Goal: Transaction & Acquisition: Purchase product/service

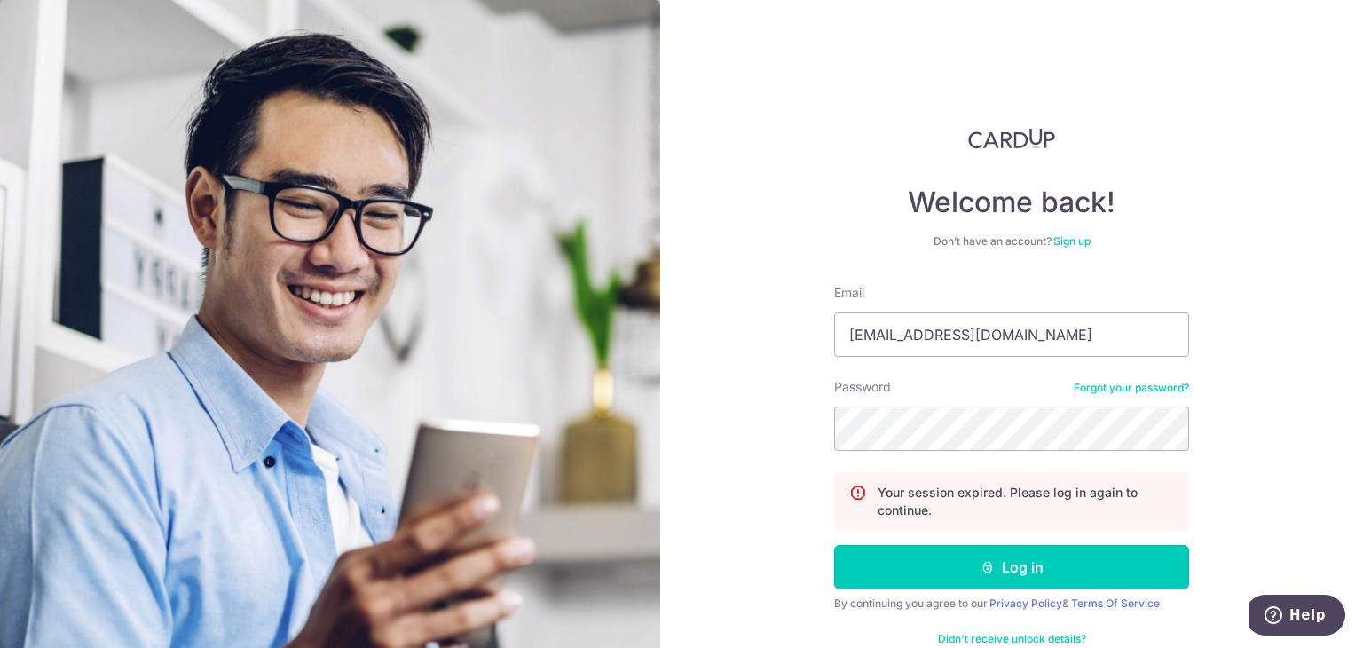
click at [885, 568] on button "Log in" at bounding box center [1011, 567] width 355 height 44
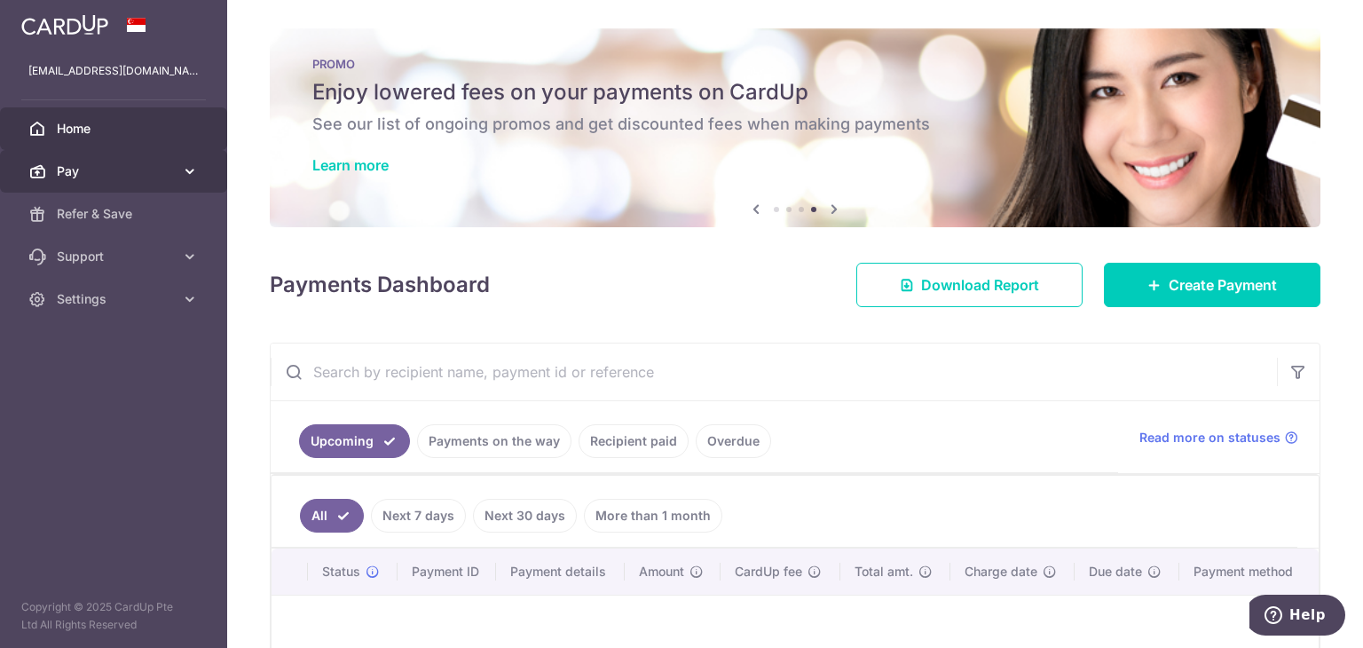
click at [153, 163] on span "Pay" at bounding box center [115, 171] width 117 height 18
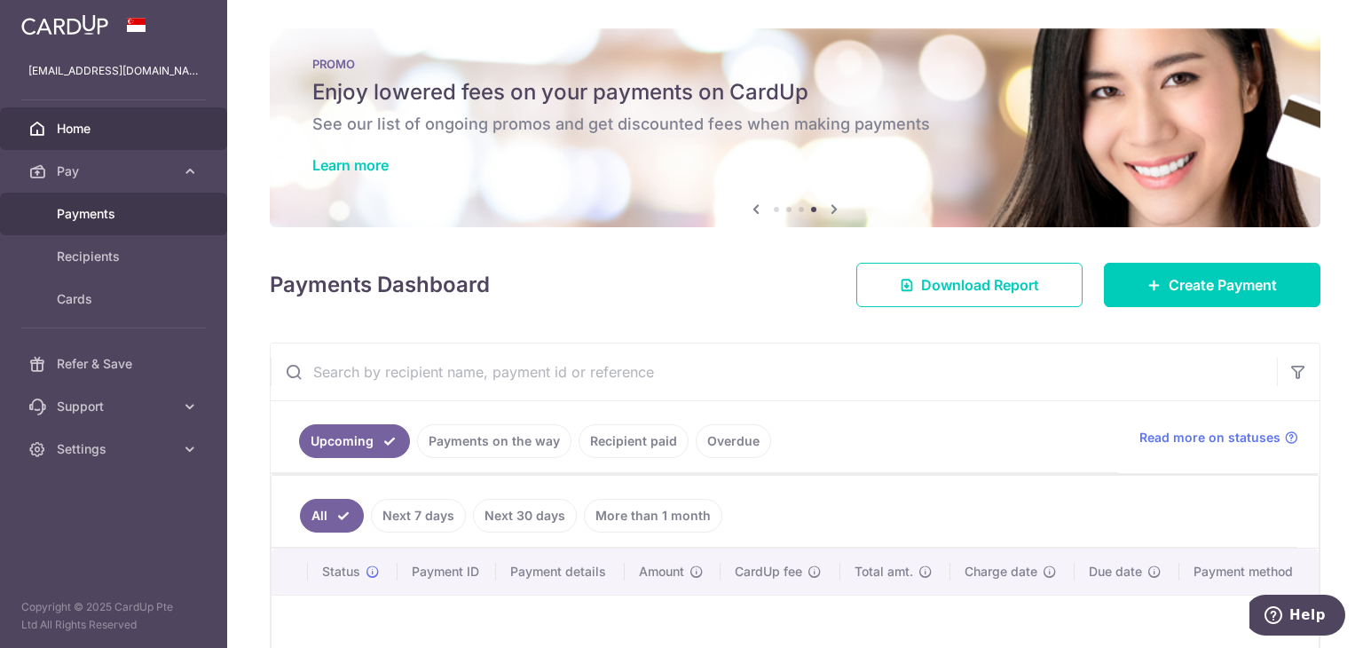
click at [114, 219] on span "Payments" at bounding box center [115, 214] width 117 height 18
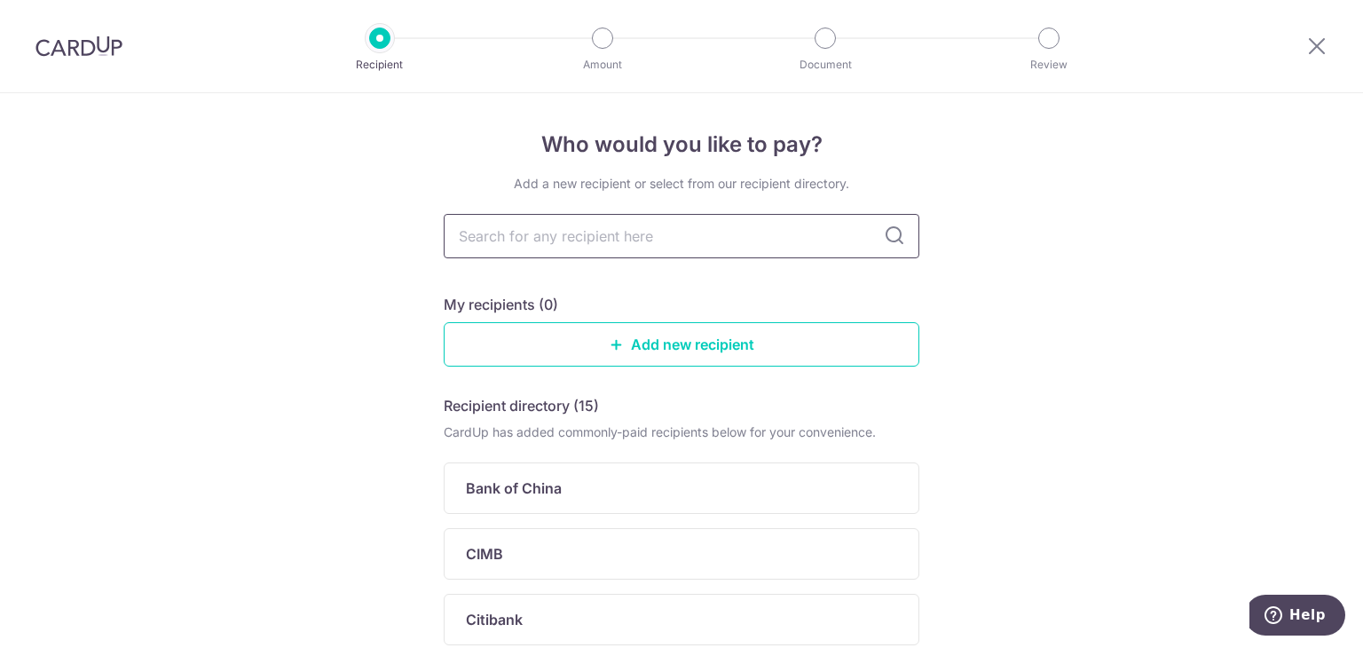
click at [788, 227] on input "text" at bounding box center [682, 236] width 476 height 44
type input "dbs"
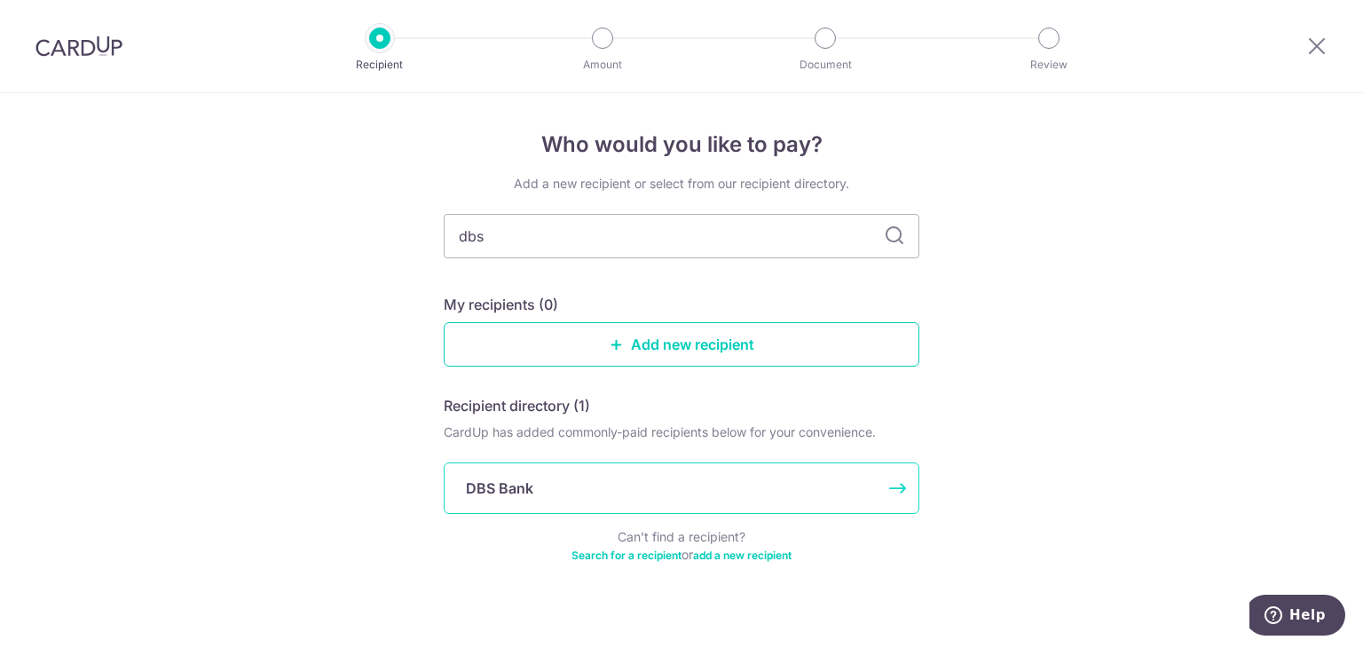
click at [573, 492] on div "DBS Bank" at bounding box center [671, 487] width 410 height 21
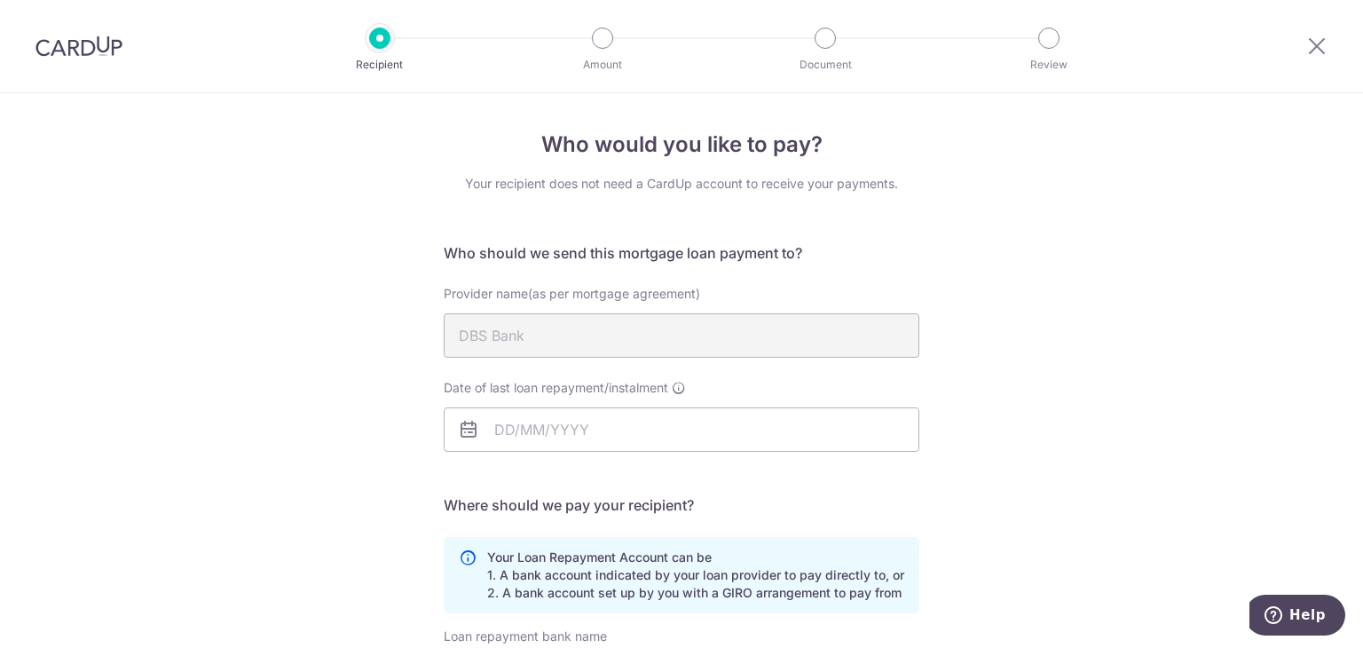
click at [1083, 451] on div "Who would you like to pay? Your recipient does not need a CardUp account to rec…" at bounding box center [681, 533] width 1363 height 880
click at [1212, 330] on div "Who would you like to pay? Your recipient does not need a CardUp account to rec…" at bounding box center [681, 533] width 1363 height 880
click at [646, 430] on input "Date of last loan repayment/instalment" at bounding box center [682, 429] width 476 height 44
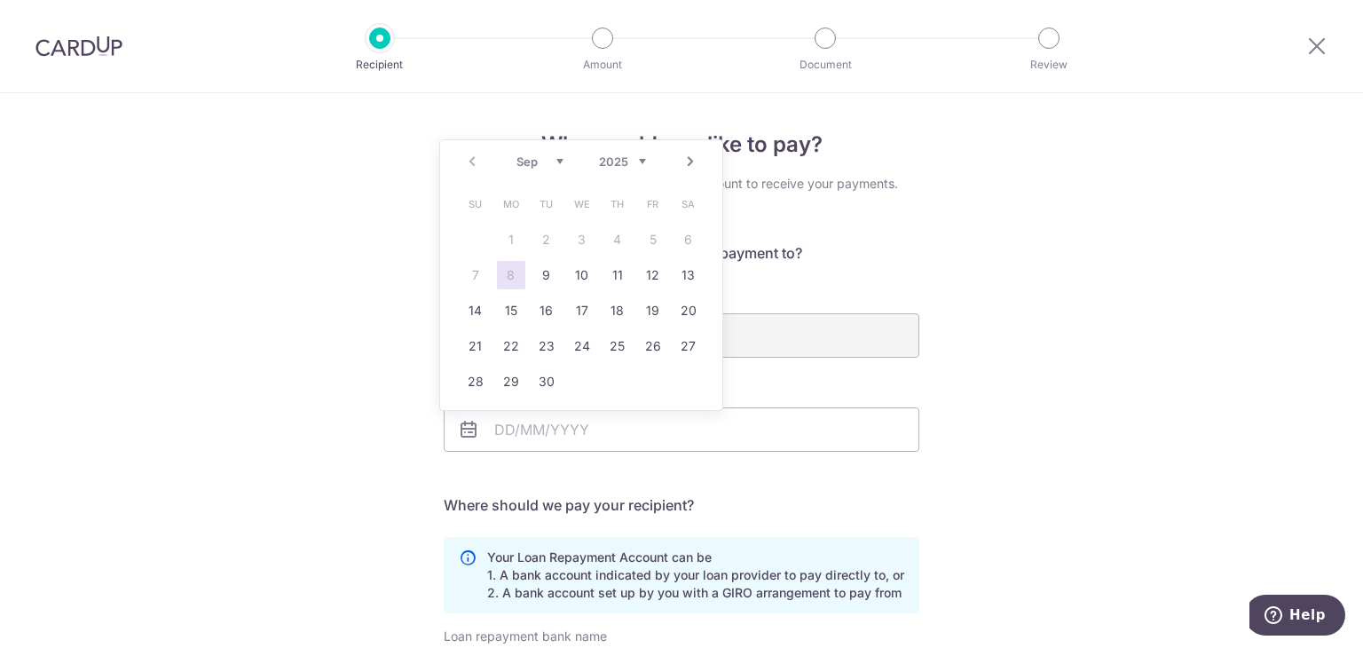
click at [643, 161] on select "2025 2026 2027 2028 2029 2030 2031 2032 2033 2034 2035" at bounding box center [622, 161] width 47 height 14
click at [560, 162] on select "Jan Feb Mar Apr May Jun Jul Aug Sep Oct Nov Dec" at bounding box center [539, 161] width 47 height 14
click at [654, 278] on link "13" at bounding box center [653, 275] width 28 height 28
type input "13/11/2026"
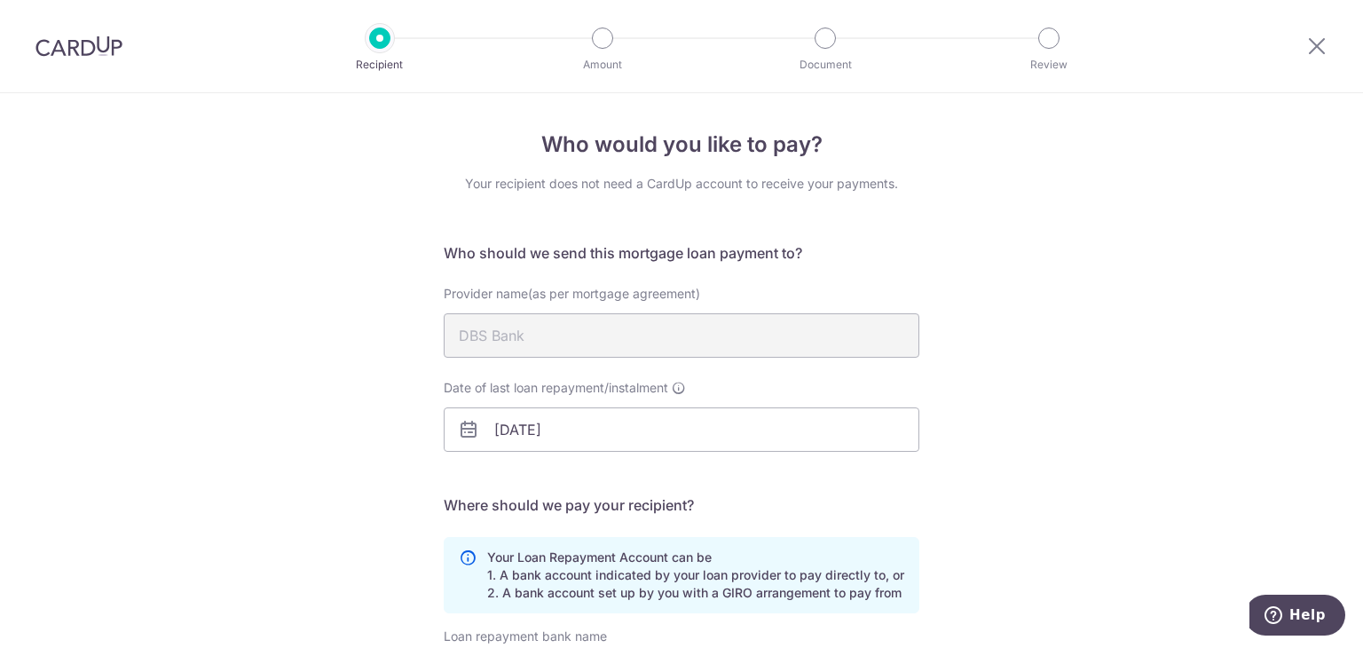
click at [1085, 439] on div "Who would you like to pay? Your recipient does not need a CardUp account to rec…" at bounding box center [681, 533] width 1363 height 880
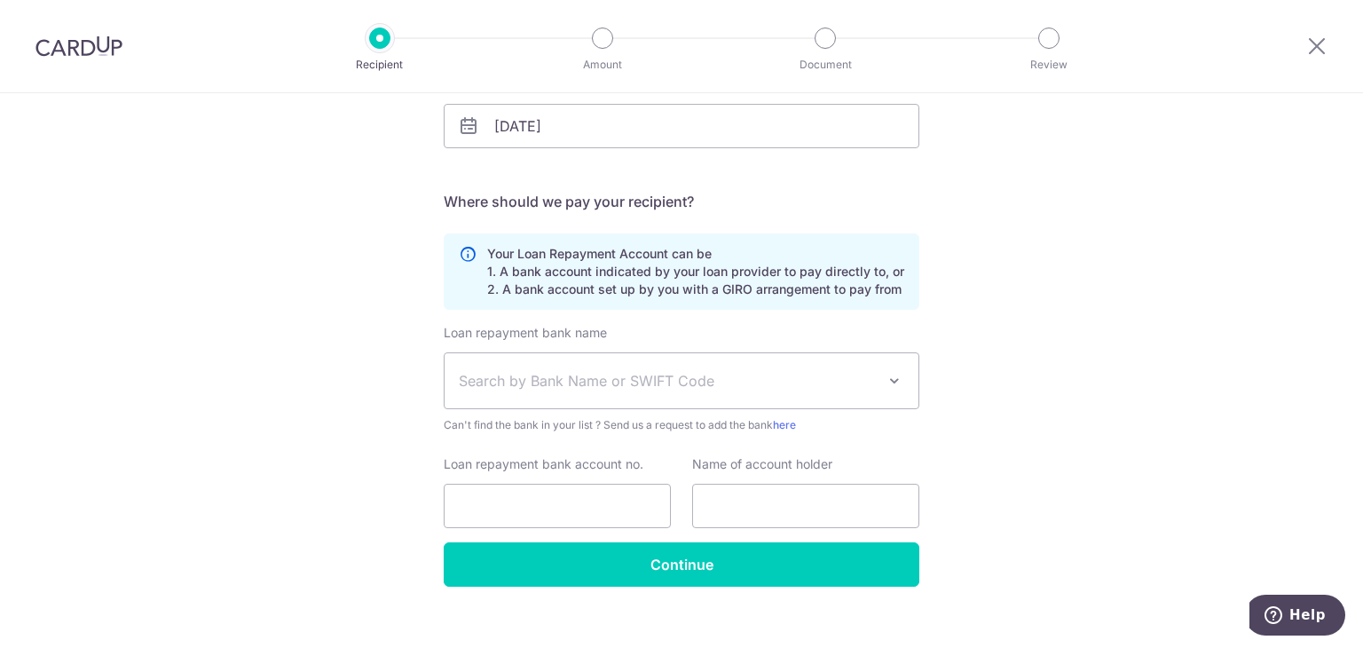
scroll to position [325, 0]
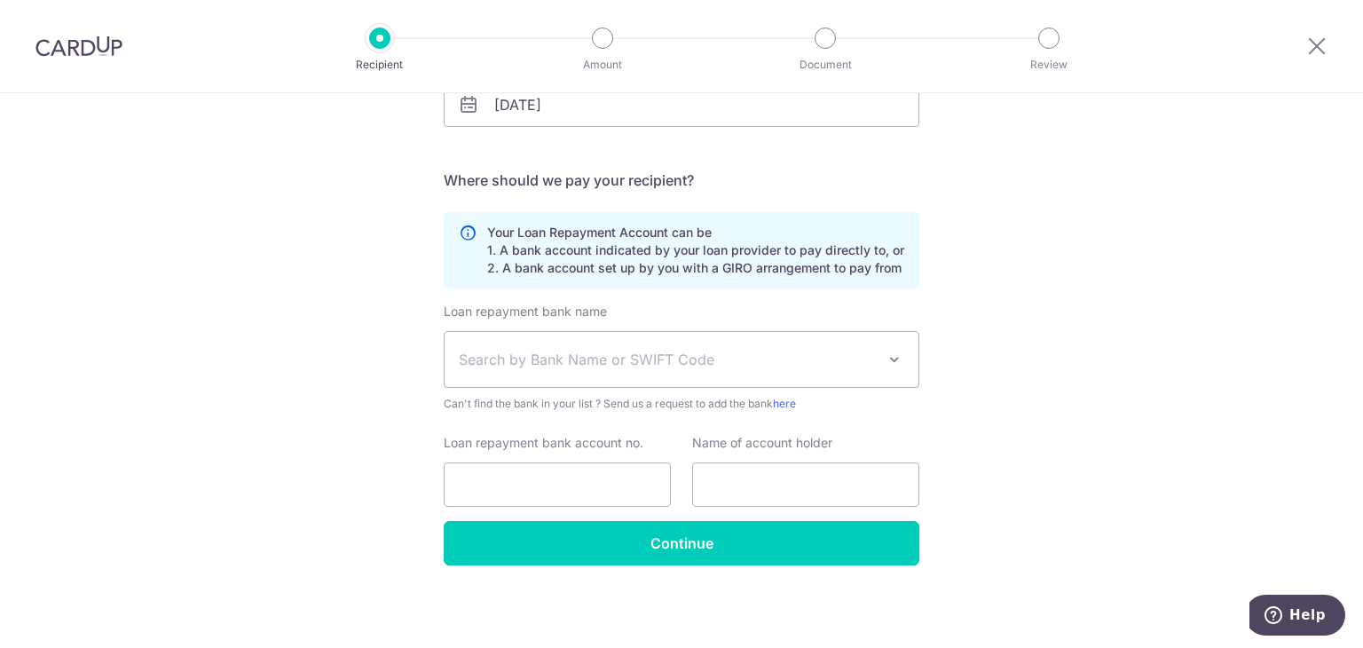
click at [765, 360] on span "Search by Bank Name or SWIFT Code" at bounding box center [667, 359] width 417 height 21
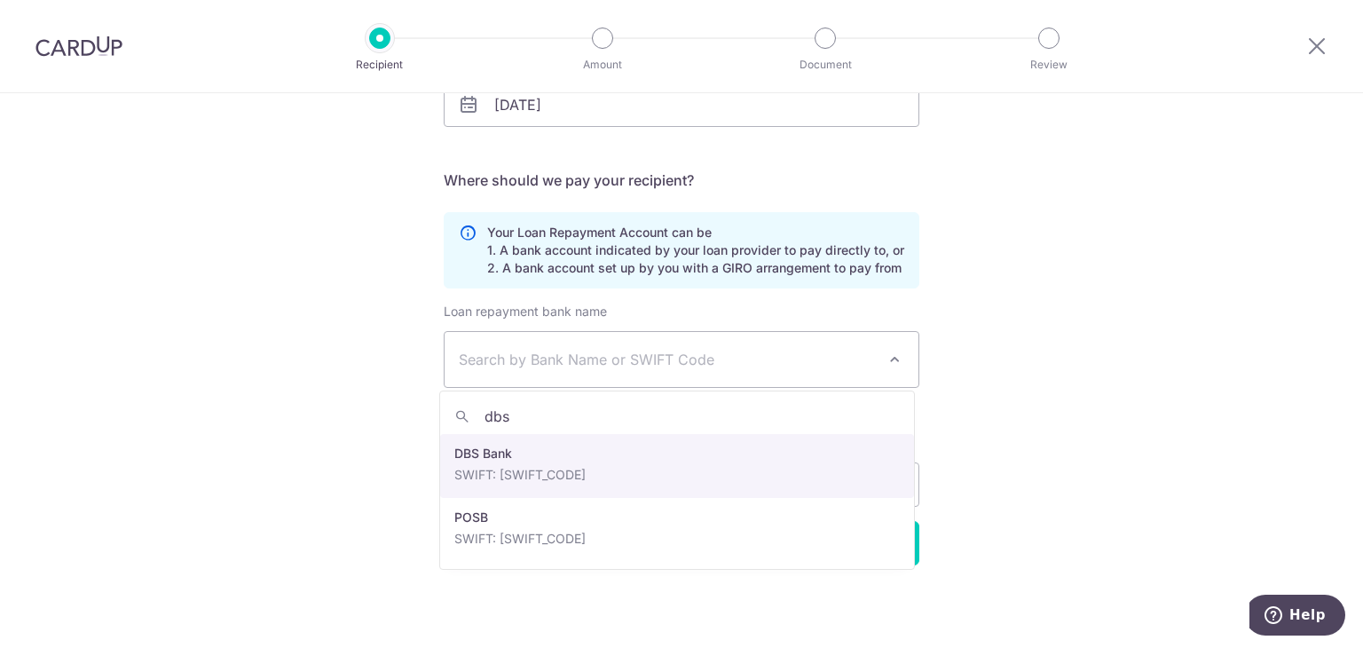
type input "dbs"
select select "6"
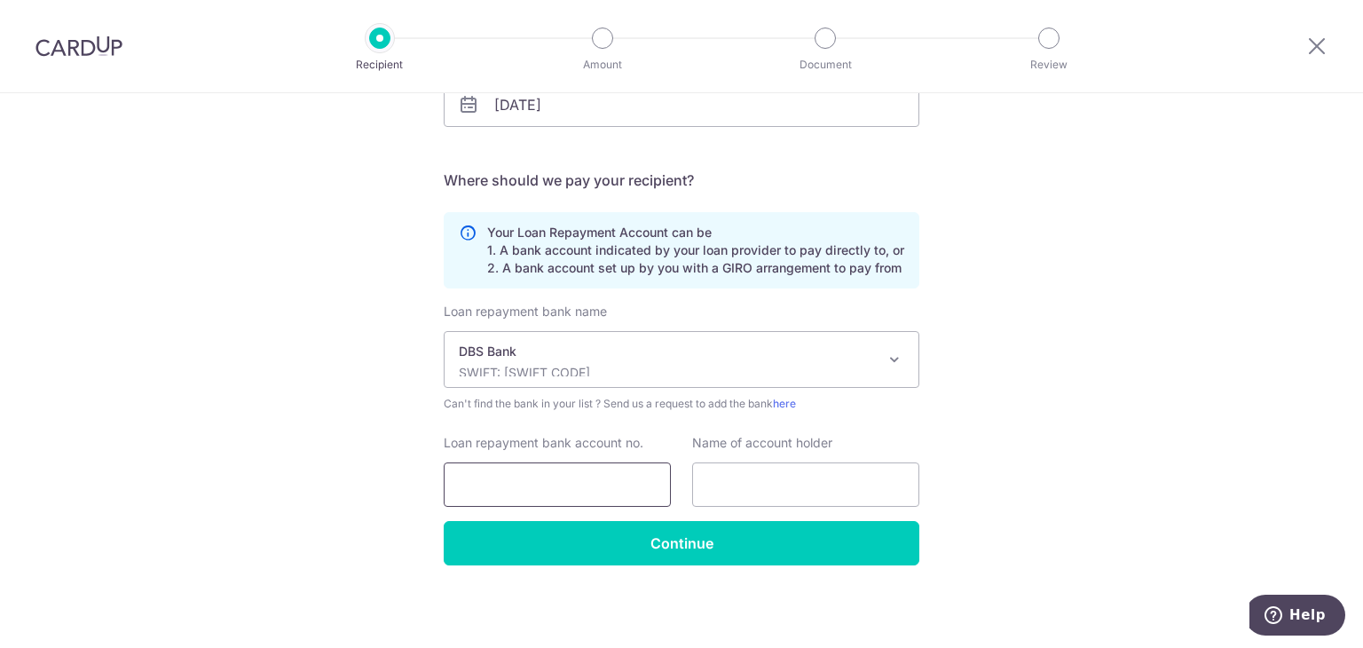
click at [594, 491] on input "Loan repayment bank account no." at bounding box center [557, 484] width 227 height 44
click at [752, 489] on input "text" at bounding box center [805, 484] width 227 height 44
click at [1129, 401] on div "Who would you like to pay? Your recipient does not need a CardUp account to rec…" at bounding box center [681, 208] width 1363 height 880
click at [744, 472] on input "text" at bounding box center [805, 484] width 227 height 44
type input "CHEN MEI-CHIEH"
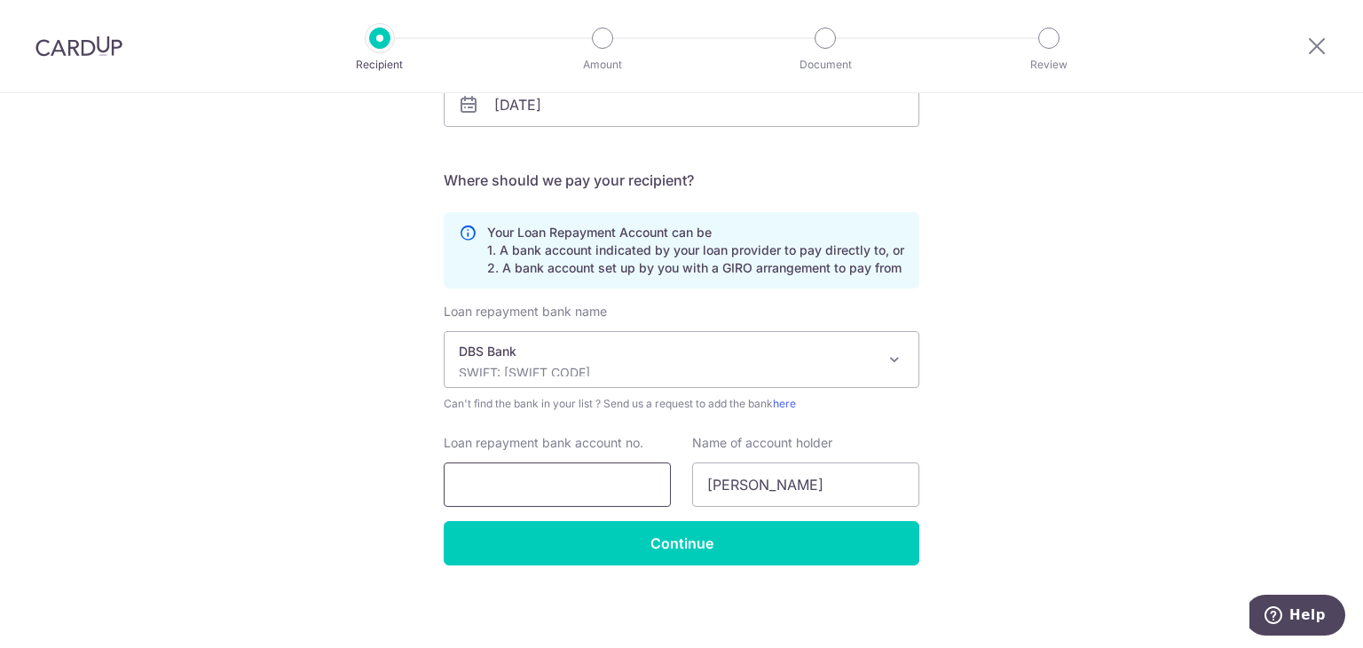
click at [632, 471] on input "Loan repayment bank account no." at bounding box center [557, 484] width 227 height 44
type input "1207952718"
click at [1109, 454] on div "Who would you like to pay? Your recipient does not need a CardUp account to rec…" at bounding box center [681, 208] width 1363 height 880
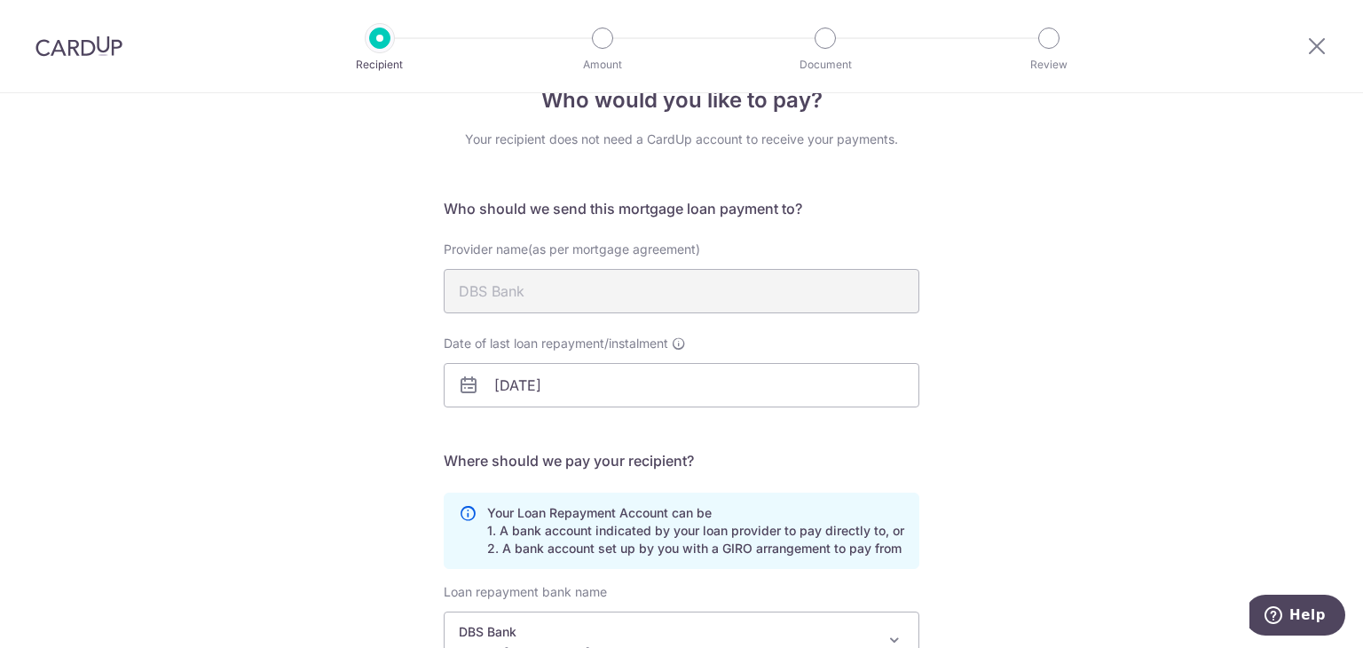
scroll to position [0, 0]
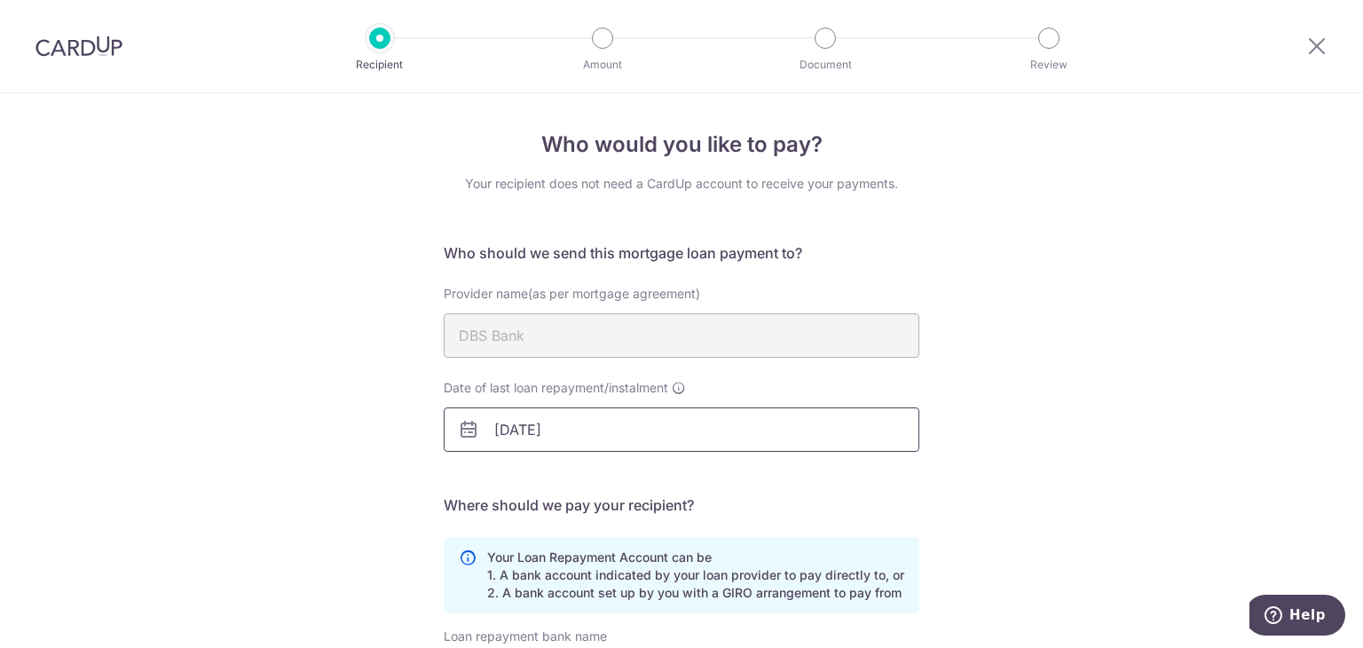
click at [635, 430] on input "13/11/2026" at bounding box center [682, 429] width 476 height 44
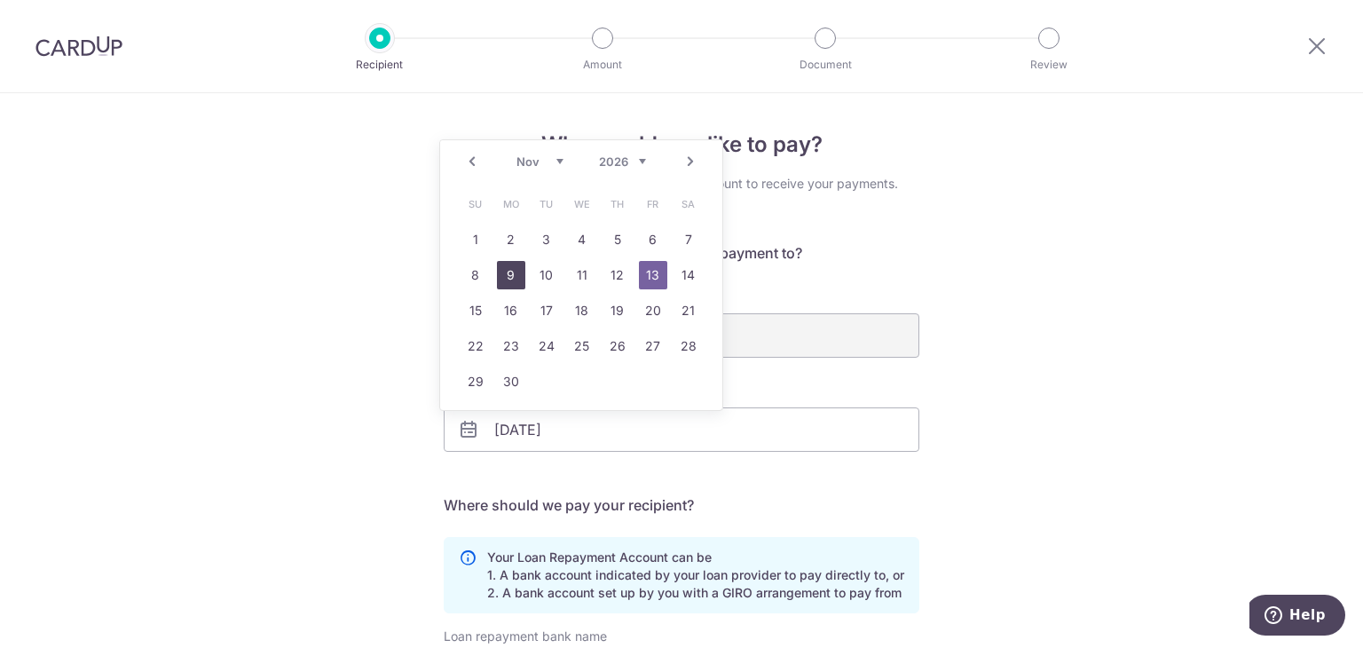
click at [515, 274] on link "9" at bounding box center [511, 275] width 28 height 28
type input "09/11/2026"
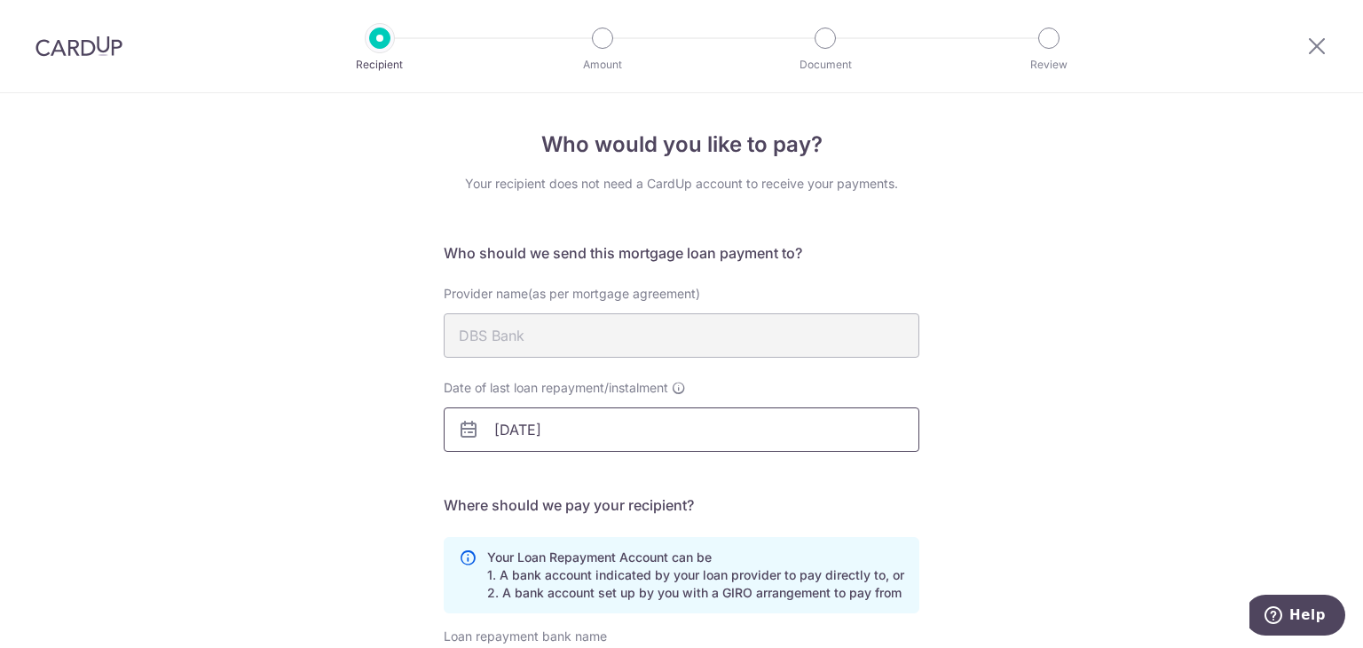
click at [605, 428] on input "09/11/2026" at bounding box center [682, 429] width 476 height 44
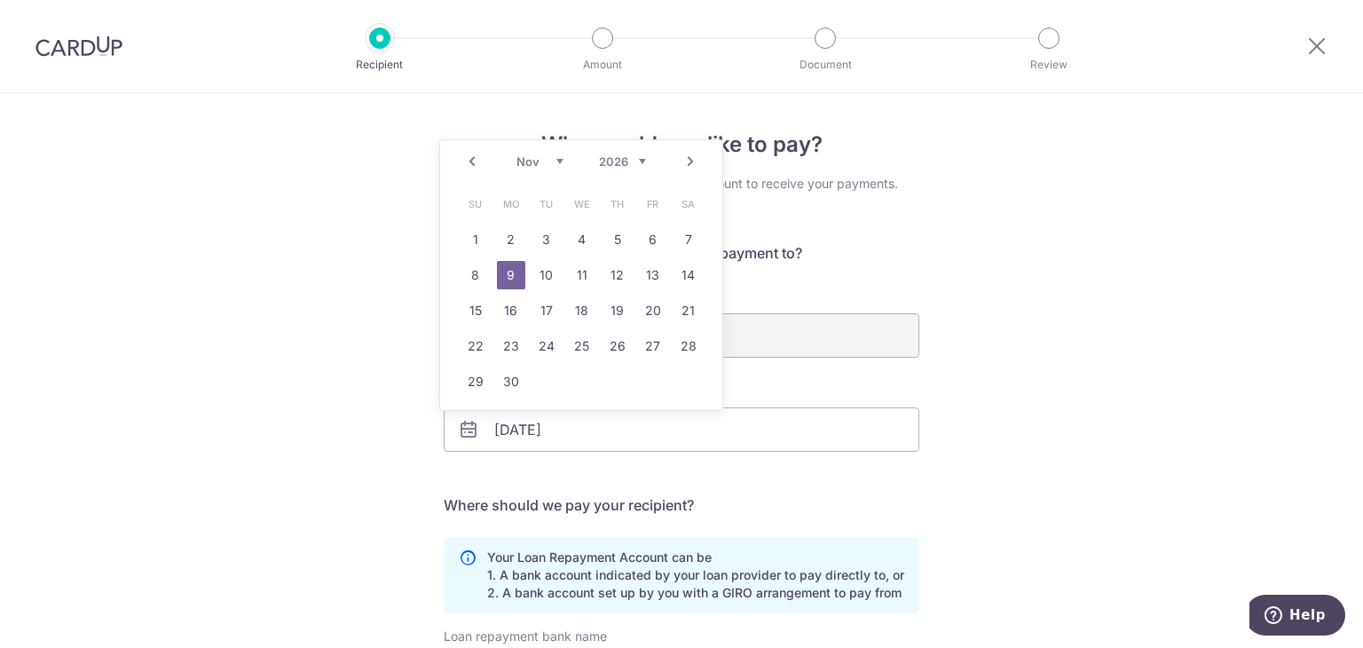
click at [1041, 435] on div "Who would you like to pay? Your recipient does not need a CardUp account to rec…" at bounding box center [681, 533] width 1363 height 880
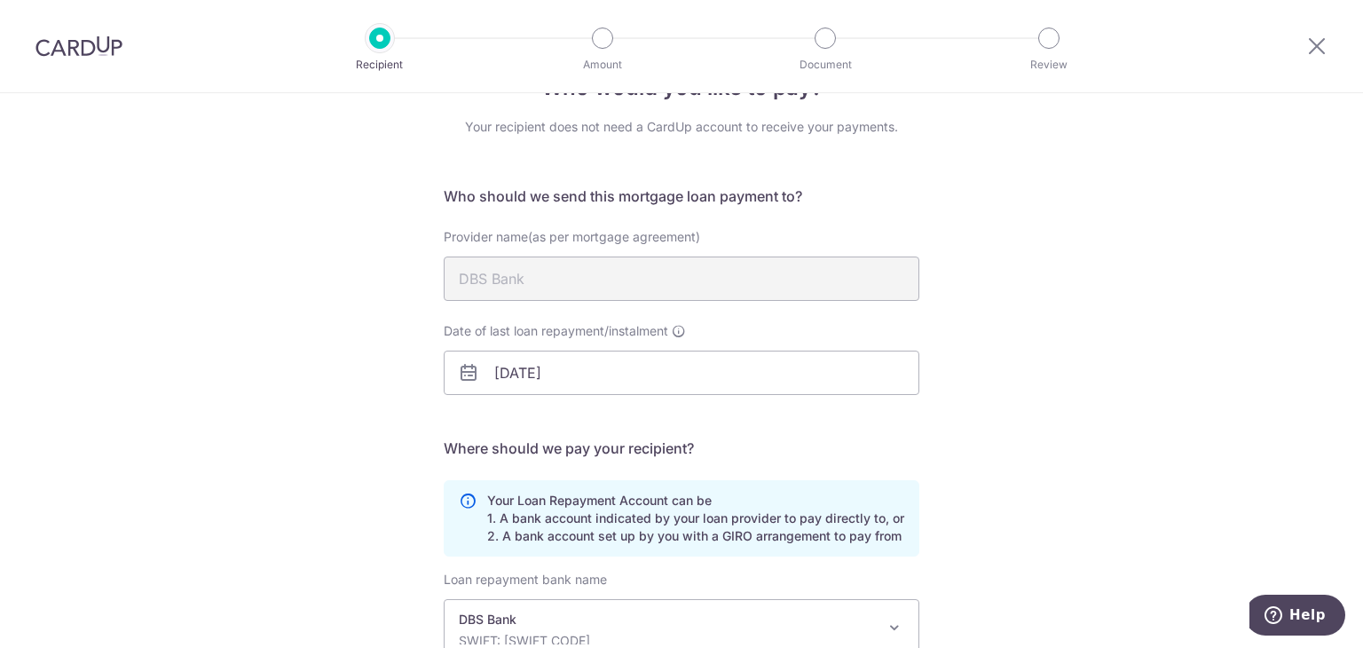
scroll to position [89, 0]
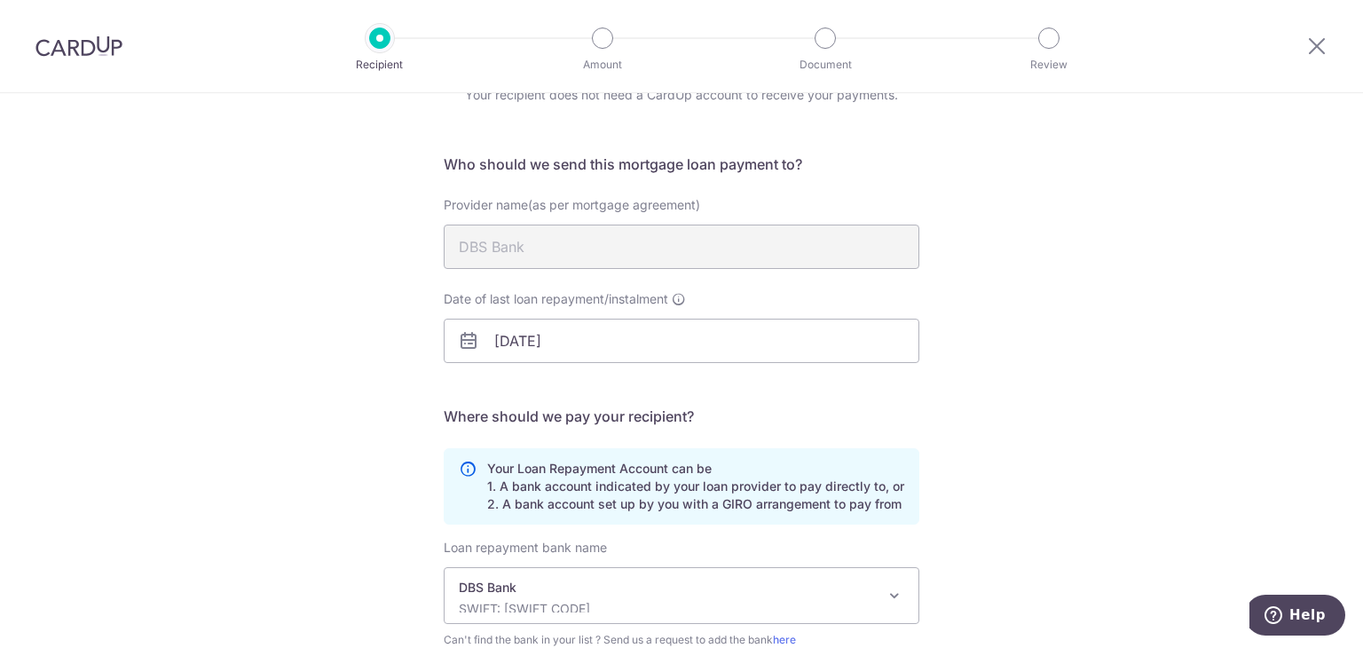
click at [762, 492] on p "Your Loan Repayment Account can be 1. A bank account indicated by your loan pro…" at bounding box center [695, 486] width 417 height 53
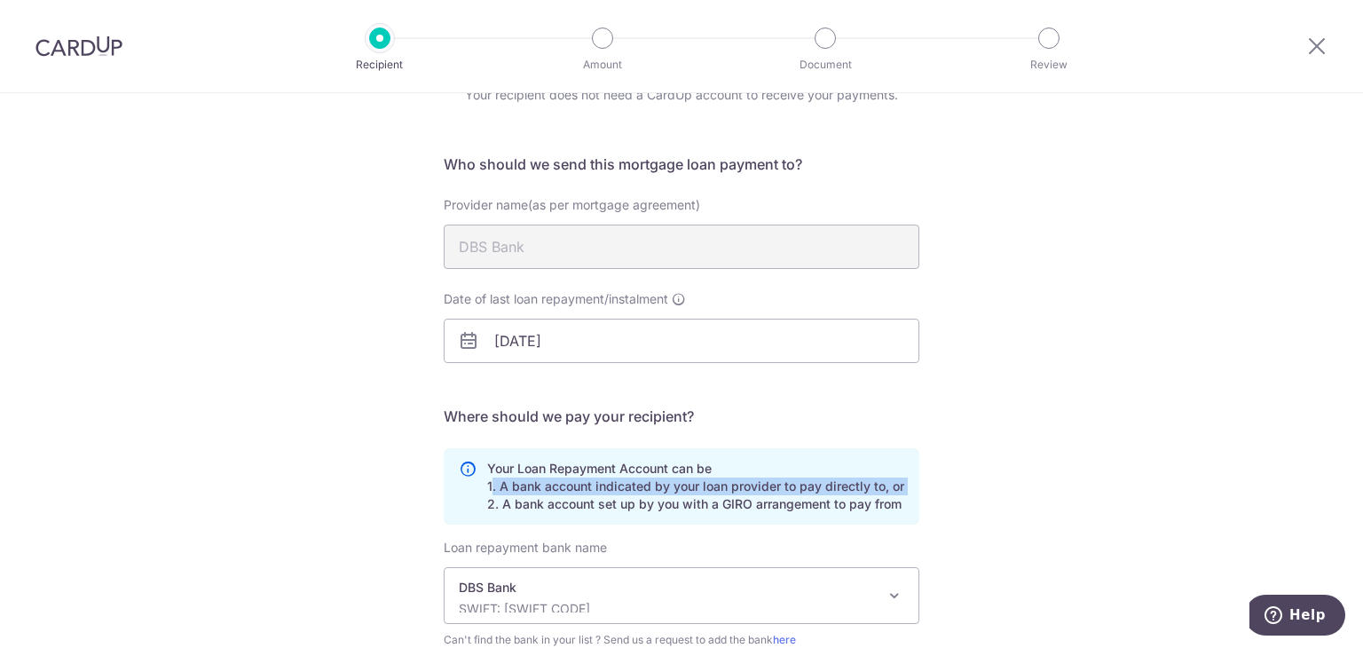
click at [762, 492] on p "Your Loan Repayment Account can be 1. A bank account indicated by your loan pro…" at bounding box center [695, 486] width 417 height 53
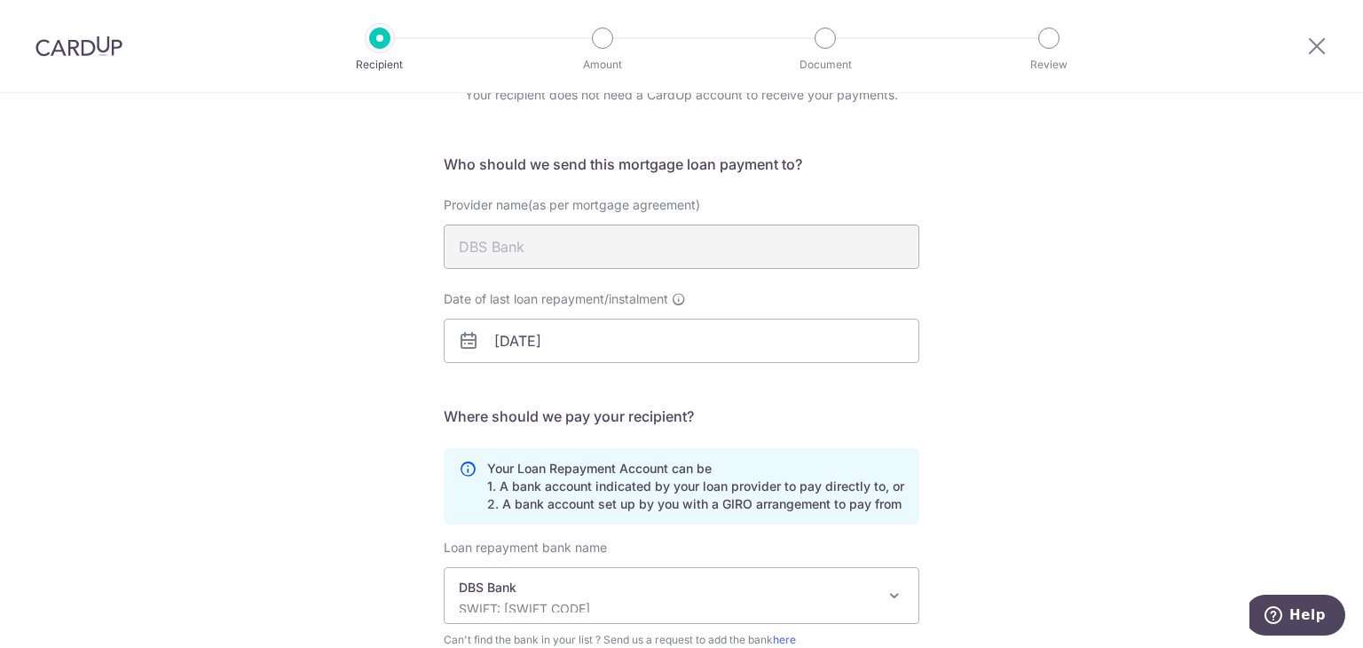
click at [763, 506] on p "Your Loan Repayment Account can be 1. A bank account indicated by your loan pro…" at bounding box center [695, 486] width 417 height 53
click at [767, 487] on p "Your Loan Repayment Account can be 1. A bank account indicated by your loan pro…" at bounding box center [695, 486] width 417 height 53
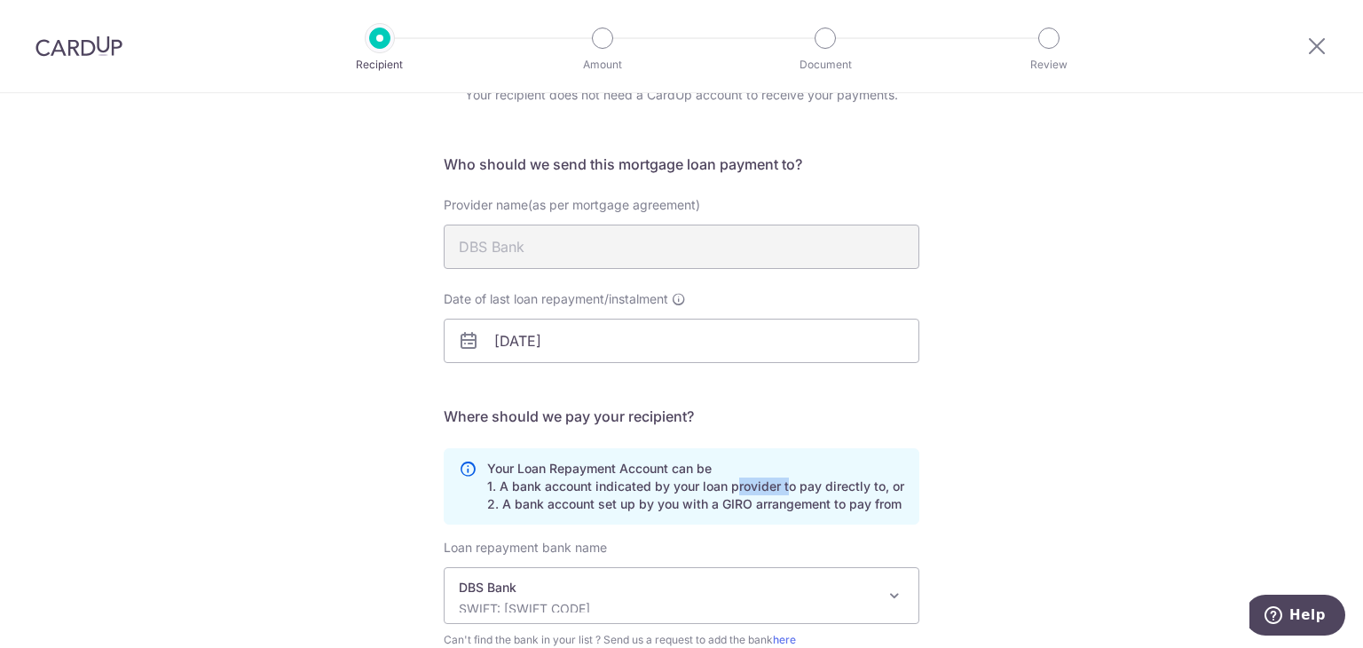
click at [767, 487] on p "Your Loan Repayment Account can be 1. A bank account indicated by your loan pro…" at bounding box center [695, 486] width 417 height 53
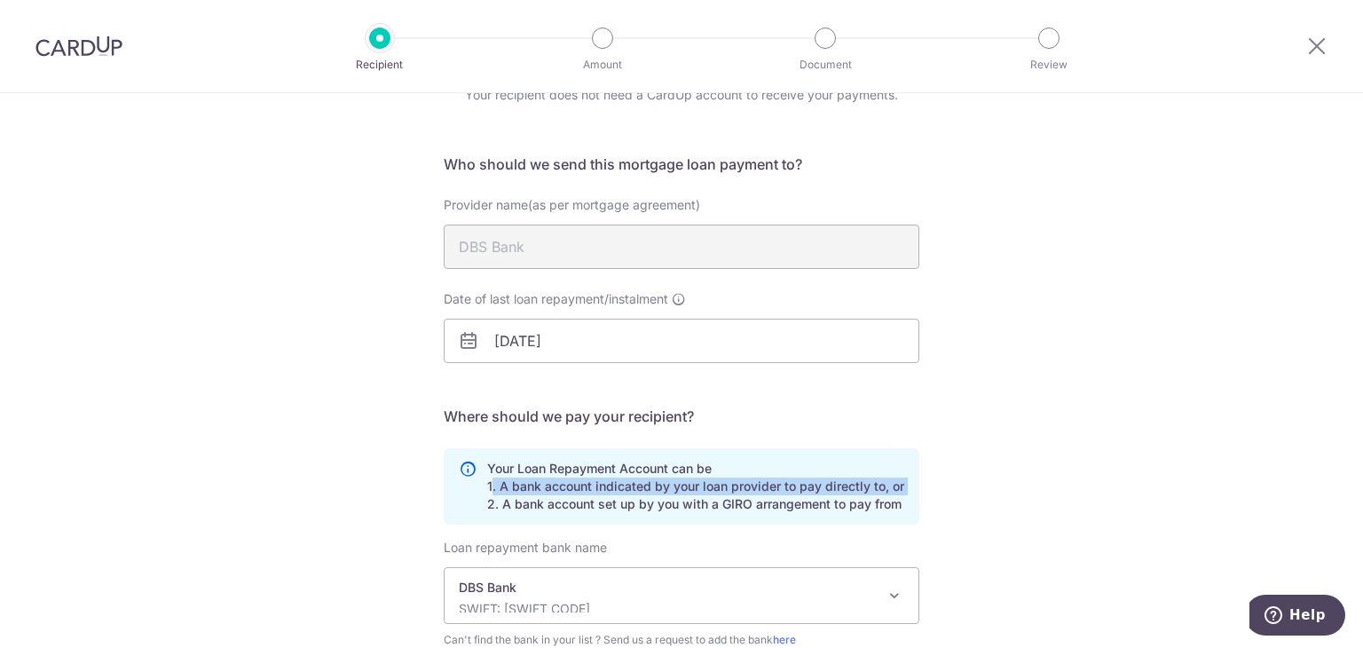
click at [767, 487] on p "Your Loan Repayment Account can be 1. A bank account indicated by your loan pro…" at bounding box center [695, 486] width 417 height 53
click at [1054, 492] on div "Who would you like to pay? Your recipient does not need a CardUp account to rec…" at bounding box center [681, 444] width 1363 height 880
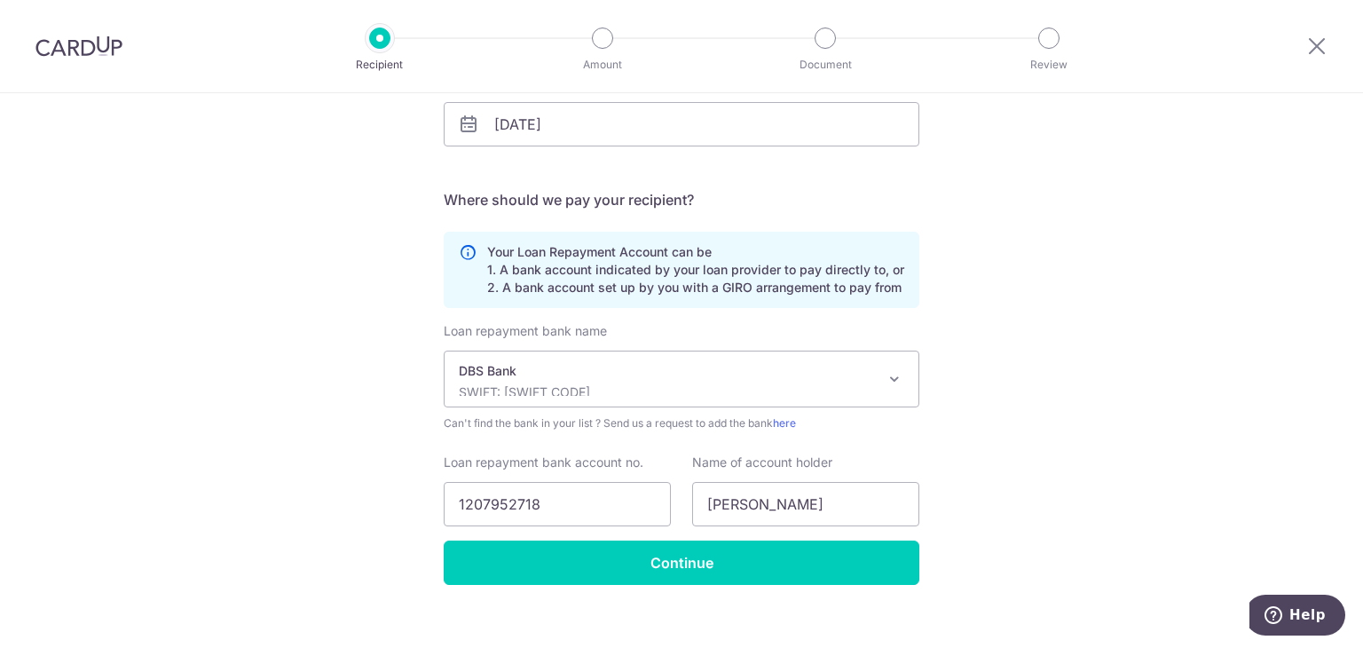
scroll to position [325, 0]
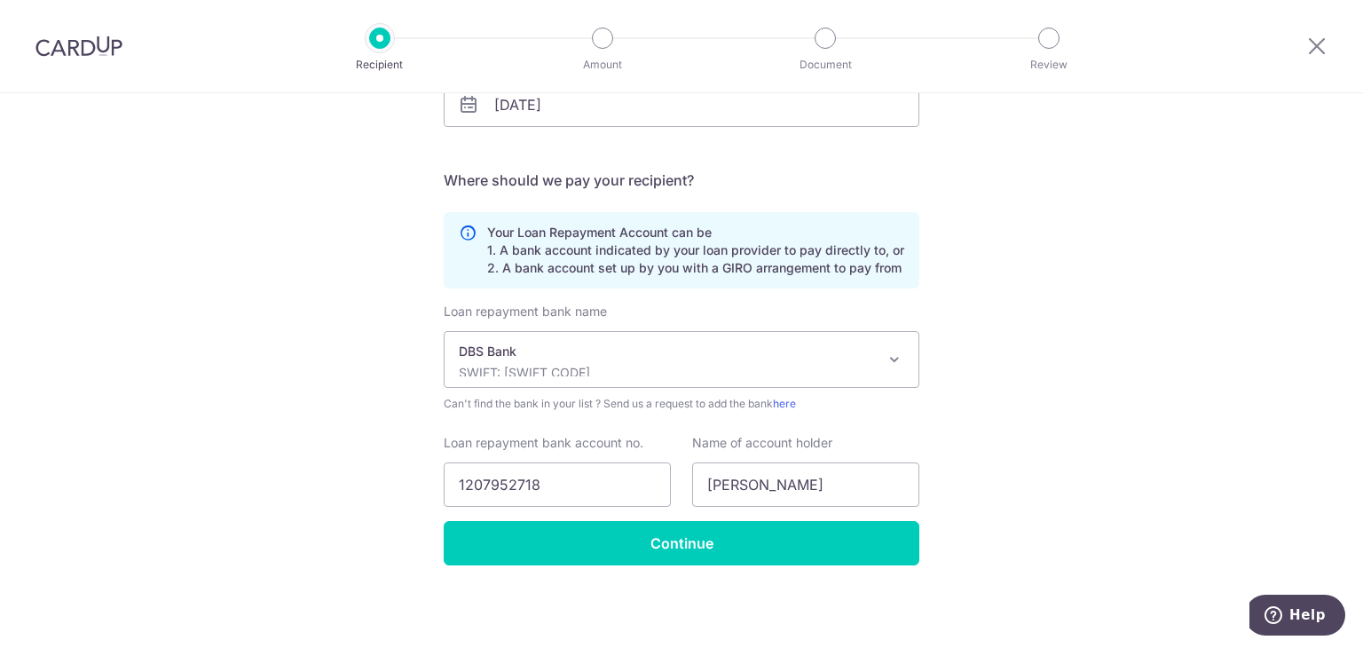
click at [1054, 492] on div "Who would you like to pay? Your recipient does not need a CardUp account to rec…" at bounding box center [681, 208] width 1363 height 880
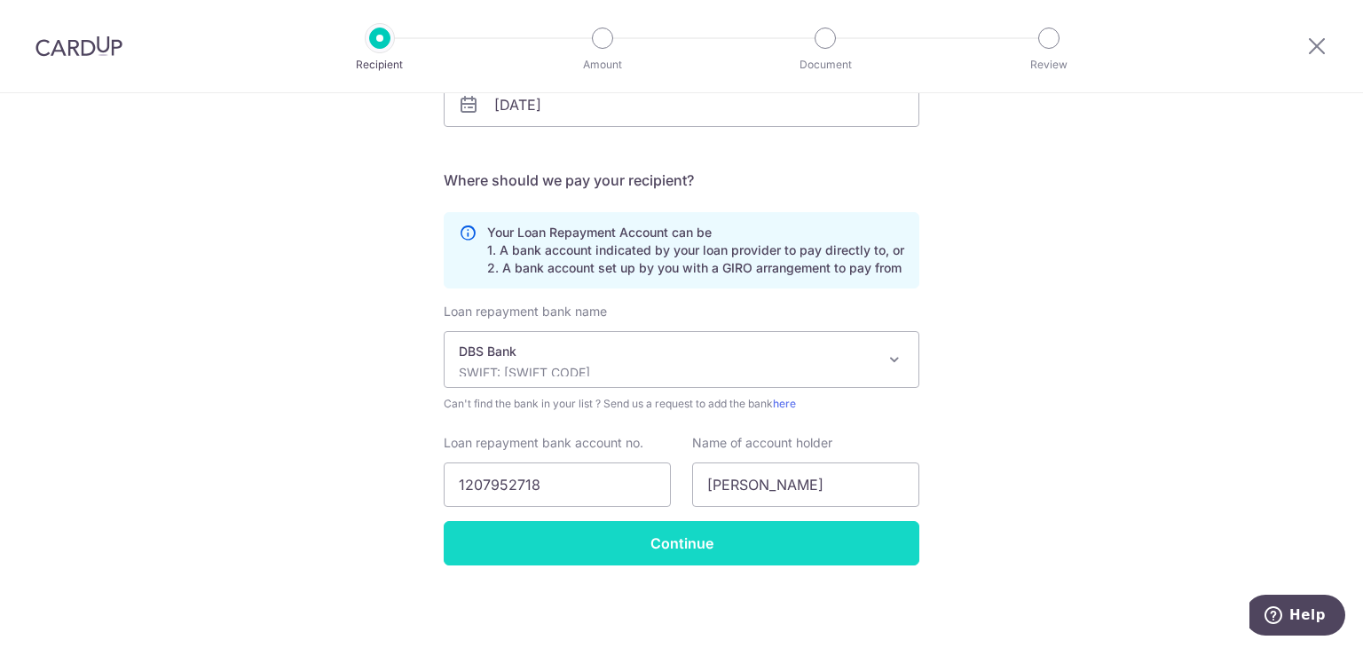
click at [775, 537] on input "Continue" at bounding box center [682, 543] width 476 height 44
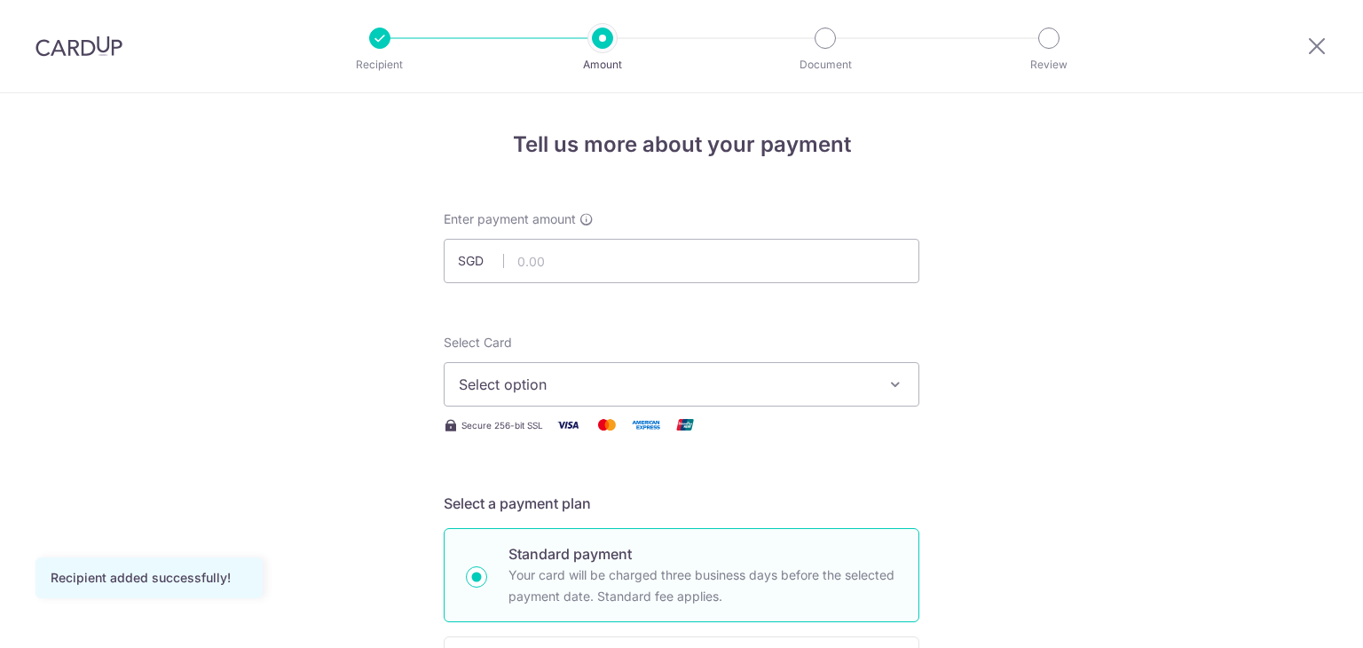
click at [578, 384] on span "Select option" at bounding box center [665, 384] width 413 height 21
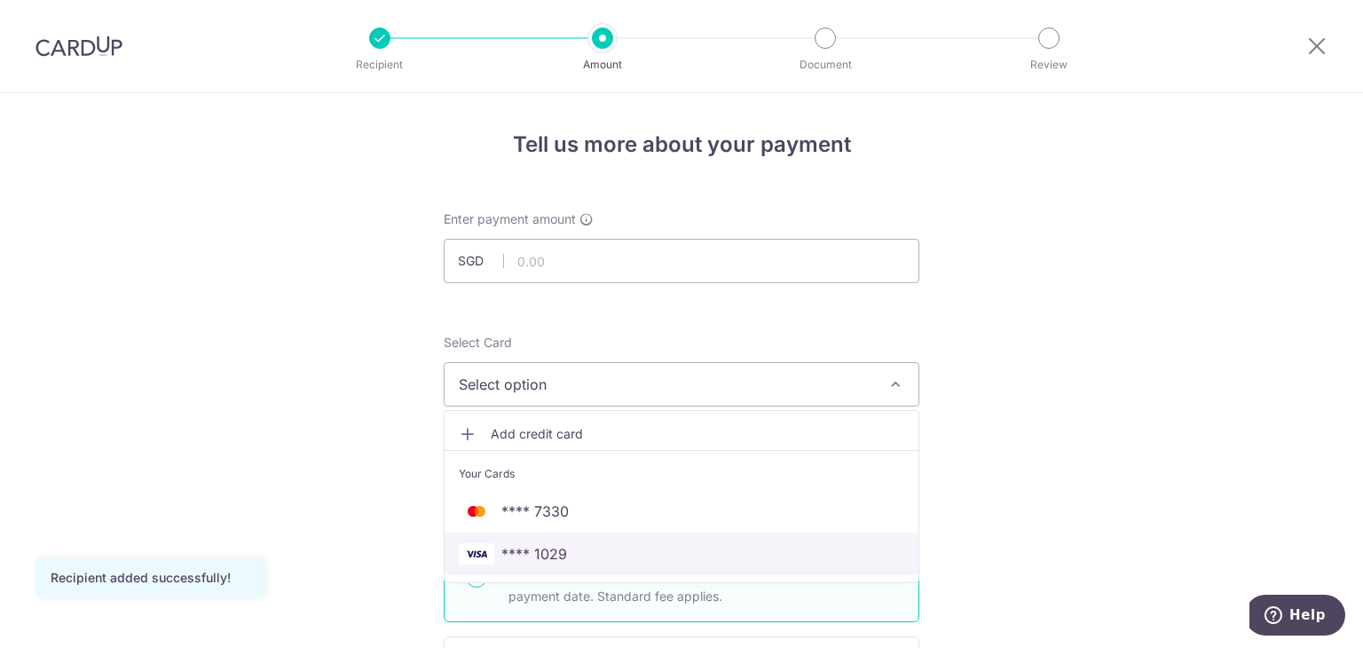
click at [539, 554] on span "**** 1029" at bounding box center [534, 553] width 66 height 21
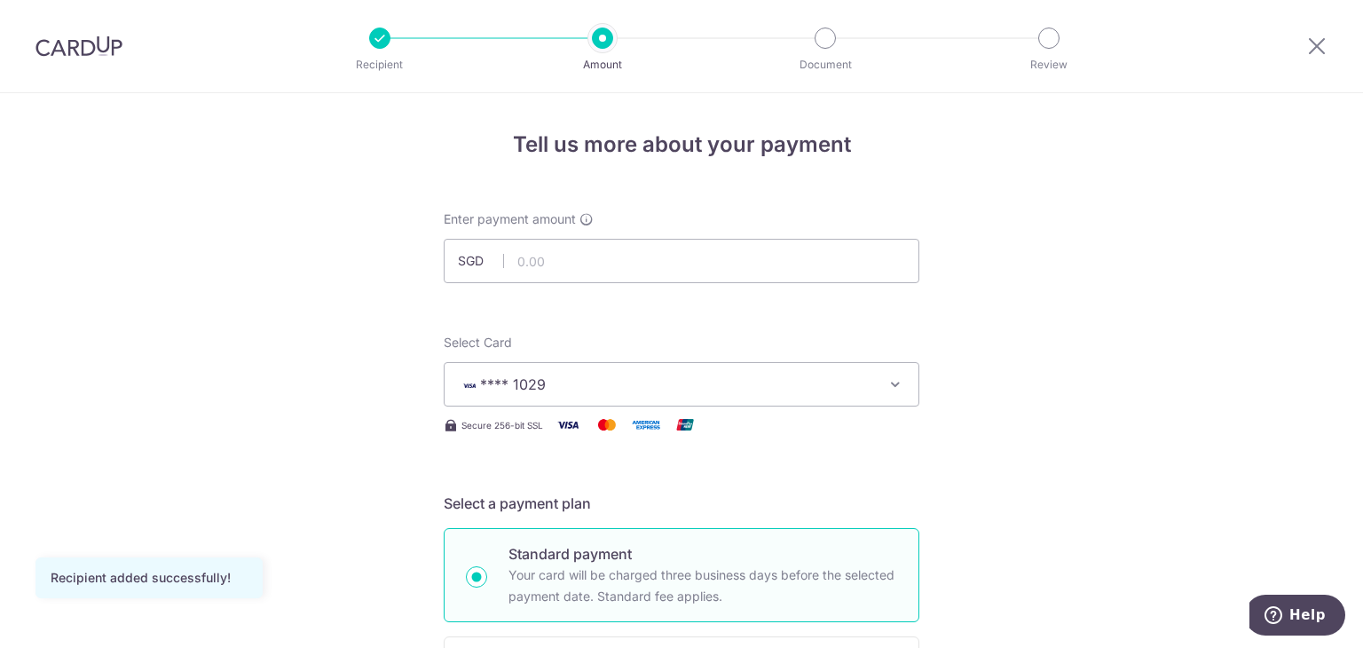
click at [638, 265] on input "text" at bounding box center [682, 261] width 476 height 44
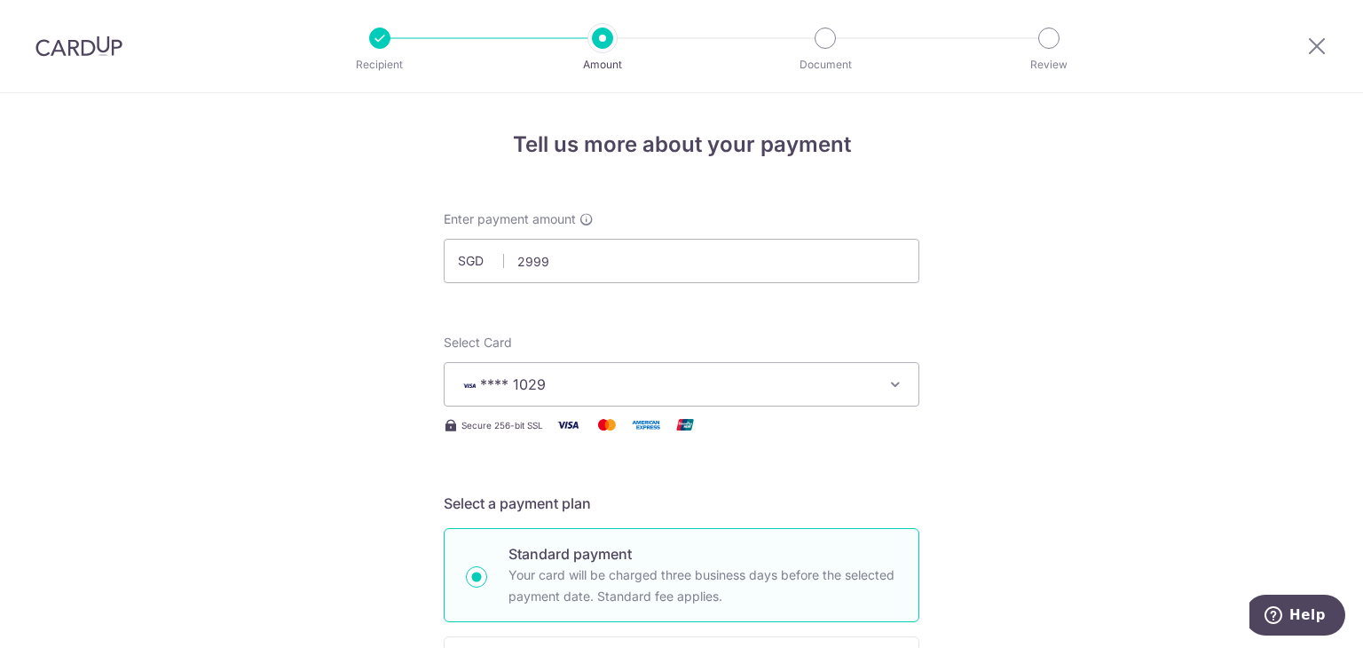
type input "2,999.00"
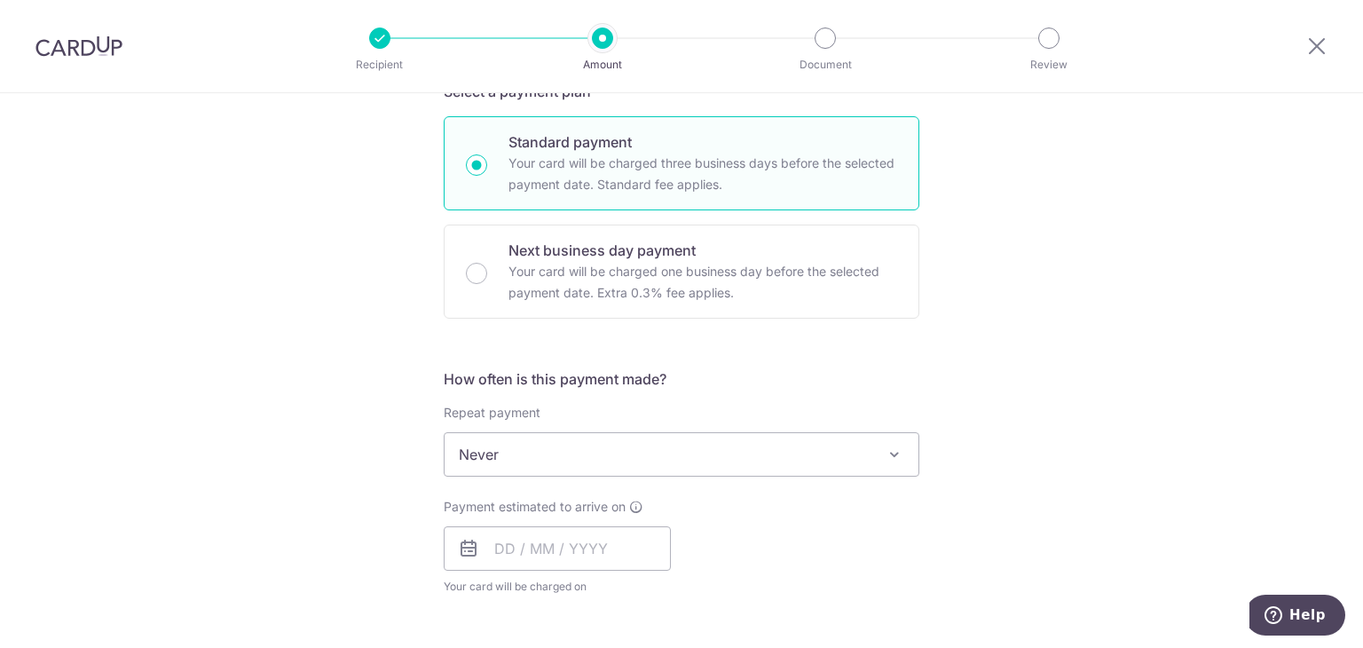
scroll to position [444, 0]
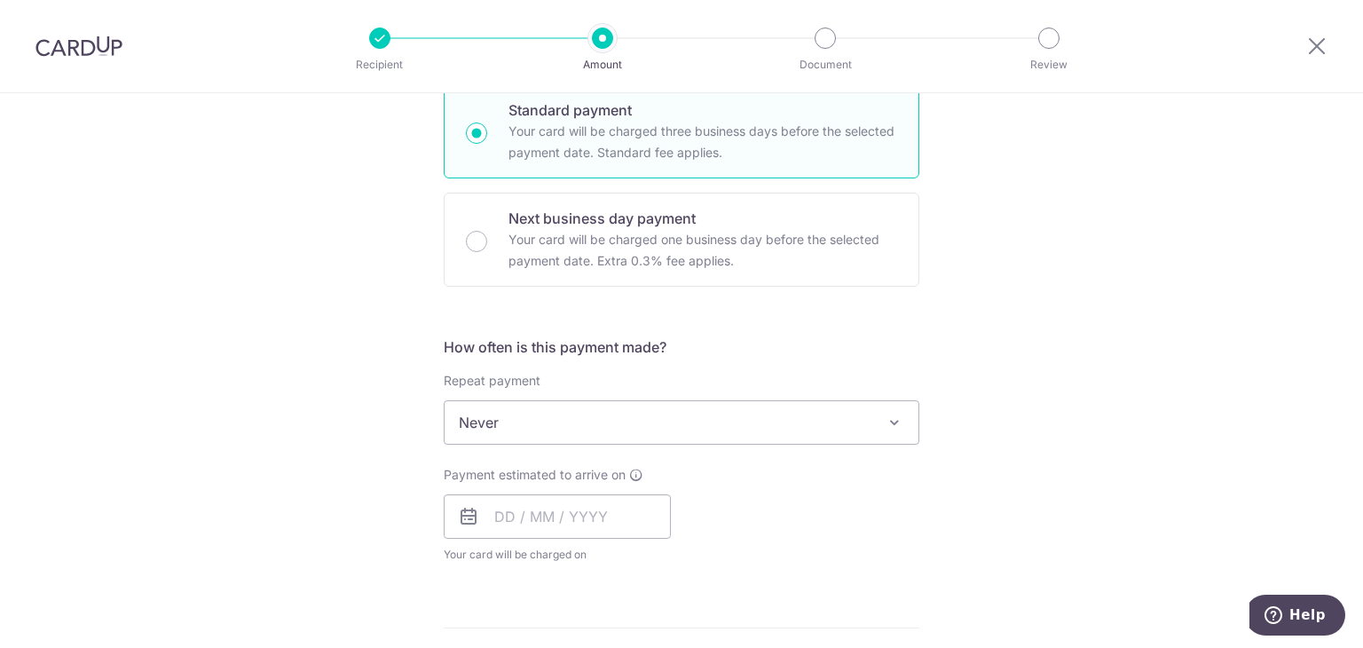
click at [813, 416] on span "Never" at bounding box center [682, 422] width 474 height 43
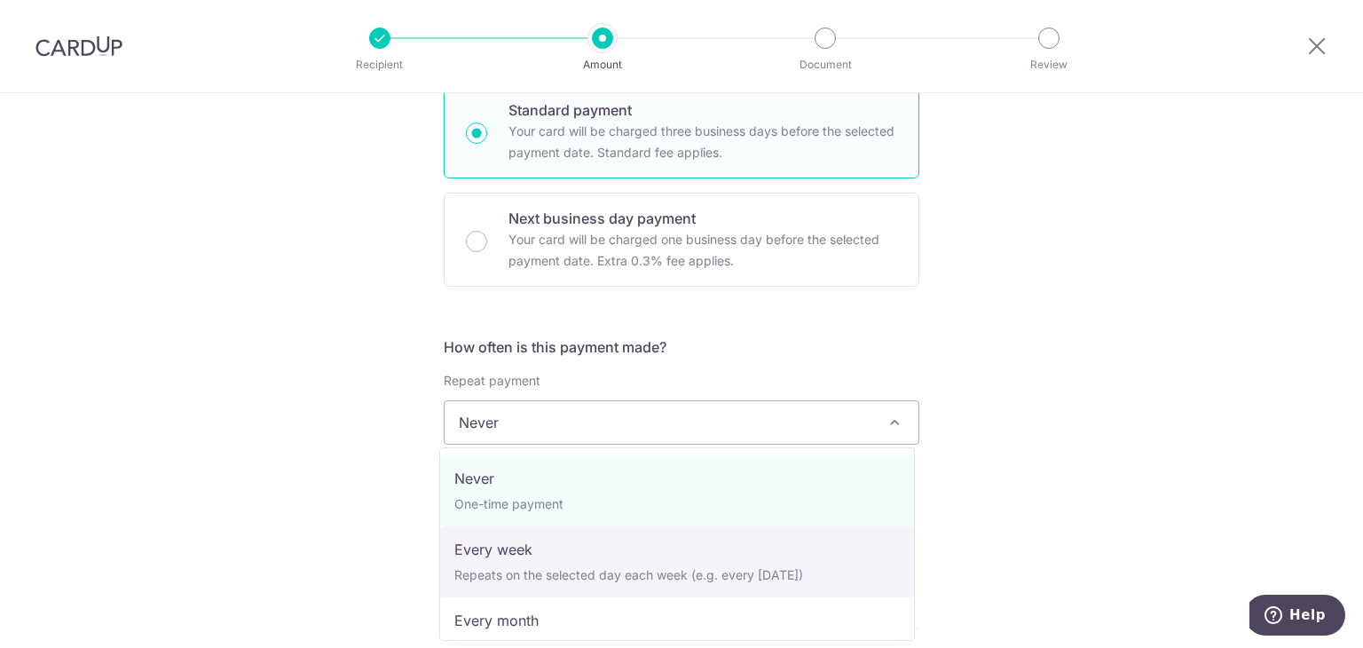
scroll to position [89, 0]
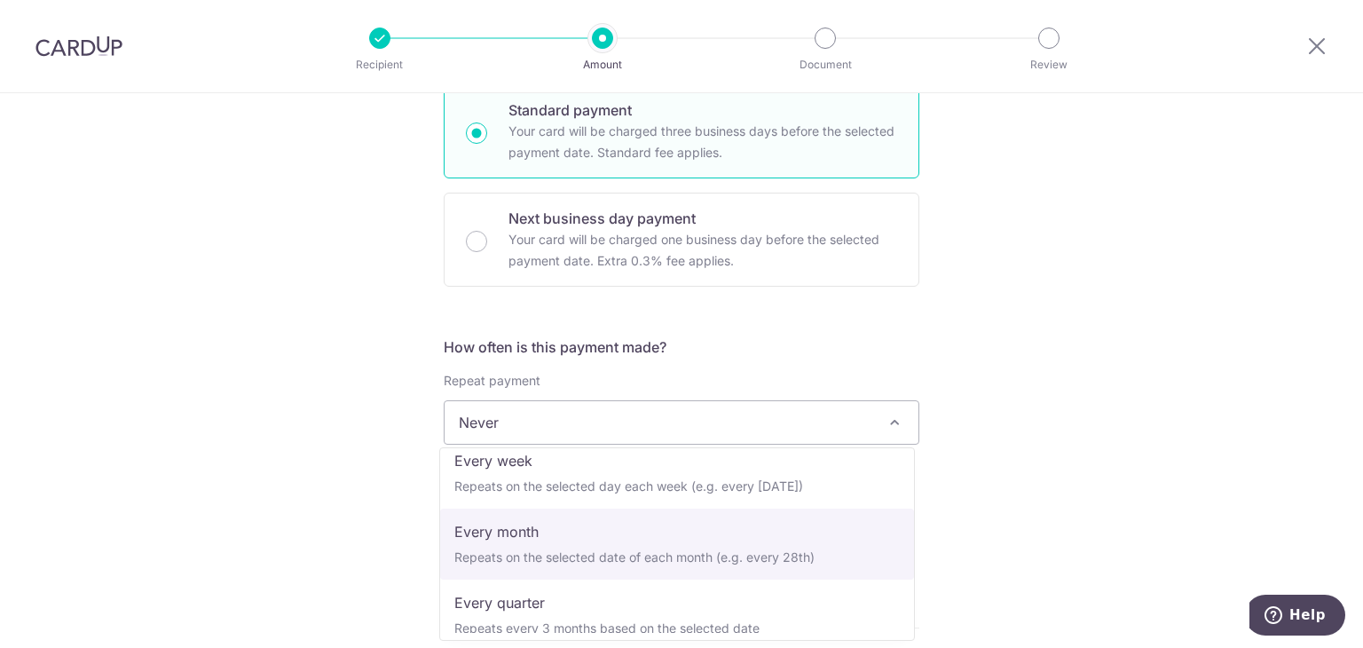
select select "3"
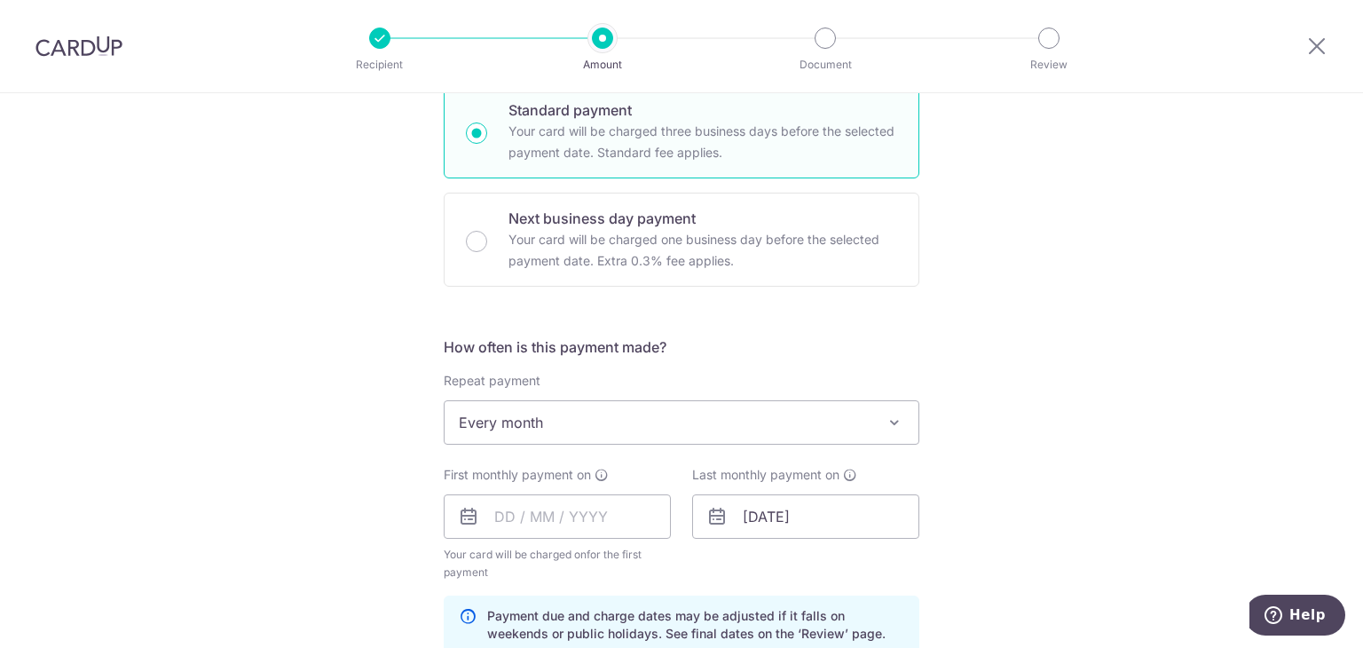
click at [1050, 478] on div "Tell us more about your payment Enter payment amount SGD 2,999.00 2999.00 Recip…" at bounding box center [681, 498] width 1363 height 1696
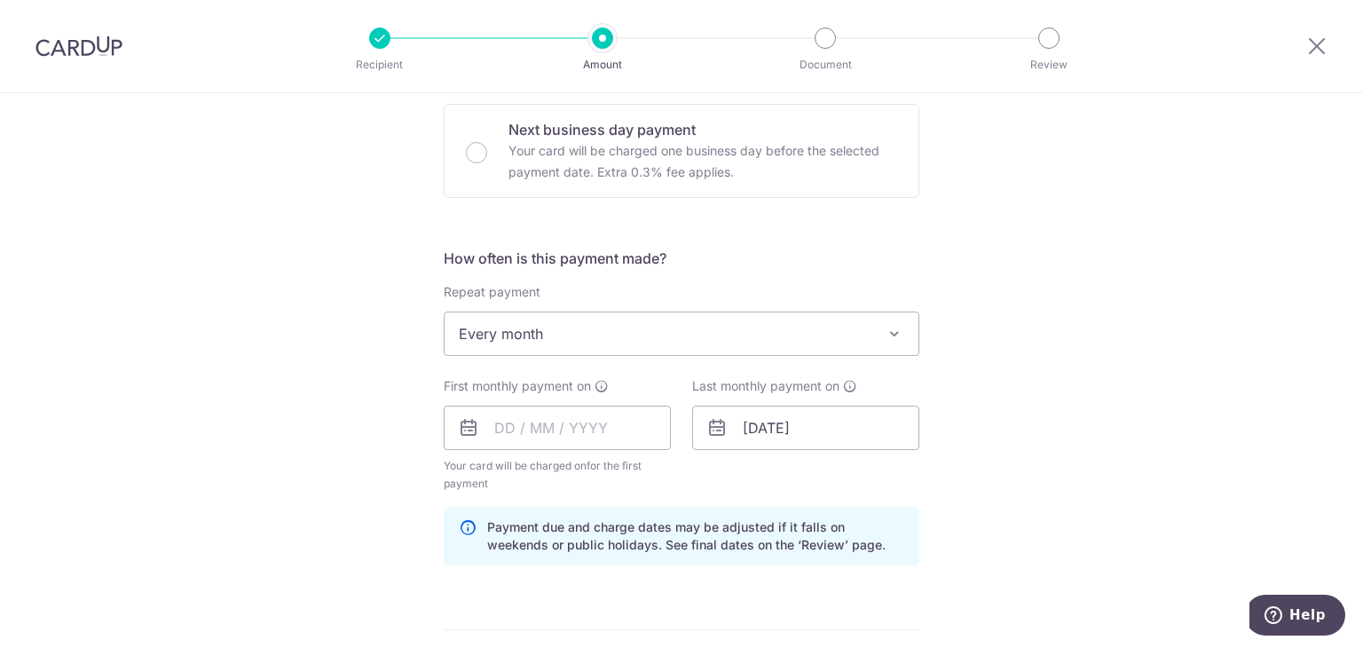
scroll to position [621, 0]
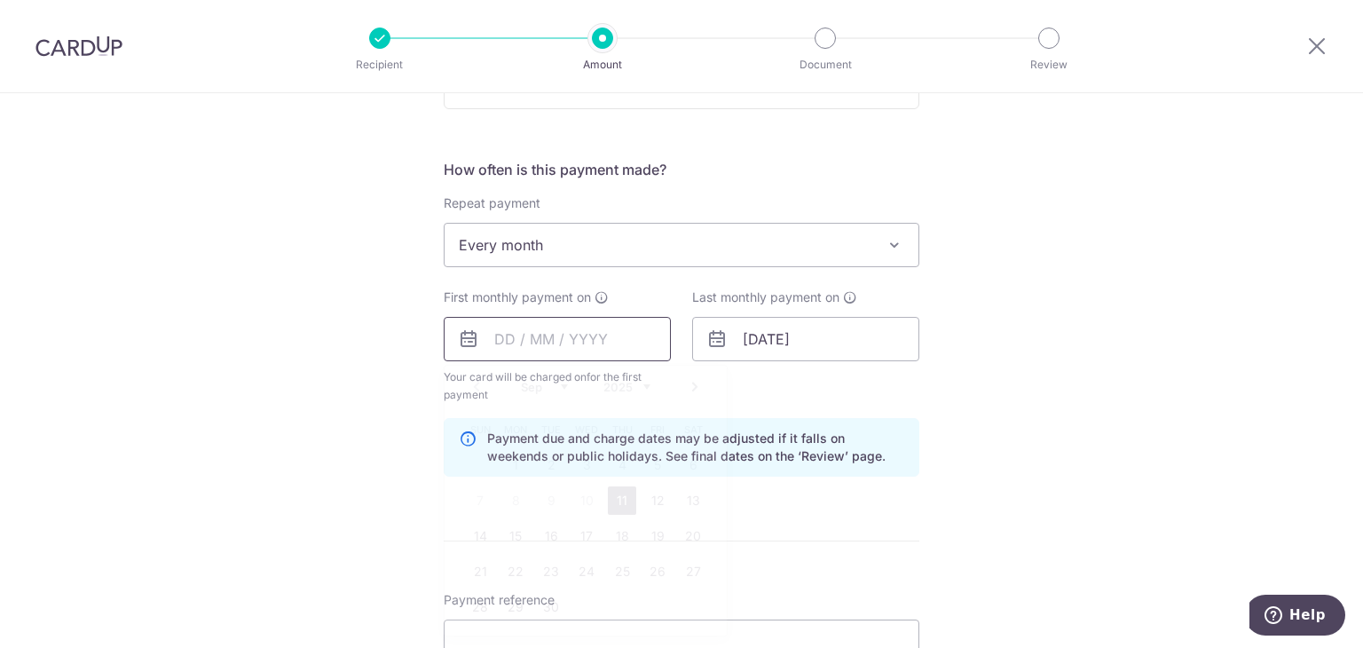
click at [568, 344] on input "text" at bounding box center [557, 339] width 227 height 44
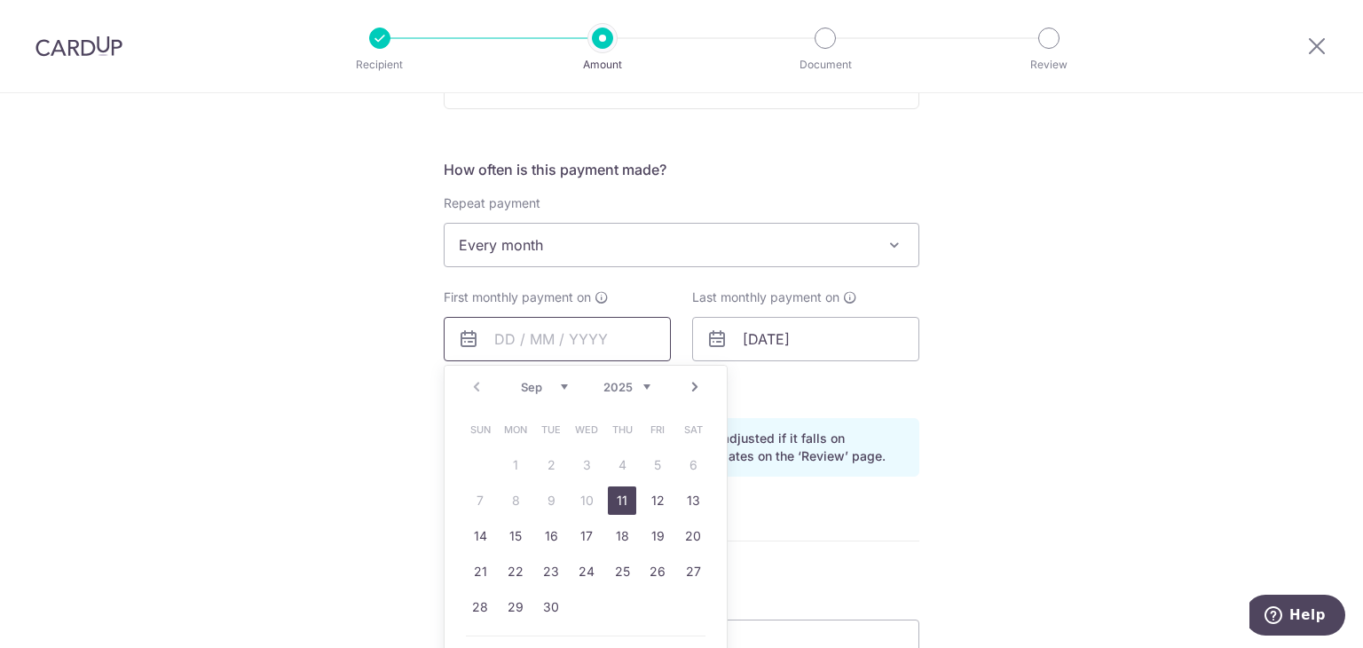
click at [535, 332] on input "text" at bounding box center [557, 339] width 227 height 44
click at [608, 495] on link "11" at bounding box center [622, 500] width 28 height 28
type input "[DATE]"
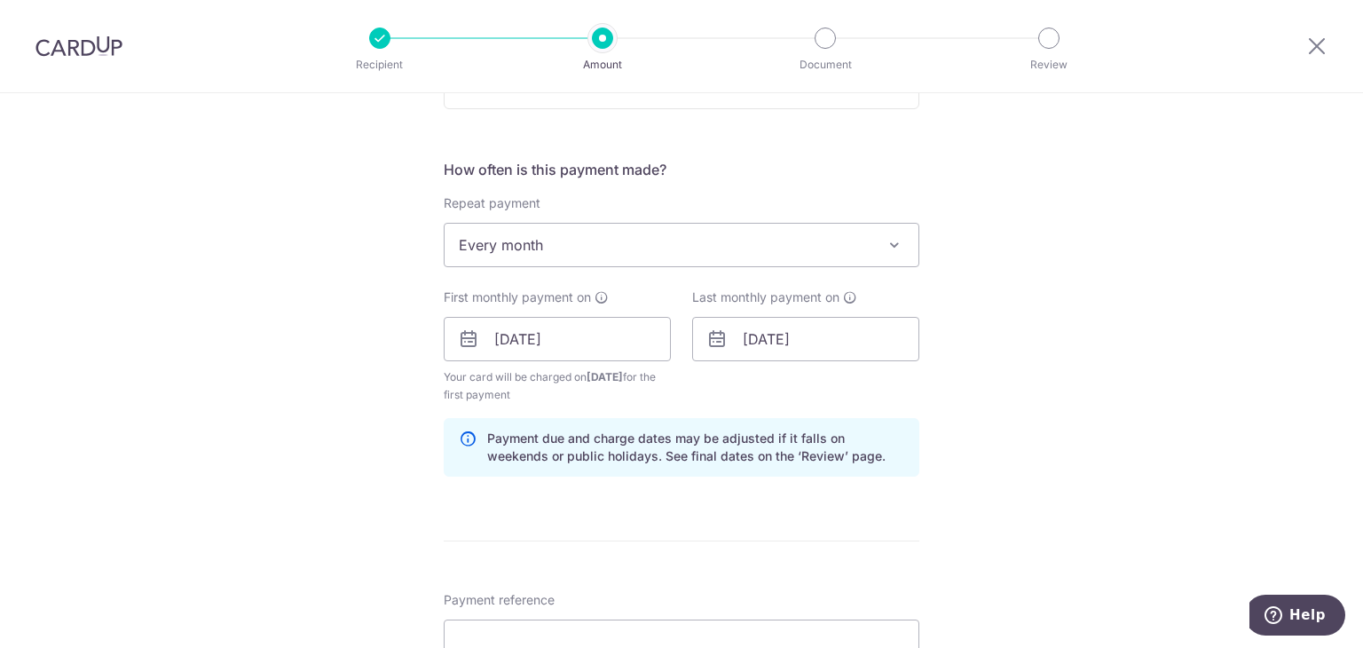
click at [1070, 441] on div "Tell us more about your payment Enter payment amount SGD 2,999.00 2999.00 Recip…" at bounding box center [681, 320] width 1363 height 1696
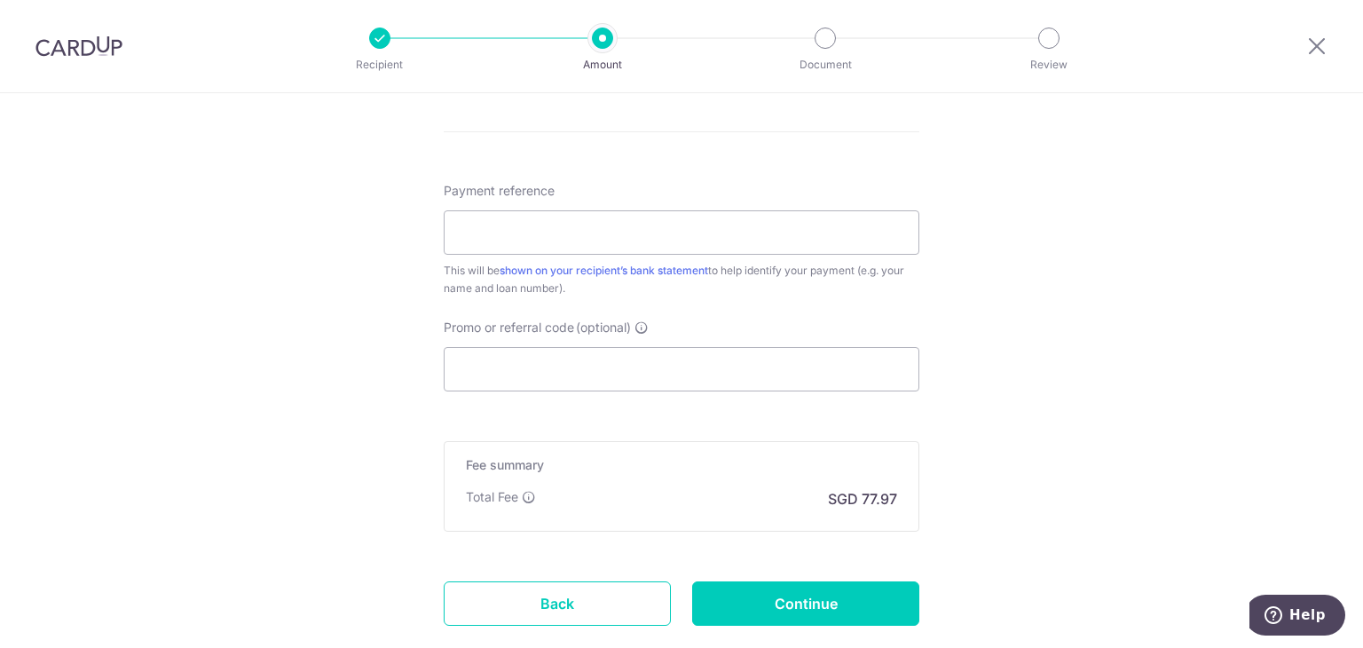
scroll to position [1072, 0]
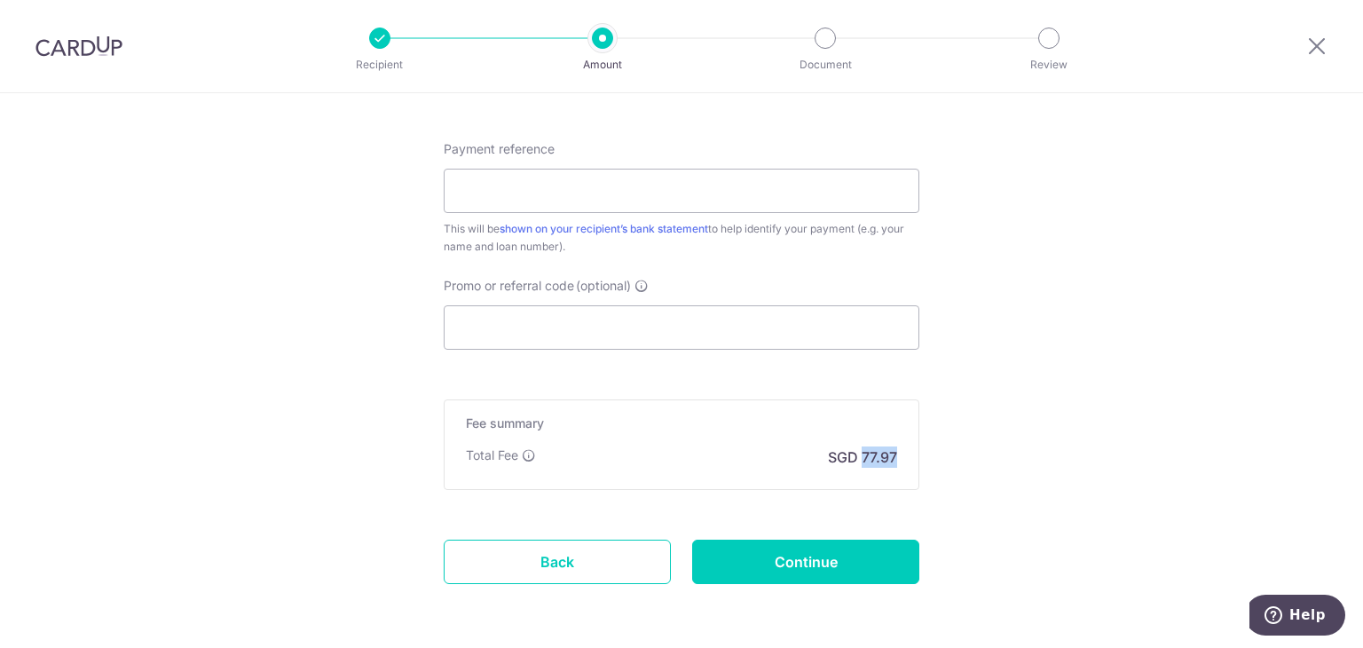
drag, startPoint x: 856, startPoint y: 452, endPoint x: 893, endPoint y: 461, distance: 37.7
click at [893, 461] on div "Fee summary Base fee Extend fee Next-day fee Total Fee SGD 77.97" at bounding box center [682, 444] width 476 height 90
copy p "77.97"
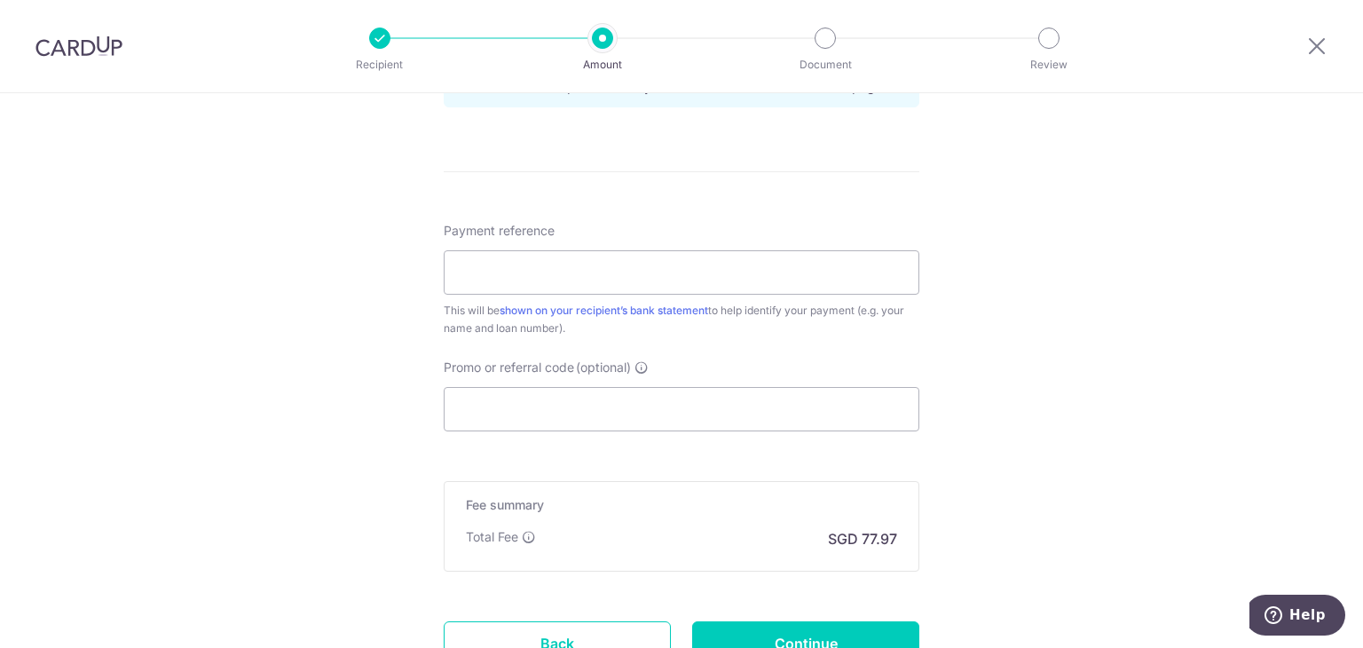
scroll to position [894, 0]
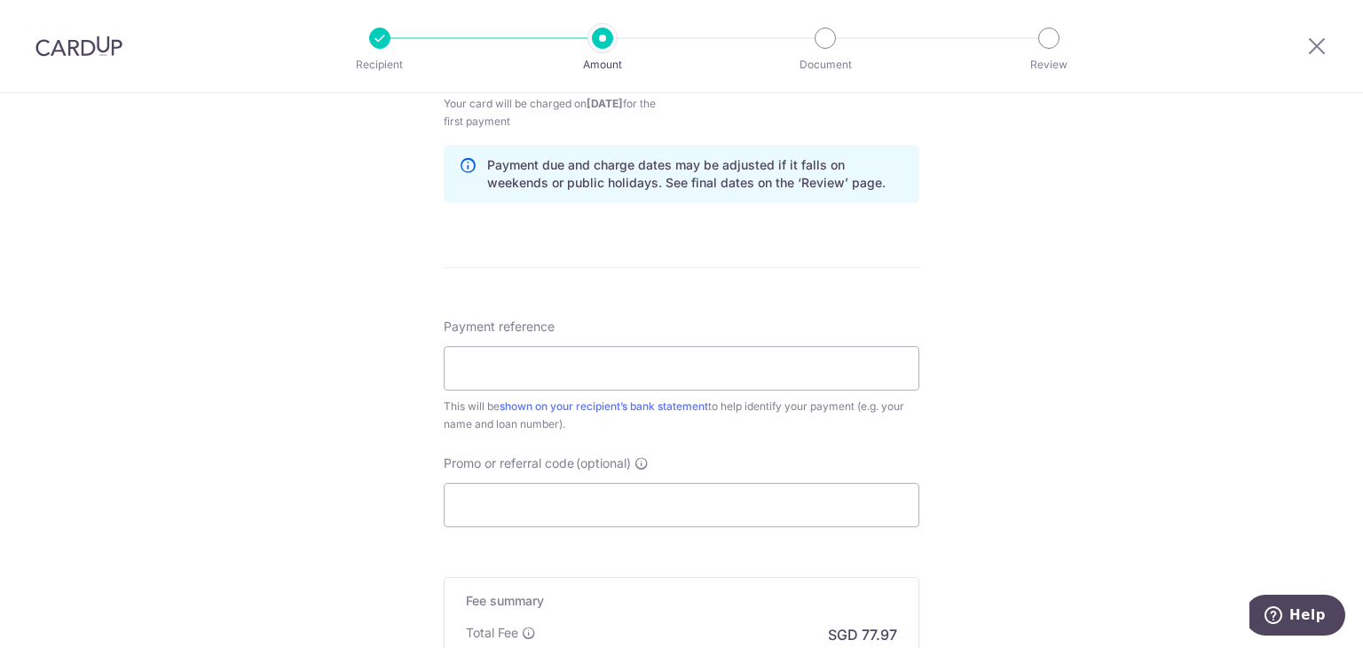
click at [799, 409] on div "This will be shown on your recipient’s bank statement to help identify your pay…" at bounding box center [682, 414] width 476 height 35
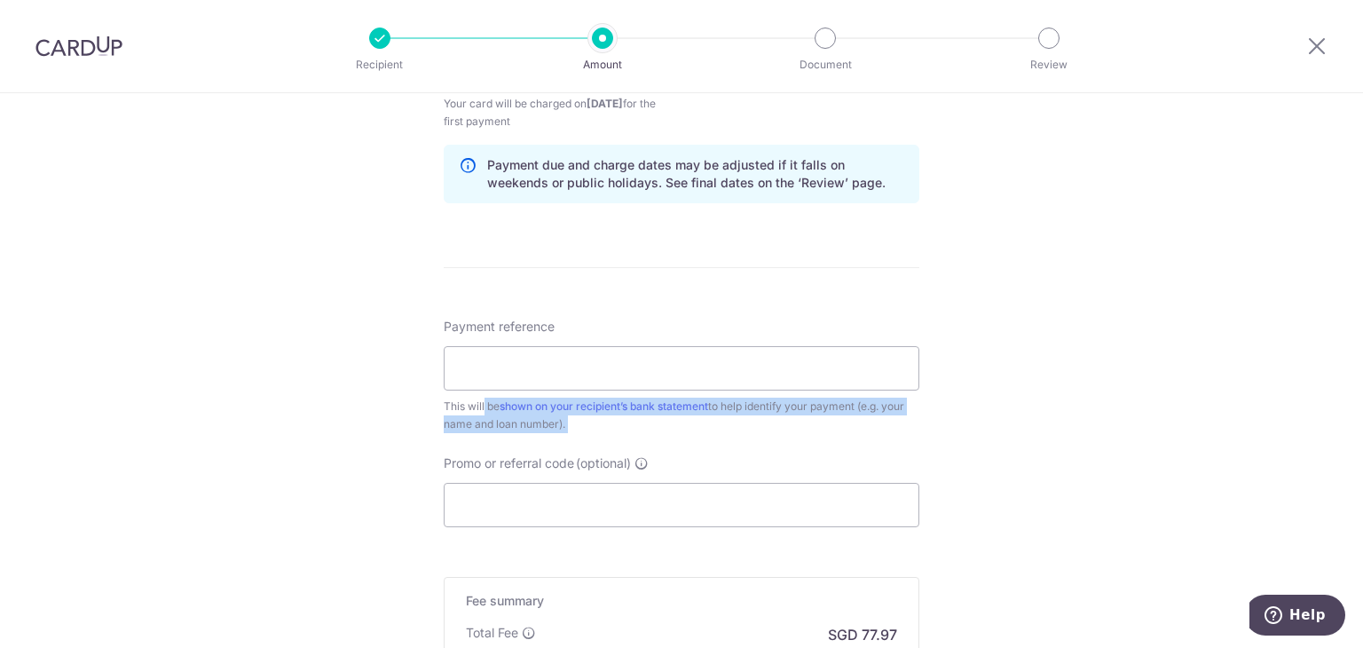
click at [799, 409] on div "This will be shown on your recipient’s bank statement to help identify your pay…" at bounding box center [682, 414] width 476 height 35
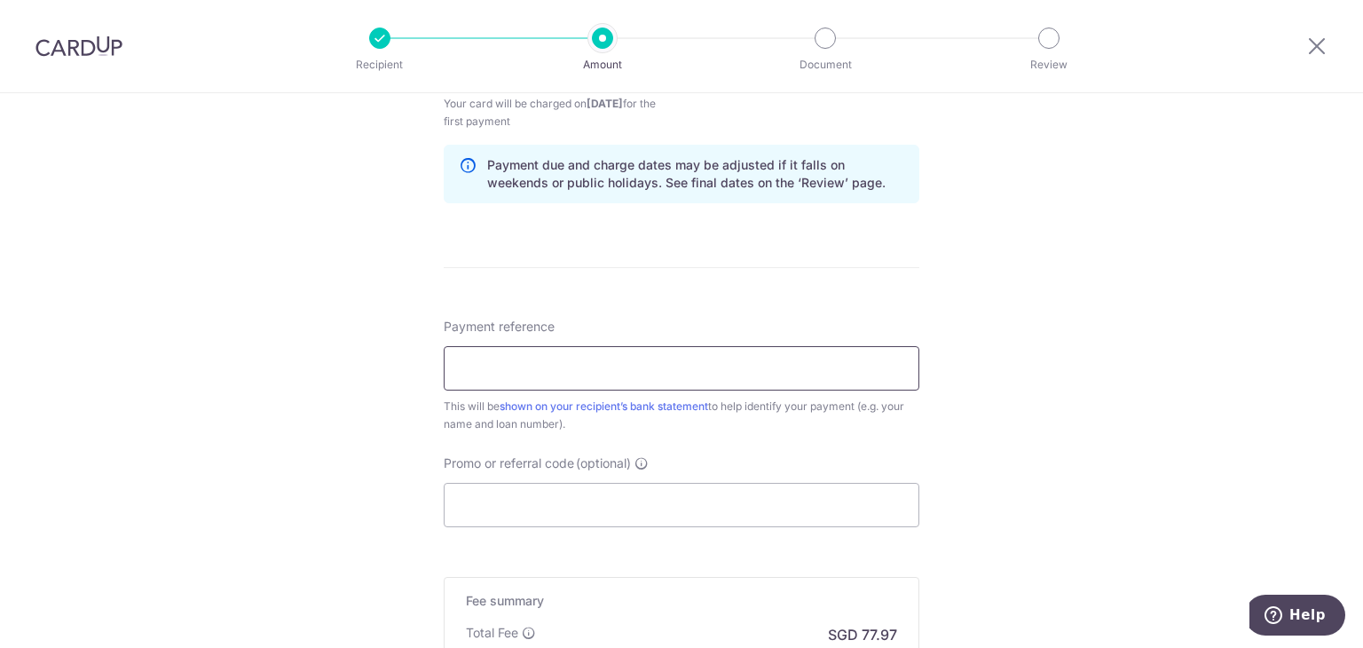
click at [795, 362] on input "Payment reference" at bounding box center [682, 368] width 476 height 44
click at [824, 399] on div "This will be shown on your recipient’s bank statement to help identify your pay…" at bounding box center [682, 414] width 476 height 35
click at [777, 362] on input "Payment reference" at bounding box center [682, 368] width 476 height 44
type input "Mortgage Loan"
click at [969, 416] on div "Tell us more about your payment Enter payment amount SGD 2,999.00 2999.00 Recip…" at bounding box center [681, 47] width 1363 height 1696
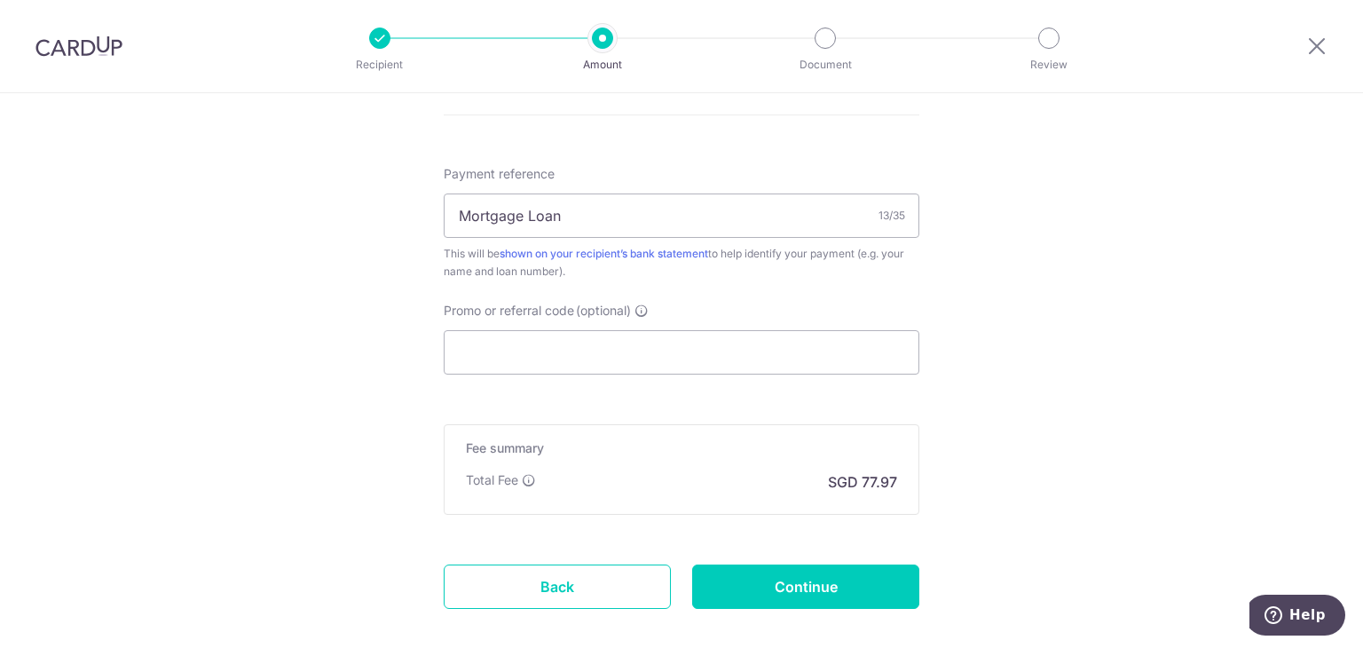
scroll to position [1072, 0]
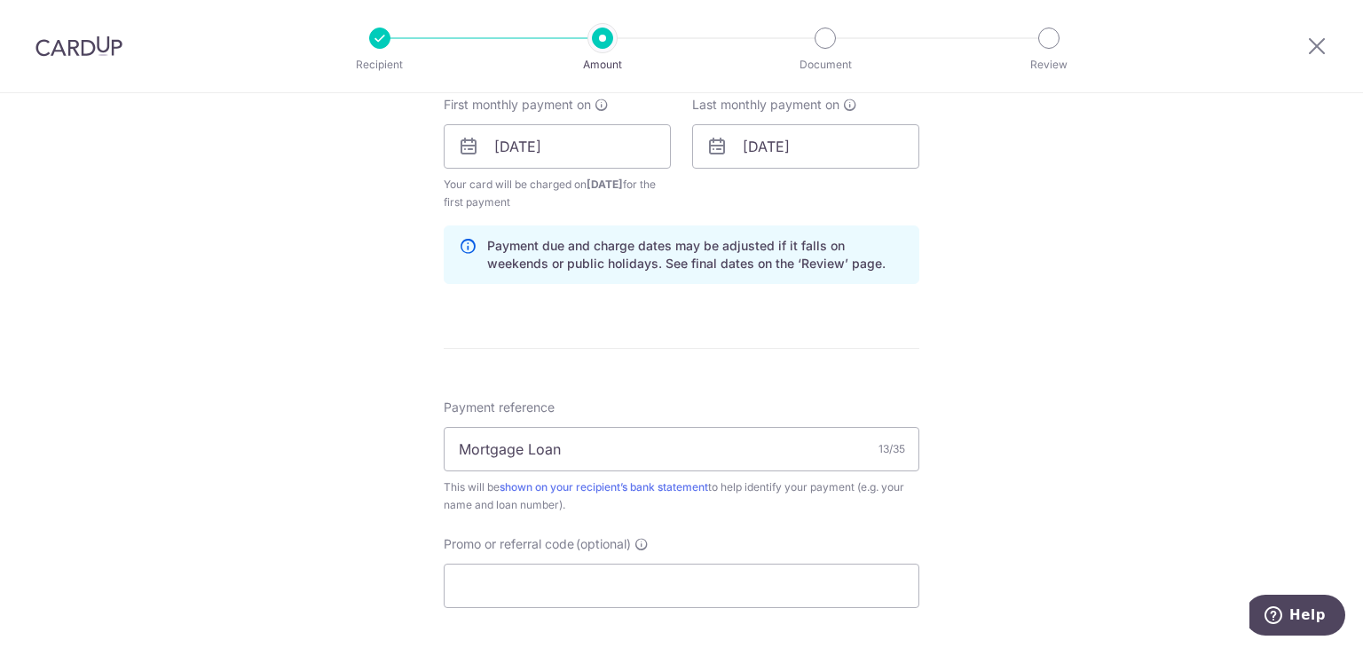
scroll to position [873, 0]
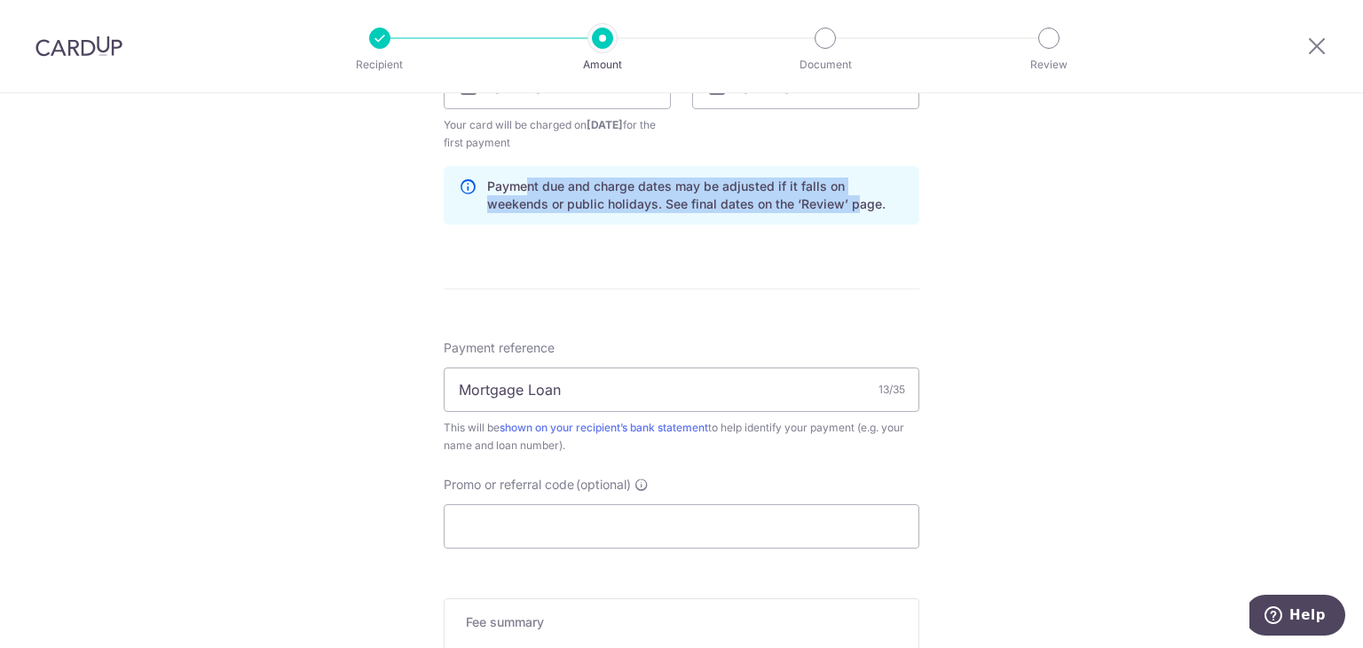
drag, startPoint x: 520, startPoint y: 185, endPoint x: 786, endPoint y: 200, distance: 266.6
click at [786, 200] on p "Payment due and charge dates may be adjusted if it falls on weekends or public …" at bounding box center [695, 194] width 417 height 35
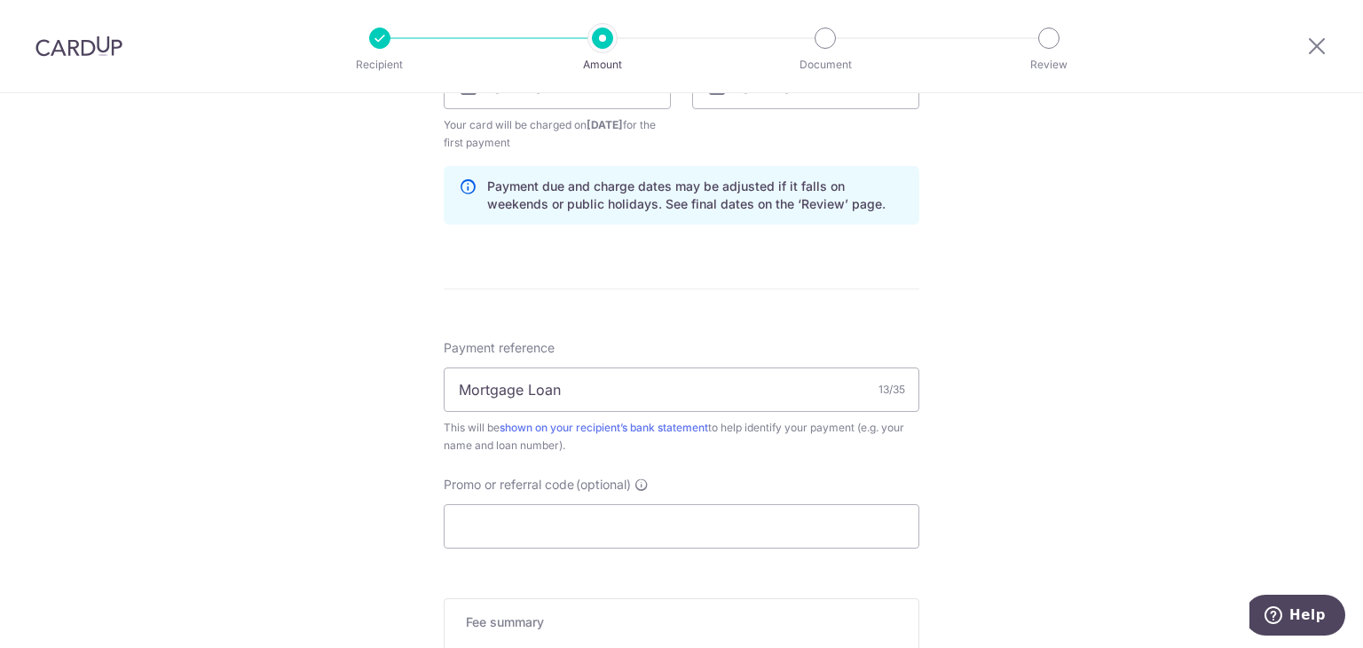
click at [802, 201] on p "Payment due and charge dates may be adjusted if it falls on weekends or public …" at bounding box center [695, 194] width 417 height 35
click at [1026, 291] on div "Tell us more about your payment Enter payment amount SGD 2,999.00 2999.00 Recip…" at bounding box center [681, 68] width 1363 height 1696
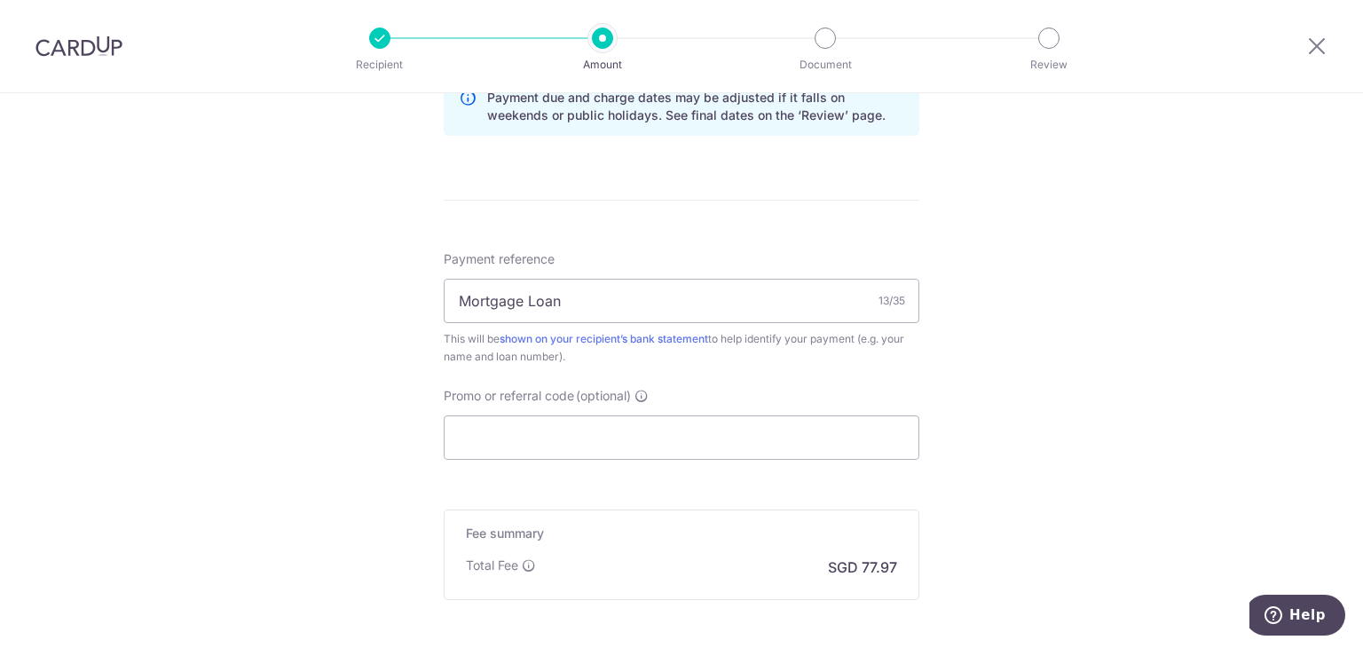
drag, startPoint x: 441, startPoint y: 334, endPoint x: 781, endPoint y: 351, distance: 340.2
click at [755, 354] on div "This will be shown on your recipient’s bank statement to help identify your pay…" at bounding box center [682, 347] width 476 height 35
click at [827, 344] on div "This will be shown on your recipient’s bank statement to help identify your pay…" at bounding box center [682, 347] width 476 height 35
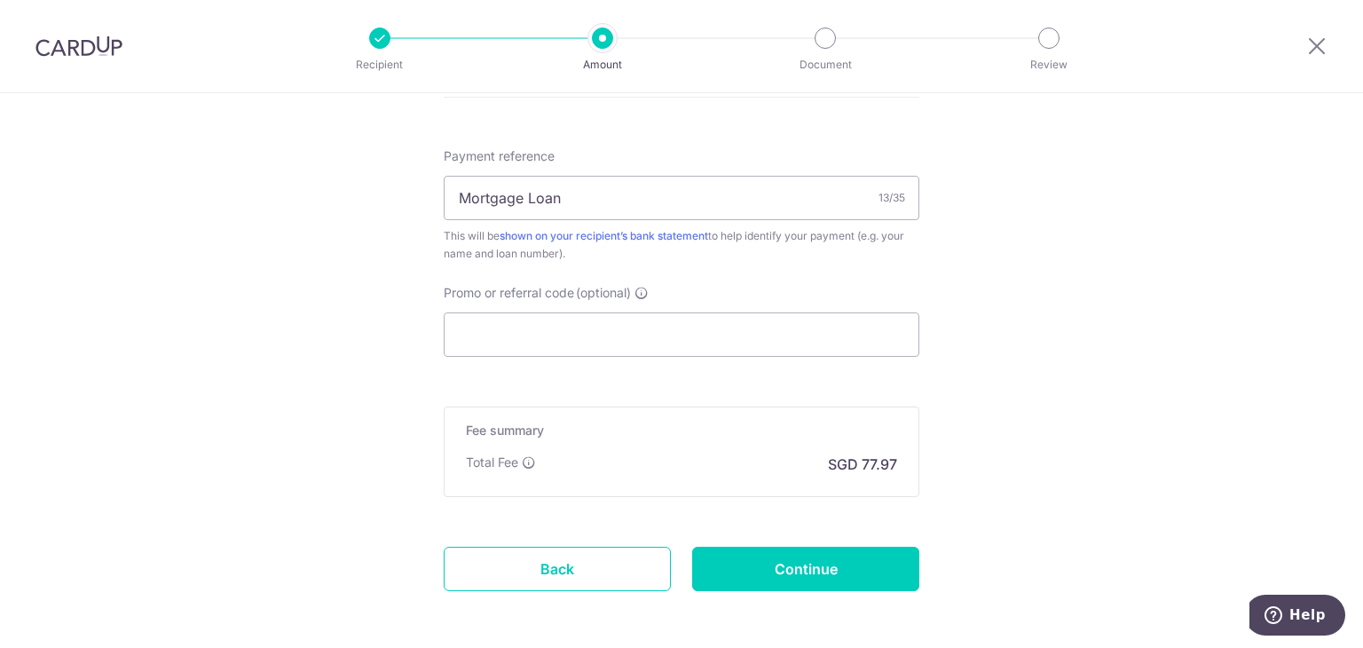
scroll to position [1139, 0]
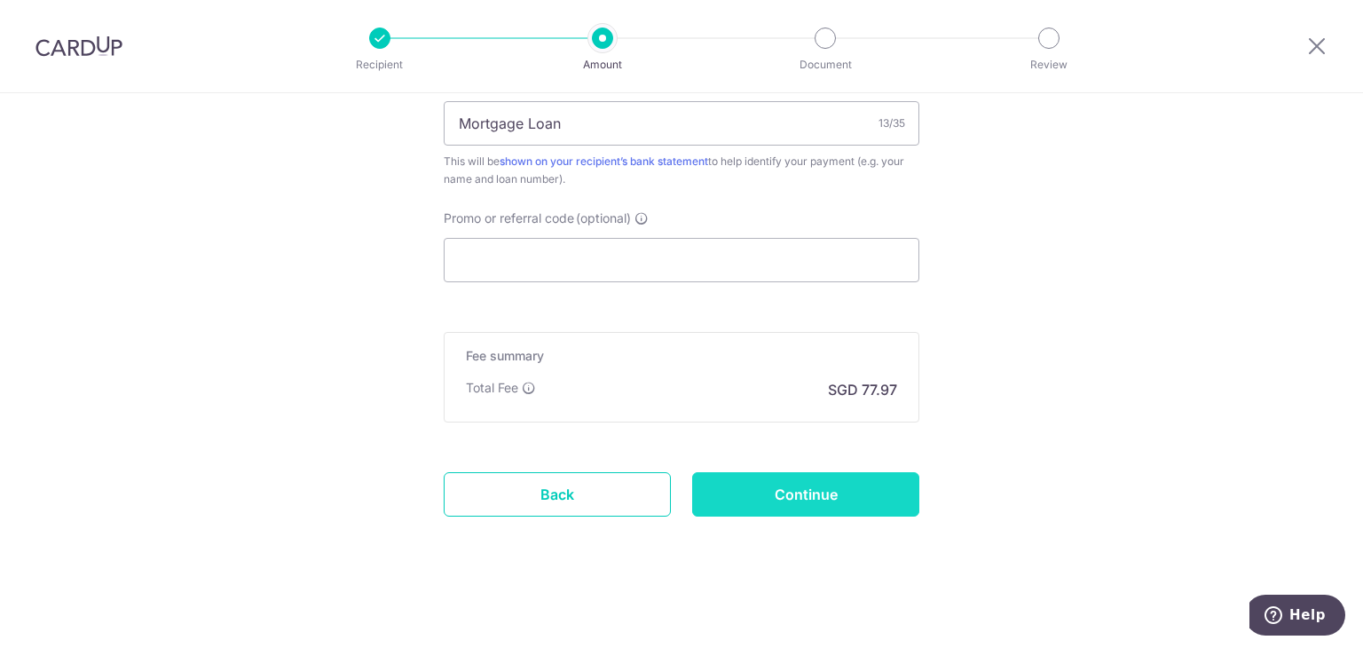
click at [835, 491] on input "Continue" at bounding box center [805, 494] width 227 height 44
type input "Create Schedule"
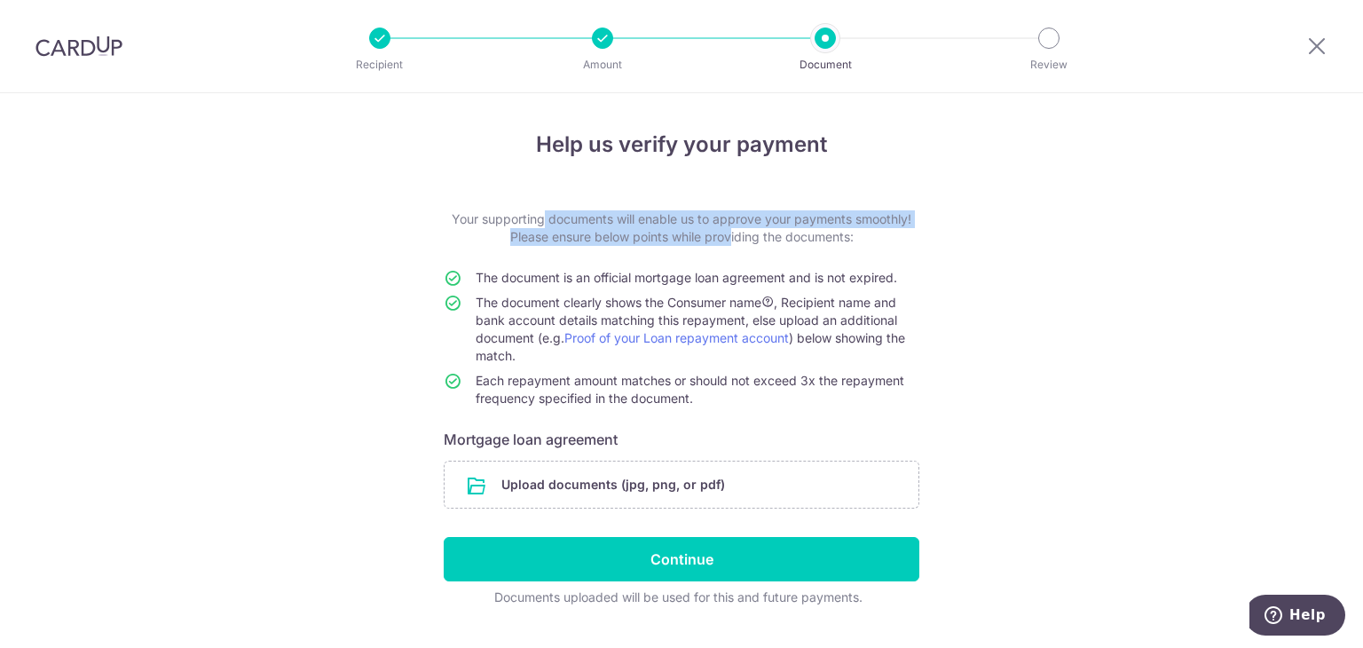
drag, startPoint x: 480, startPoint y: 218, endPoint x: 720, endPoint y: 232, distance: 240.8
click at [720, 232] on p "Your supporting documents will enable us to approve your payments smoothly! Ple…" at bounding box center [682, 227] width 476 height 35
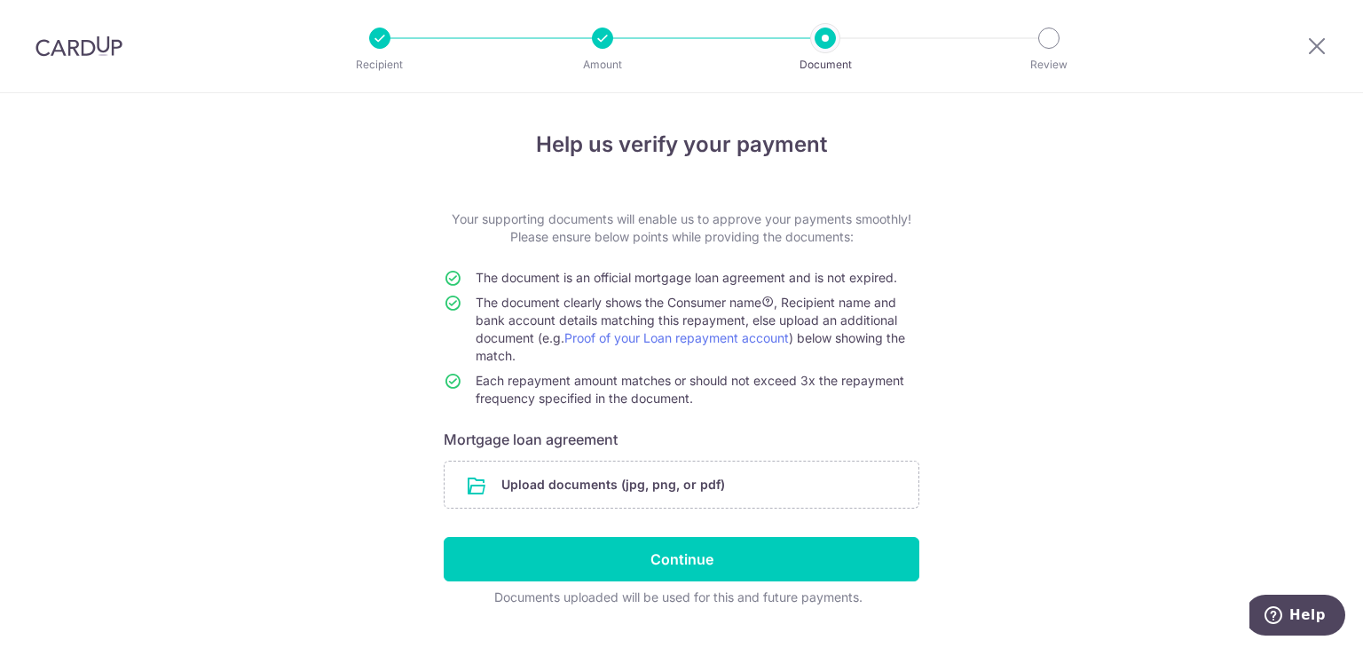
click at [688, 272] on span "The document is an official mortgage loan agreement and is not expired." at bounding box center [686, 277] width 421 height 15
click at [704, 279] on span "The document is an official mortgage loan agreement and is not expired." at bounding box center [686, 277] width 421 height 15
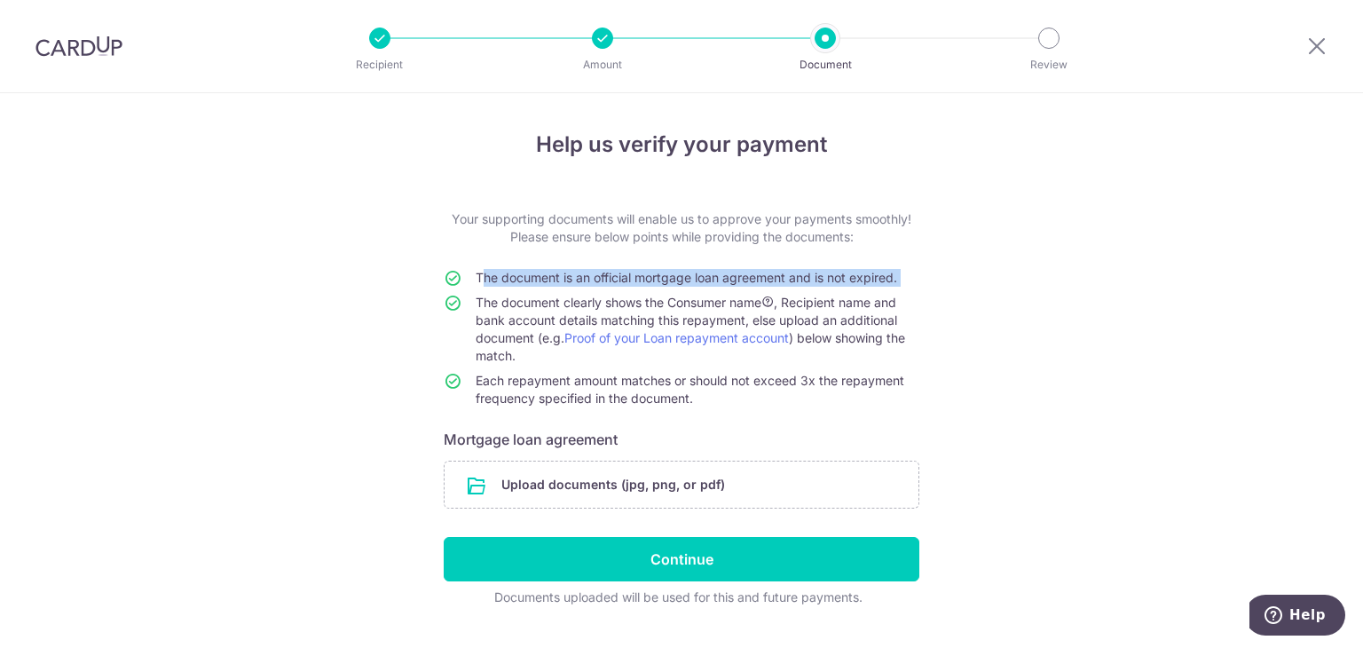
click at [704, 279] on span "The document is an official mortgage loan agreement and is not expired." at bounding box center [686, 277] width 421 height 15
click at [578, 306] on span "The document clearly shows the Consumer name , Recipient name and bank account …" at bounding box center [690, 329] width 429 height 68
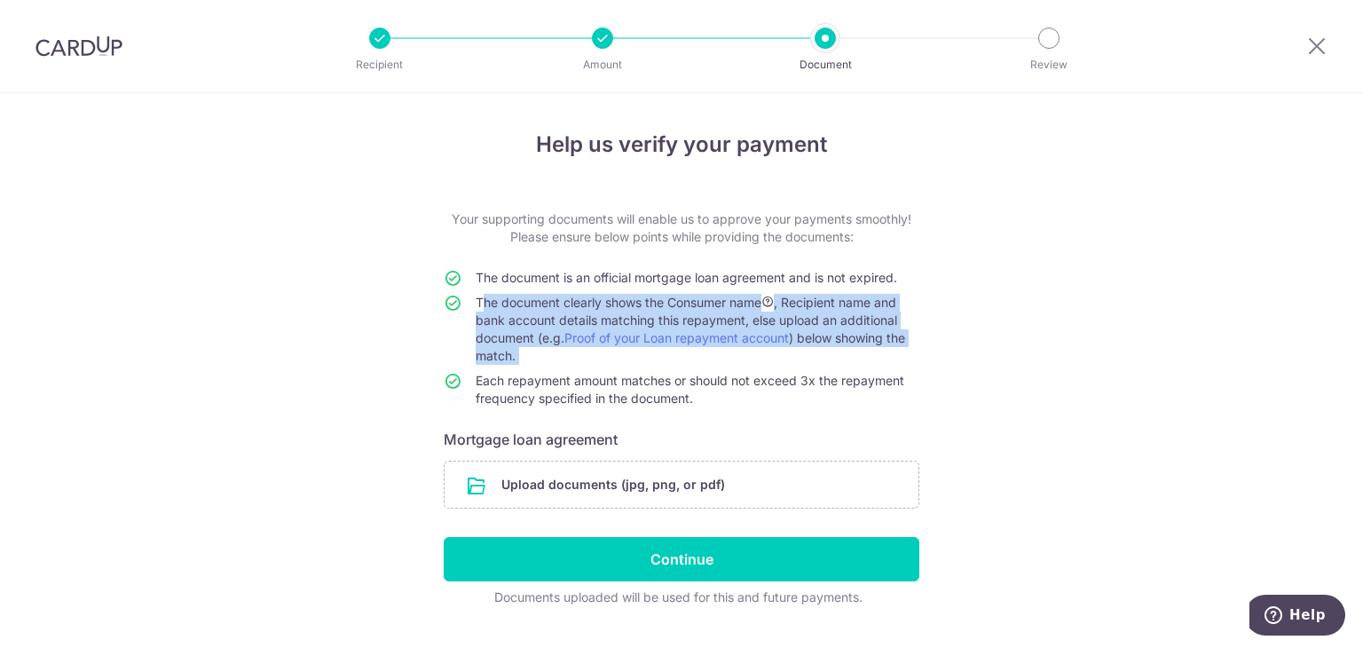
click at [578, 306] on span "The document clearly shows the Consumer name , Recipient name and bank account …" at bounding box center [690, 329] width 429 height 68
click at [519, 319] on span "The document clearly shows the Consumer name , Recipient name and bank account …" at bounding box center [690, 329] width 429 height 68
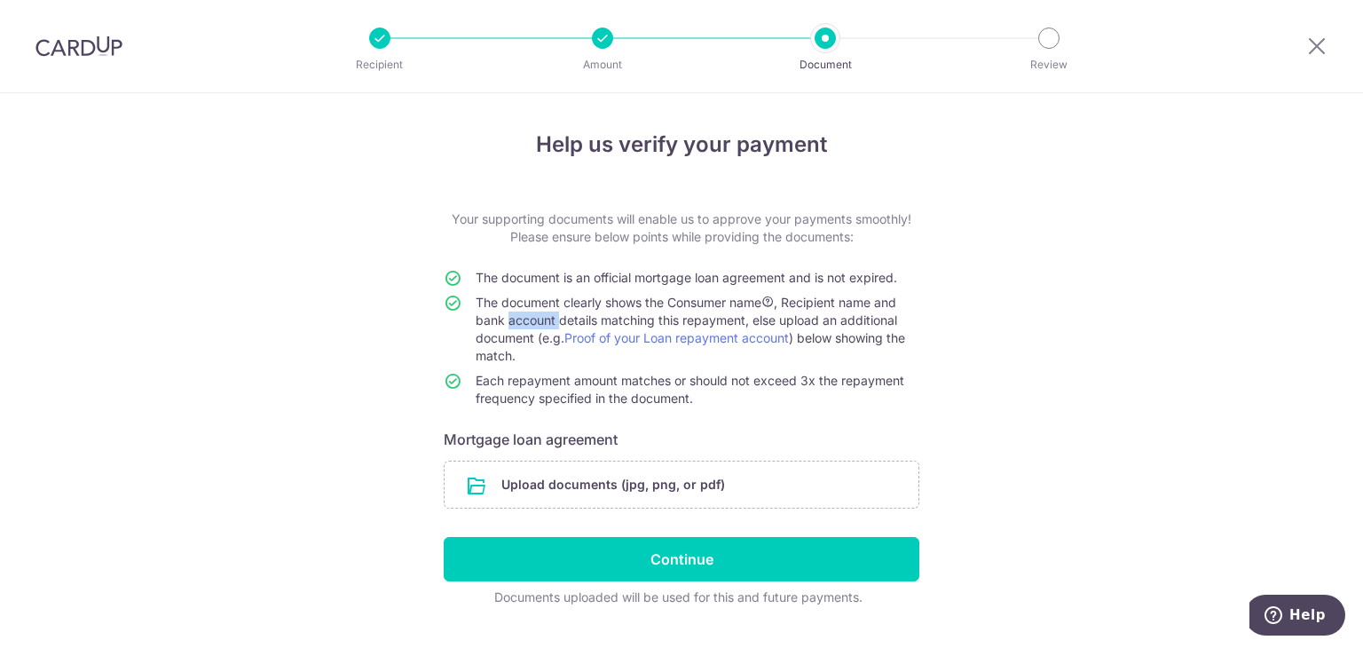
click at [519, 319] on span "The document clearly shows the Consumer name , Recipient name and bank account …" at bounding box center [690, 329] width 429 height 68
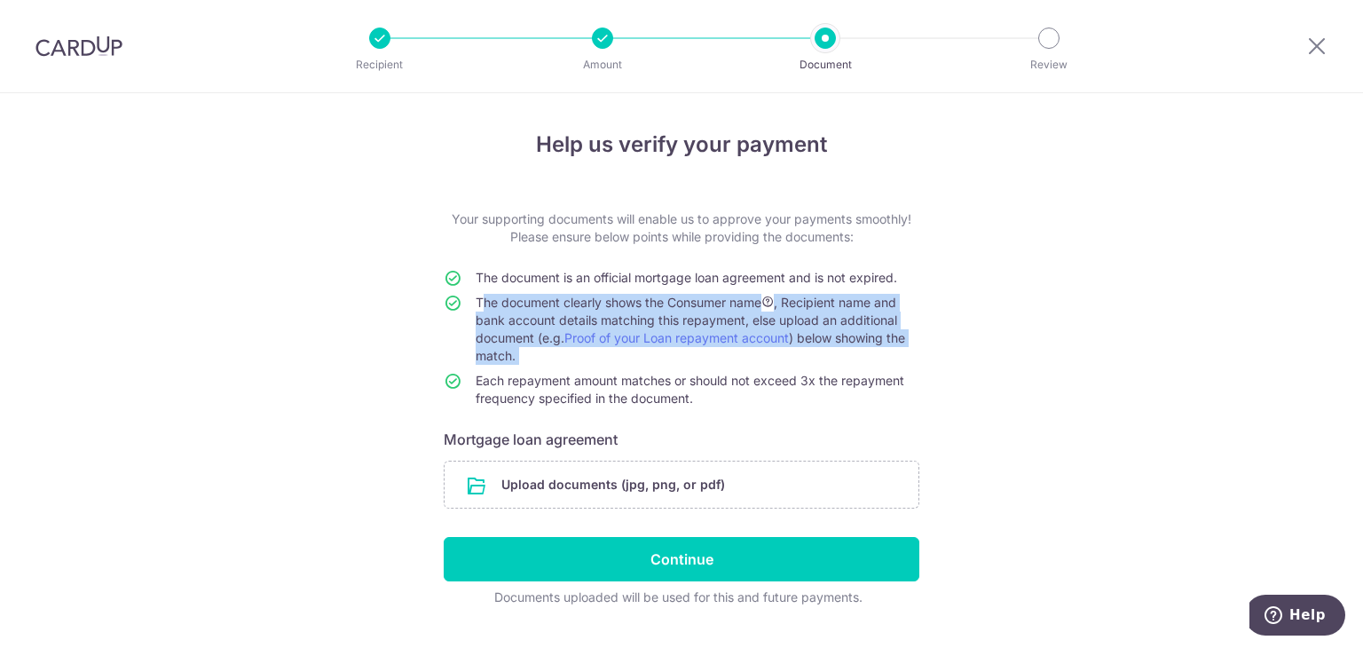
click at [519, 319] on span "The document clearly shows the Consumer name , Recipient name and bank account …" at bounding box center [690, 329] width 429 height 68
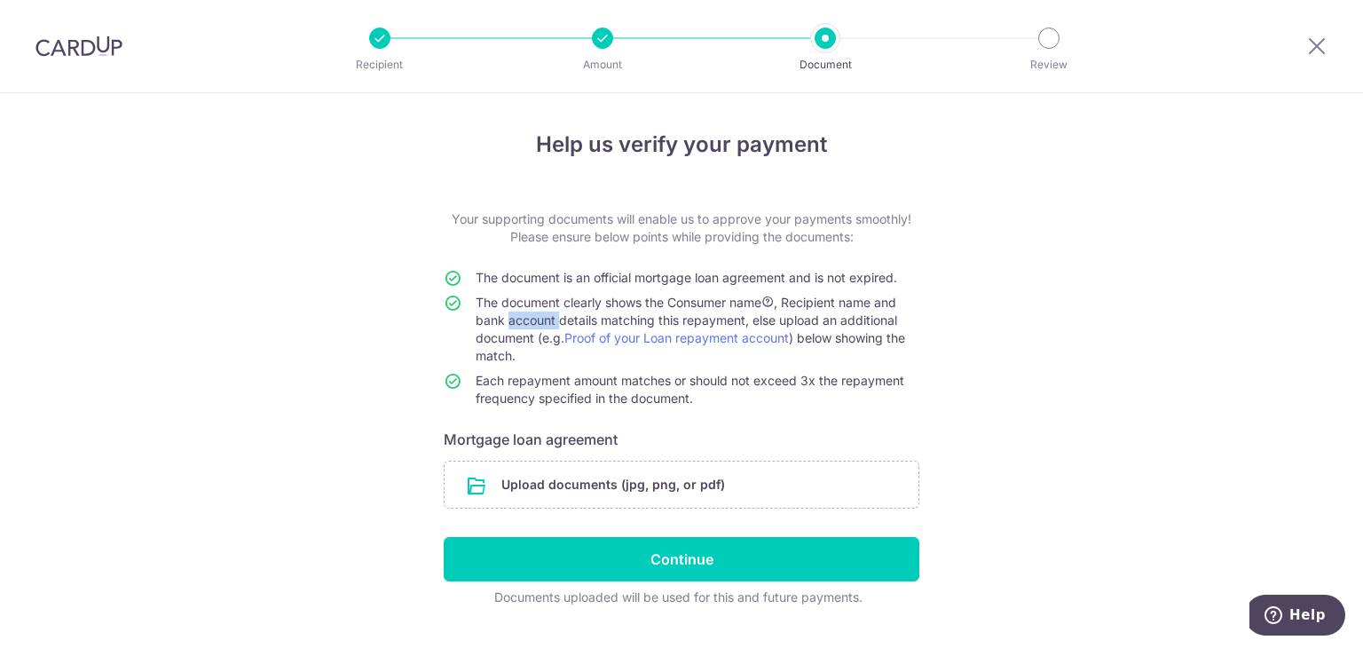
click at [519, 319] on span "The document clearly shows the Consumer name , Recipient name and bank account …" at bounding box center [690, 329] width 429 height 68
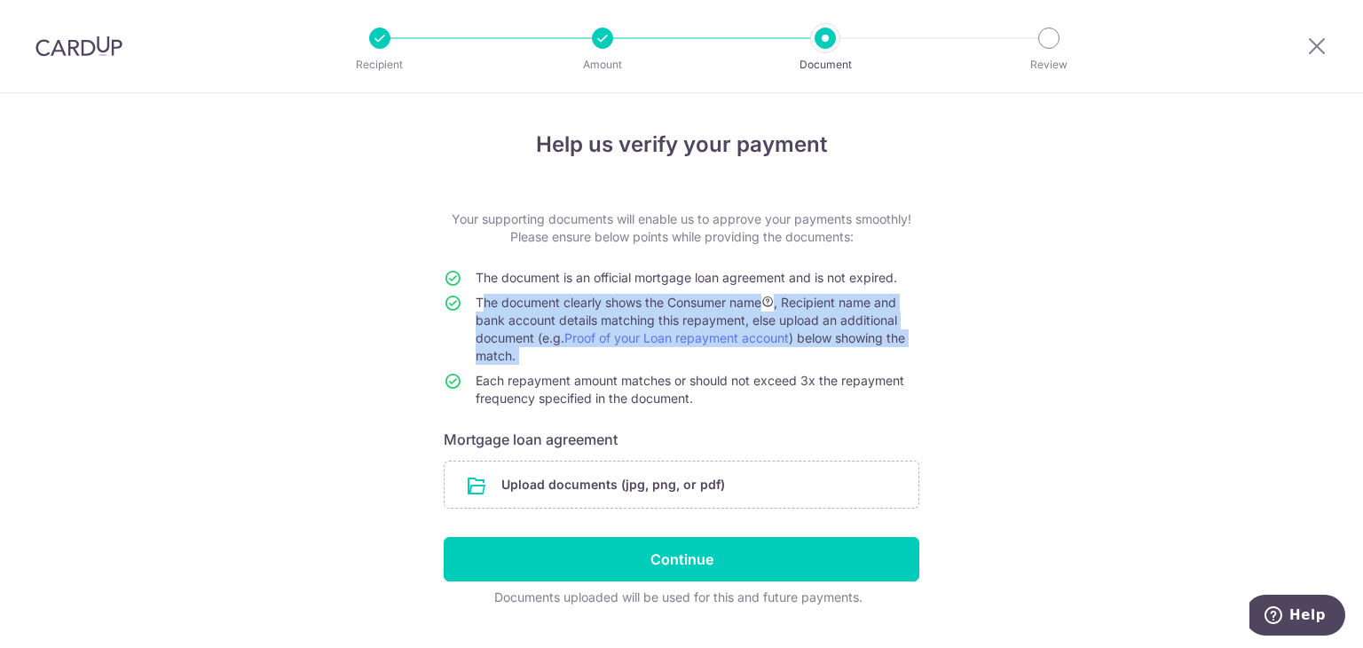
click at [519, 319] on span "The document clearly shows the Consumer name , Recipient name and bank account …" at bounding box center [690, 329] width 429 height 68
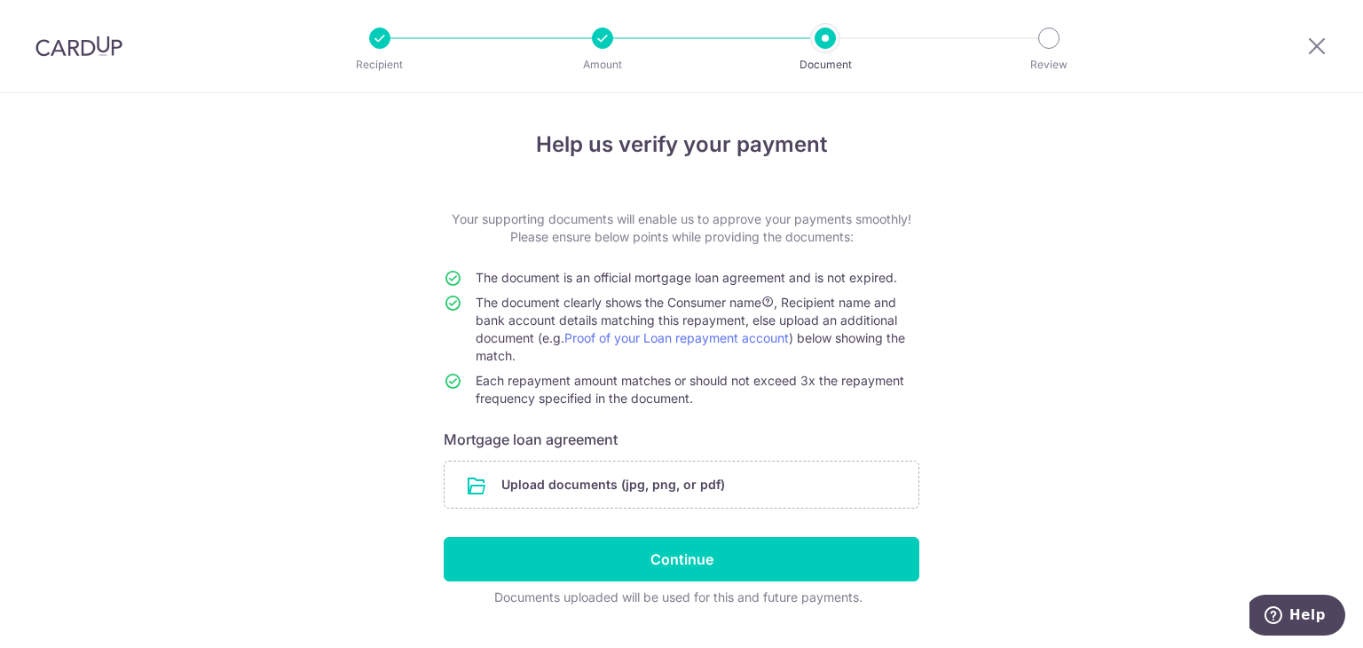
click at [519, 319] on span "The document clearly shows the Consumer name , Recipient name and bank account …" at bounding box center [690, 329] width 429 height 68
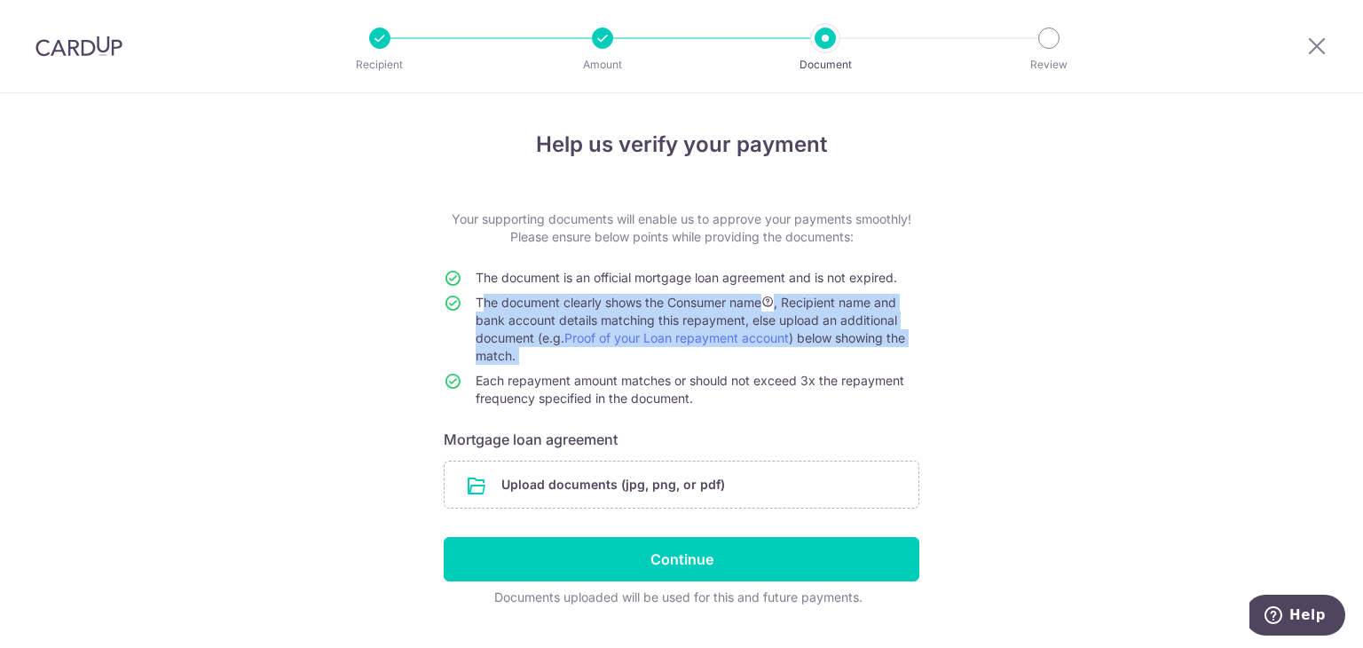
click at [519, 319] on span "The document clearly shows the Consumer name , Recipient name and bank account …" at bounding box center [690, 329] width 429 height 68
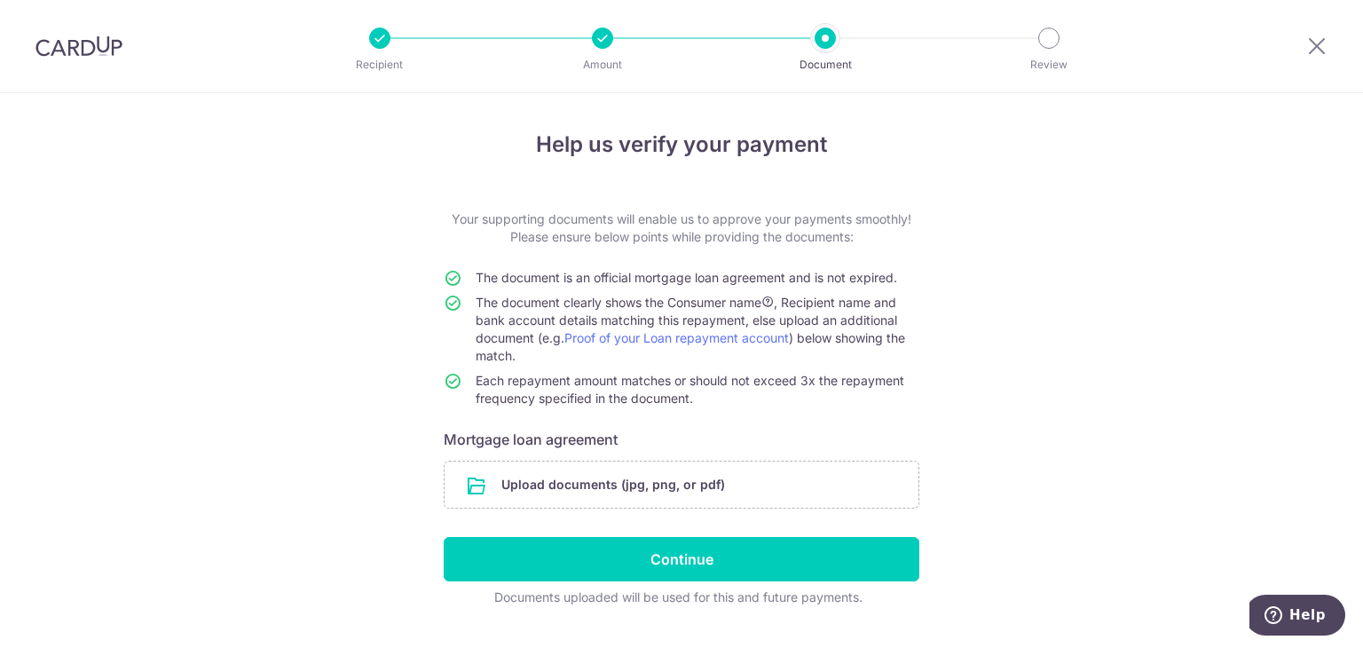
click at [637, 377] on span "Each repayment amount matches or should not exceed 3x the repayment frequency s…" at bounding box center [690, 389] width 429 height 33
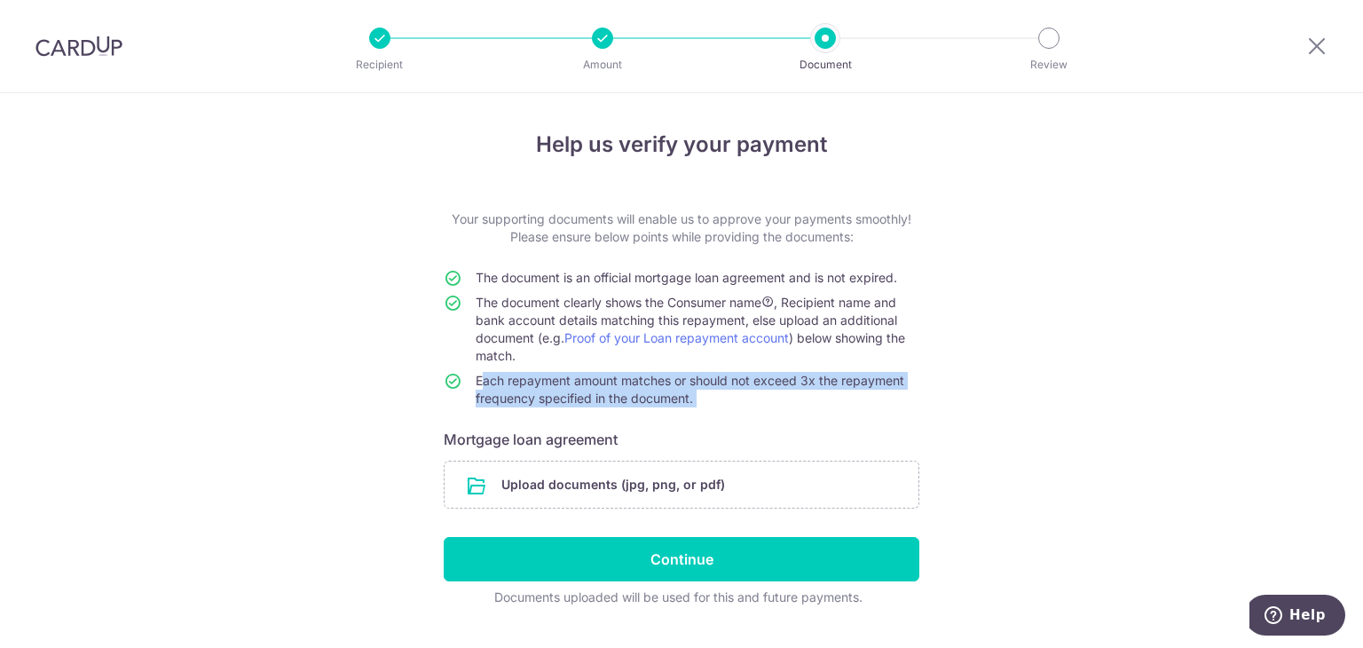
click at [637, 377] on span "Each repayment amount matches or should not exceed 3x the repayment frequency s…" at bounding box center [690, 389] width 429 height 33
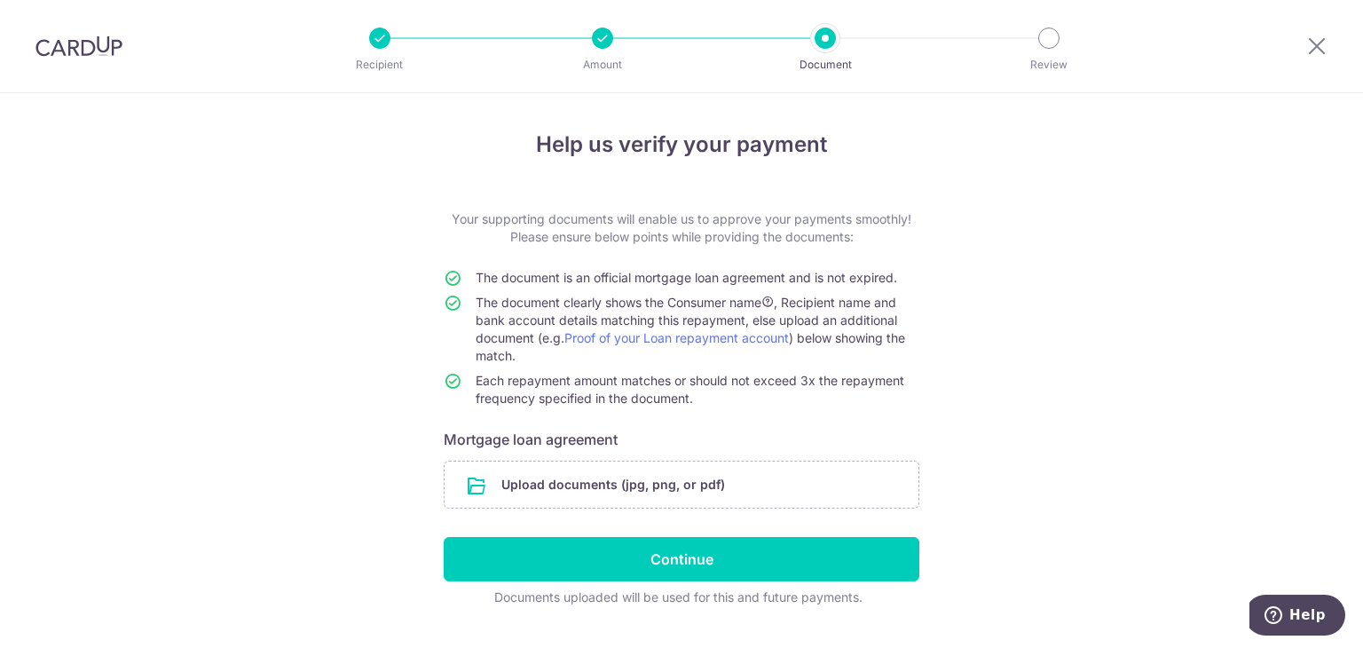
click at [608, 307] on span "The document clearly shows the Consumer name , Recipient name and bank account …" at bounding box center [690, 329] width 429 height 68
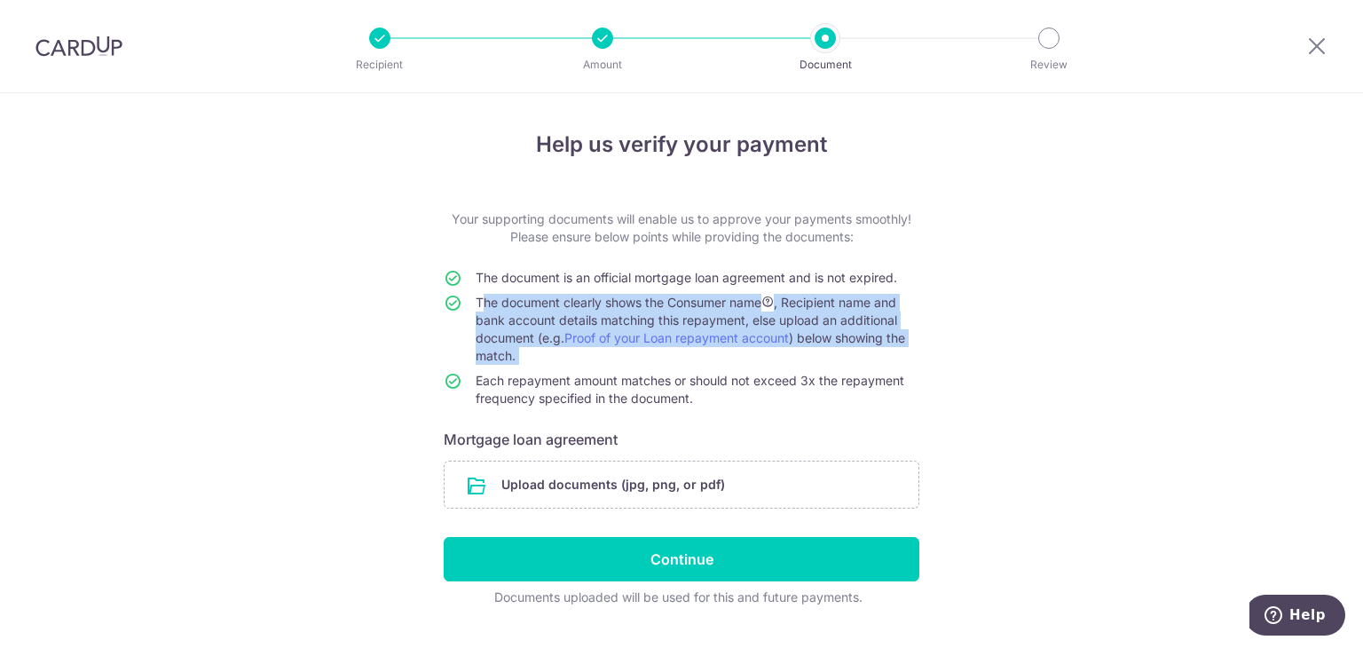
click at [608, 307] on span "The document clearly shows the Consumer name , Recipient name and bank account …" at bounding box center [690, 329] width 429 height 68
click at [582, 319] on span "The document clearly shows the Consumer name , Recipient name and bank account …" at bounding box center [690, 329] width 429 height 68
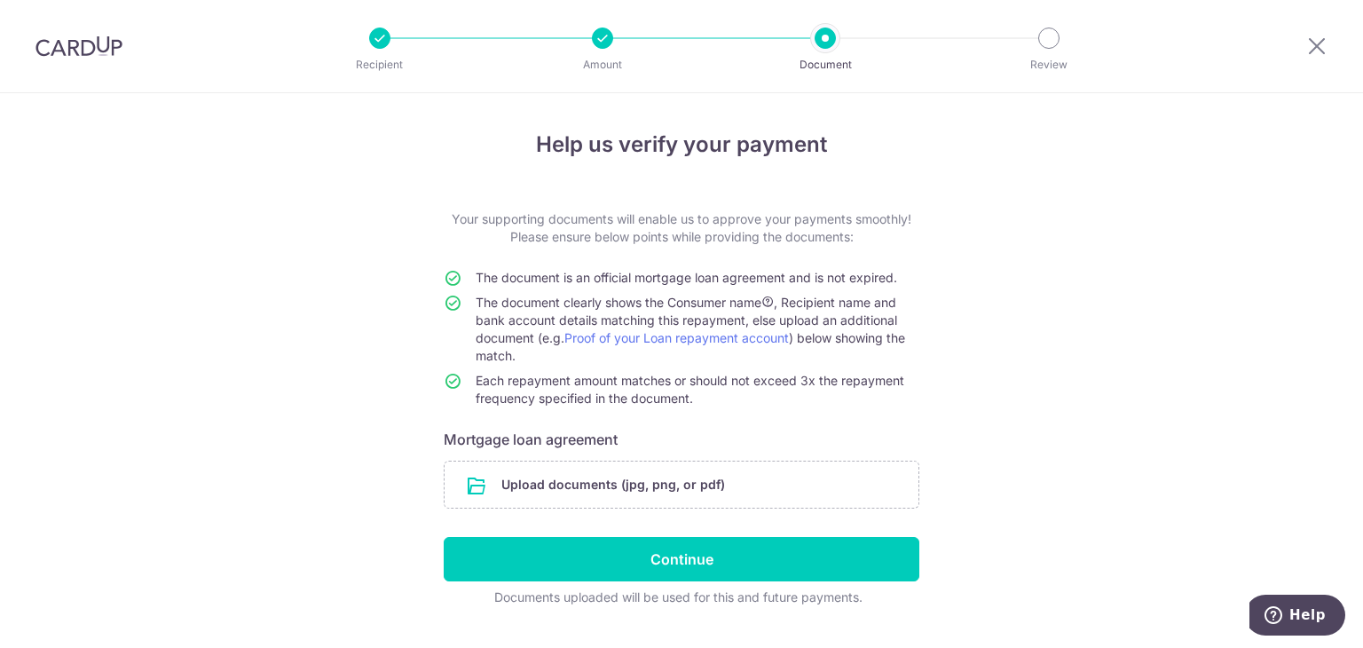
click at [553, 377] on span "Each repayment amount matches or should not exceed 3x the repayment frequency s…" at bounding box center [690, 389] width 429 height 33
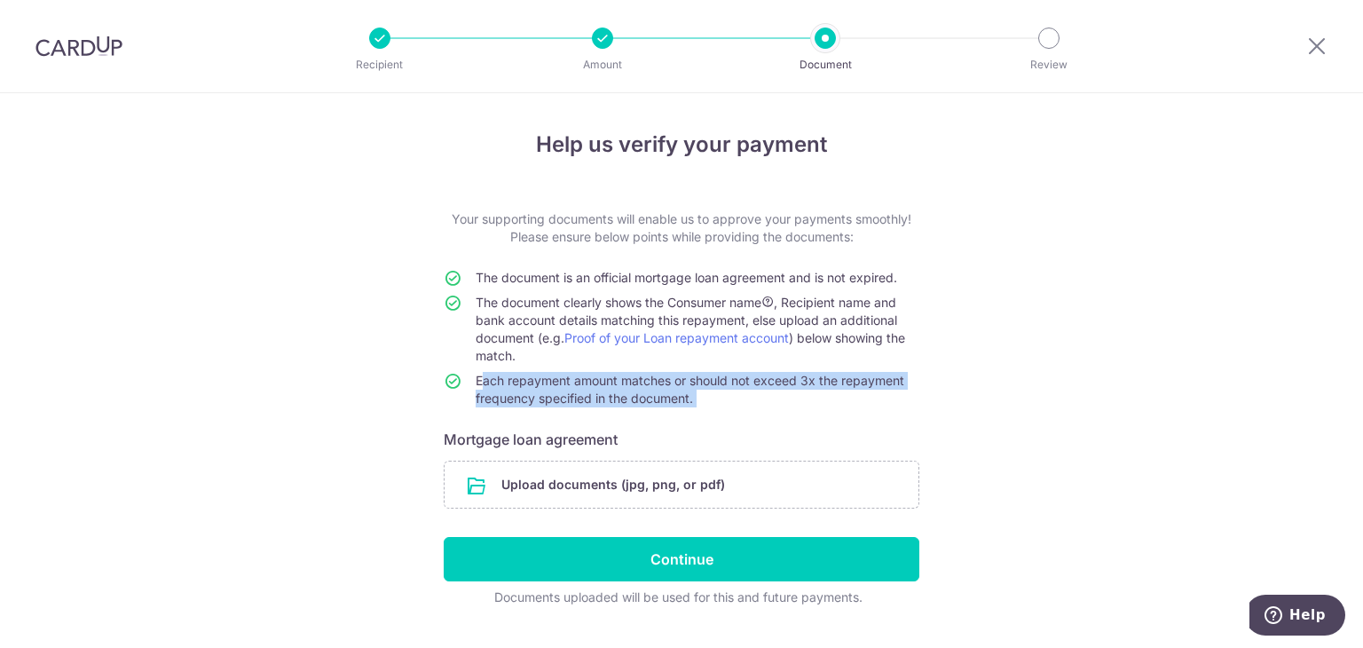
click at [553, 377] on span "Each repayment amount matches or should not exceed 3x the repayment frequency s…" at bounding box center [690, 389] width 429 height 33
click at [550, 390] on span "Each repayment amount matches or should not exceed 3x the repayment frequency s…" at bounding box center [690, 389] width 429 height 33
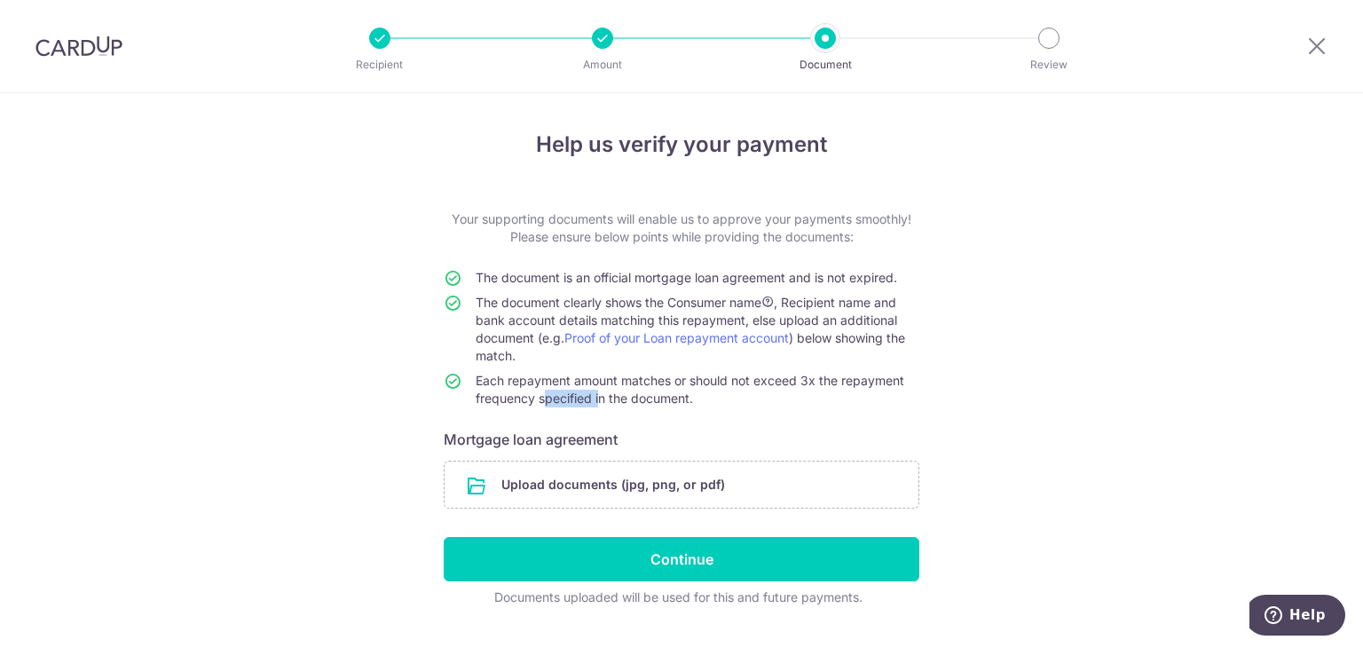
click at [550, 390] on span "Each repayment amount matches or should not exceed 3x the repayment frequency s…" at bounding box center [690, 389] width 429 height 33
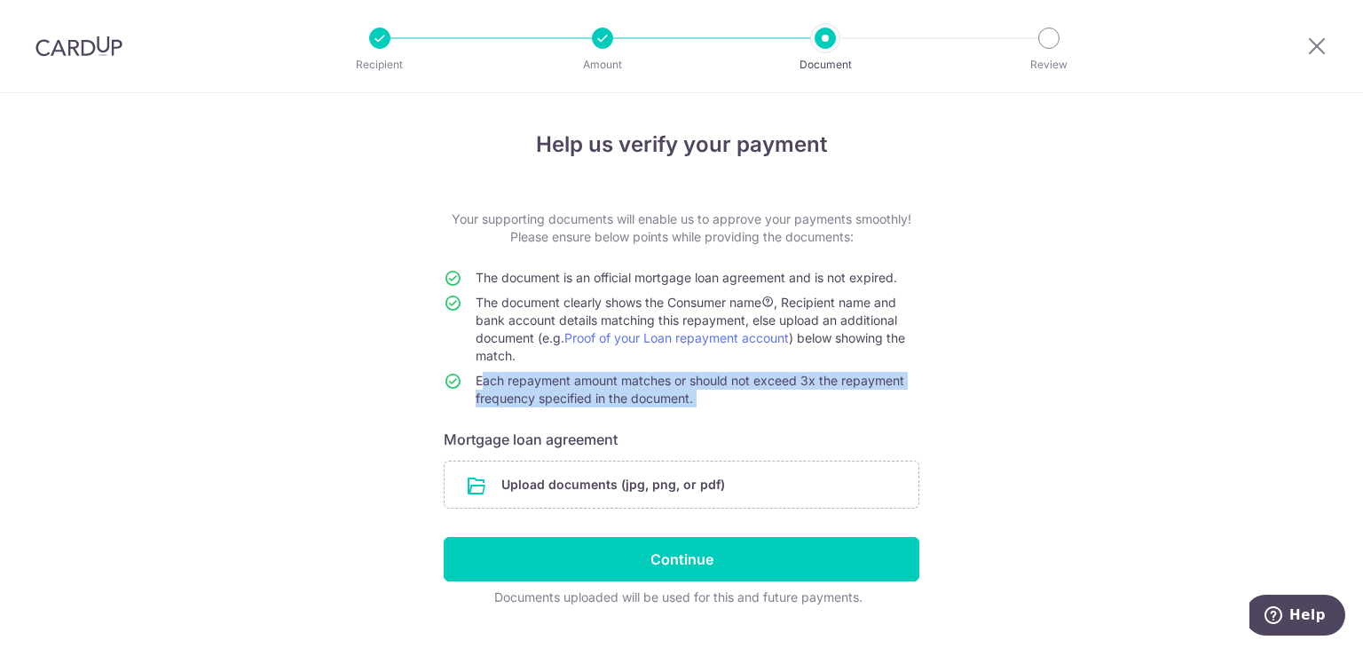
click at [550, 390] on span "Each repayment amount matches or should not exceed 3x the repayment frequency s…" at bounding box center [690, 389] width 429 height 33
click at [556, 381] on span "Each repayment amount matches or should not exceed 3x the repayment frequency s…" at bounding box center [690, 389] width 429 height 33
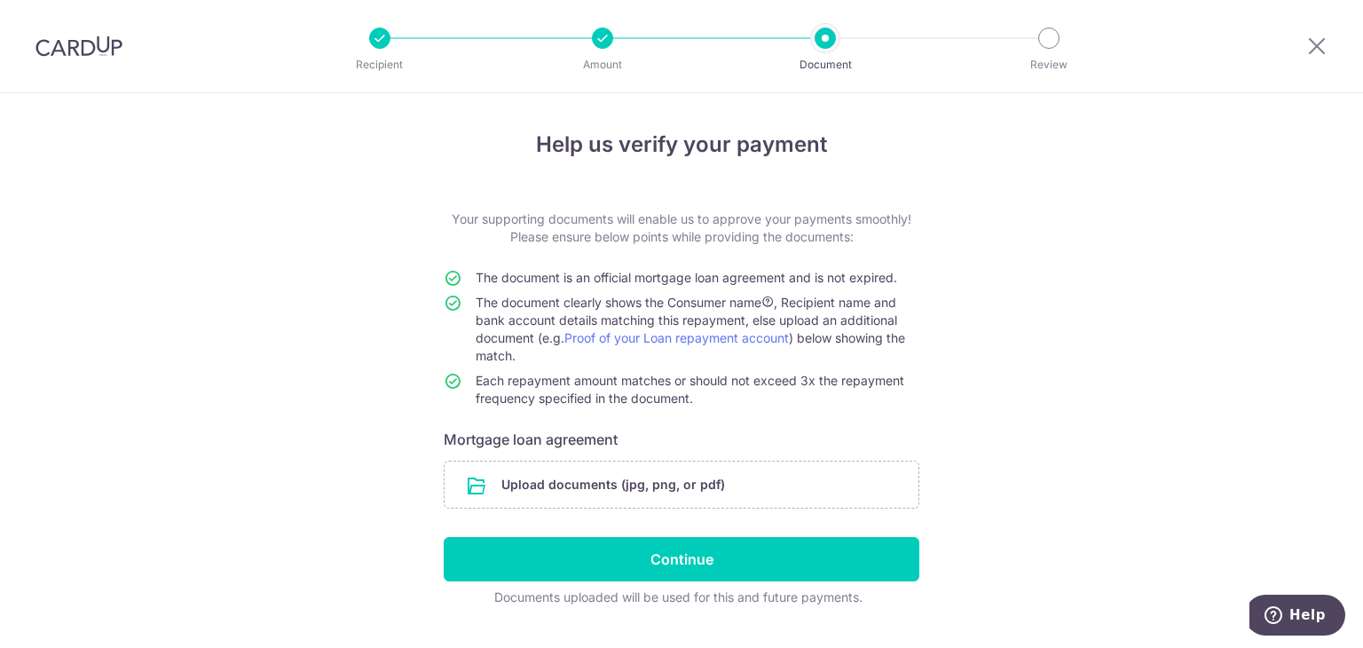
click at [507, 381] on span "Each repayment amount matches or should not exceed 3x the repayment frequency s…" at bounding box center [690, 389] width 429 height 33
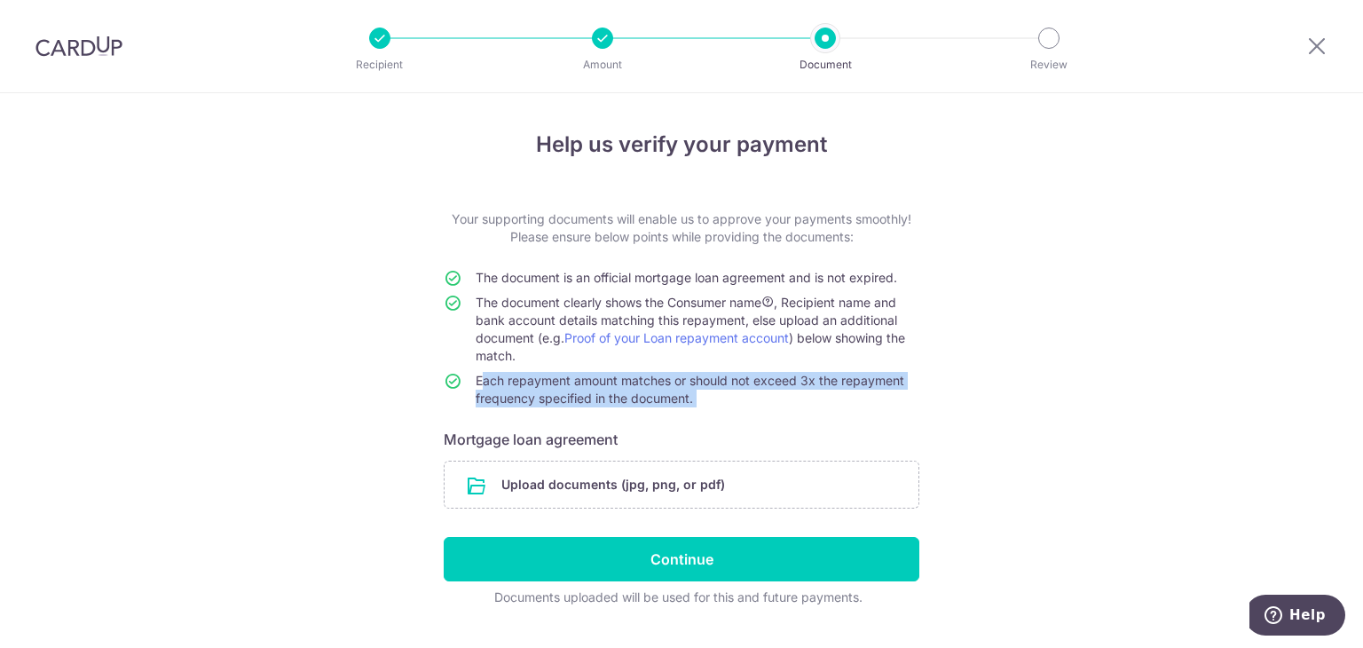
click at [507, 381] on span "Each repayment amount matches or should not exceed 3x the repayment frequency s…" at bounding box center [690, 389] width 429 height 33
click at [578, 385] on span "Each repayment amount matches or should not exceed 3x the repayment frequency s…" at bounding box center [690, 389] width 429 height 33
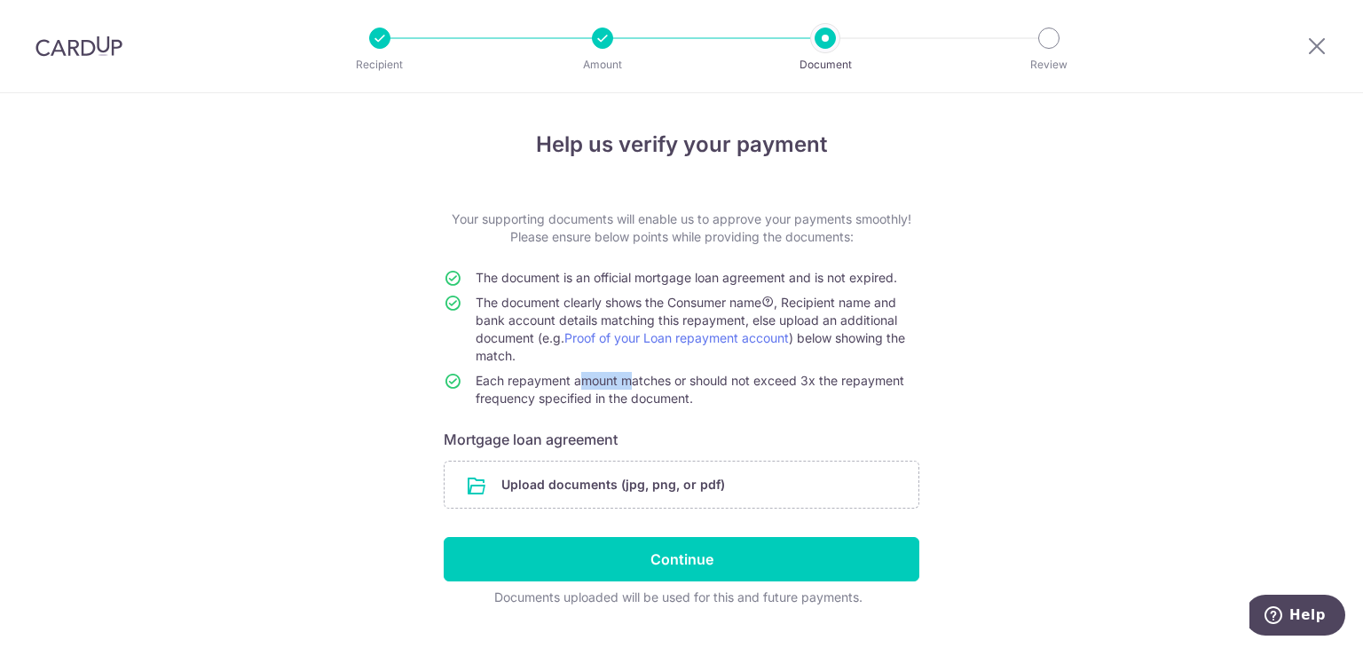
click at [578, 385] on span "Each repayment amount matches or should not exceed 3x the repayment frequency s…" at bounding box center [690, 389] width 429 height 33
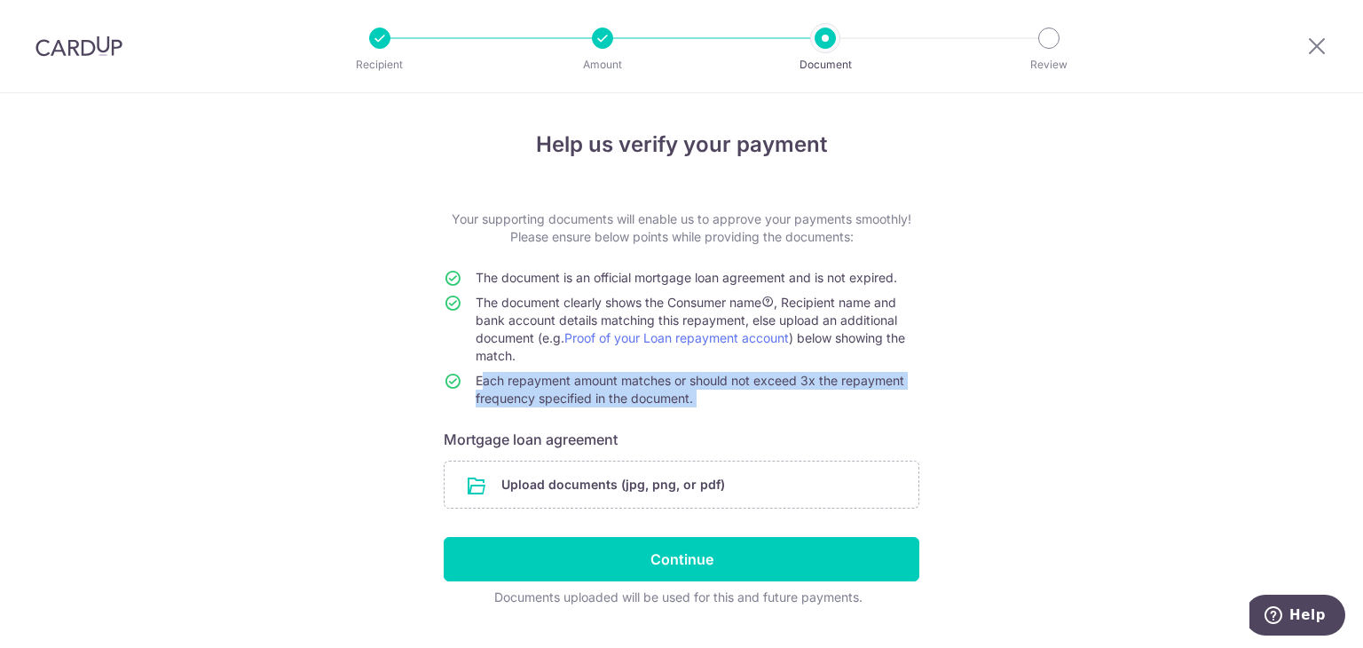
click at [578, 385] on span "Each repayment amount matches or should not exceed 3x the repayment frequency s…" at bounding box center [690, 389] width 429 height 33
click at [581, 392] on span "Each repayment amount matches or should not exceed 3x the repayment frequency s…" at bounding box center [690, 389] width 429 height 33
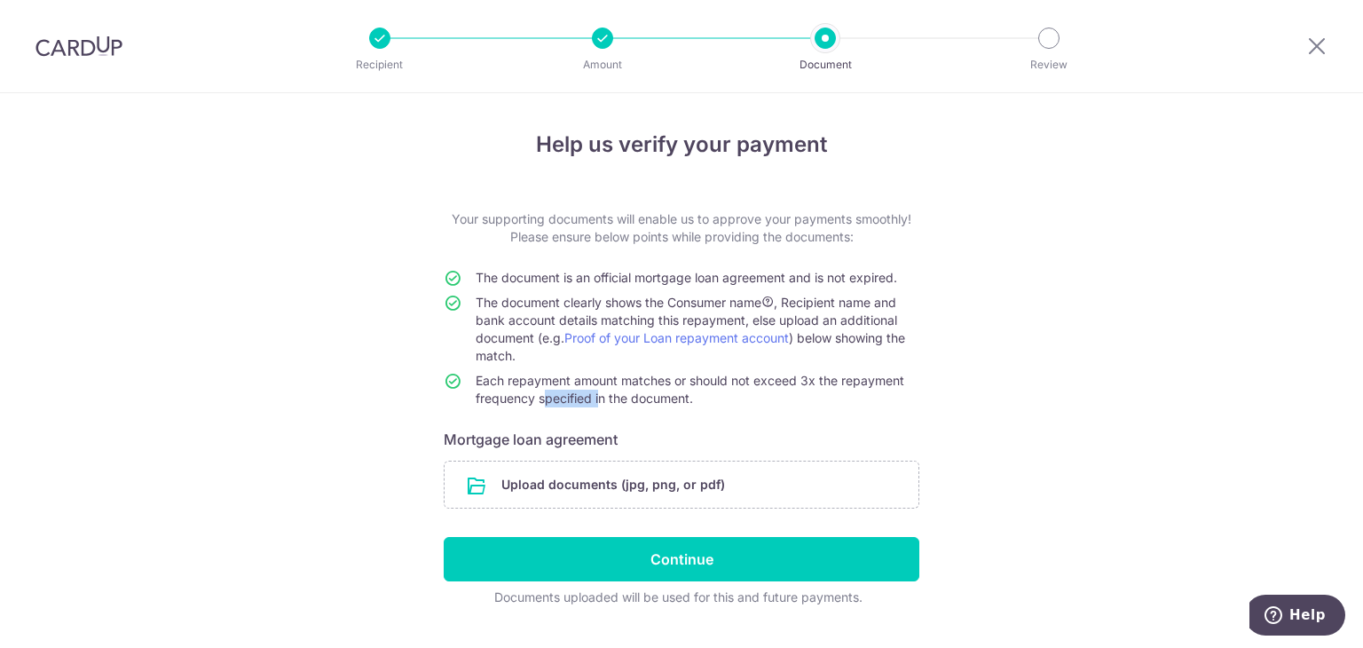
click at [581, 392] on span "Each repayment amount matches or should not exceed 3x the repayment frequency s…" at bounding box center [690, 389] width 429 height 33
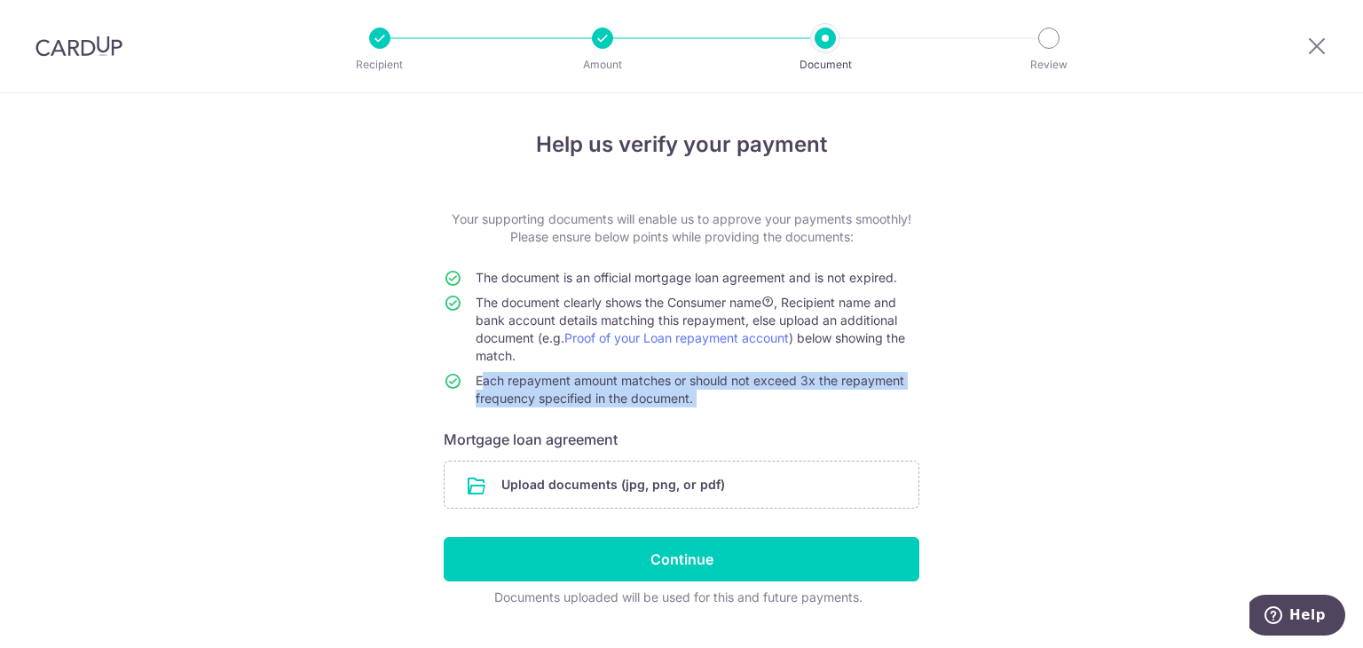
click at [581, 392] on span "Each repayment amount matches or should not exceed 3x the repayment frequency s…" at bounding box center [690, 389] width 429 height 33
click at [581, 384] on span "Each repayment amount matches or should not exceed 3x the repayment frequency s…" at bounding box center [690, 389] width 429 height 33
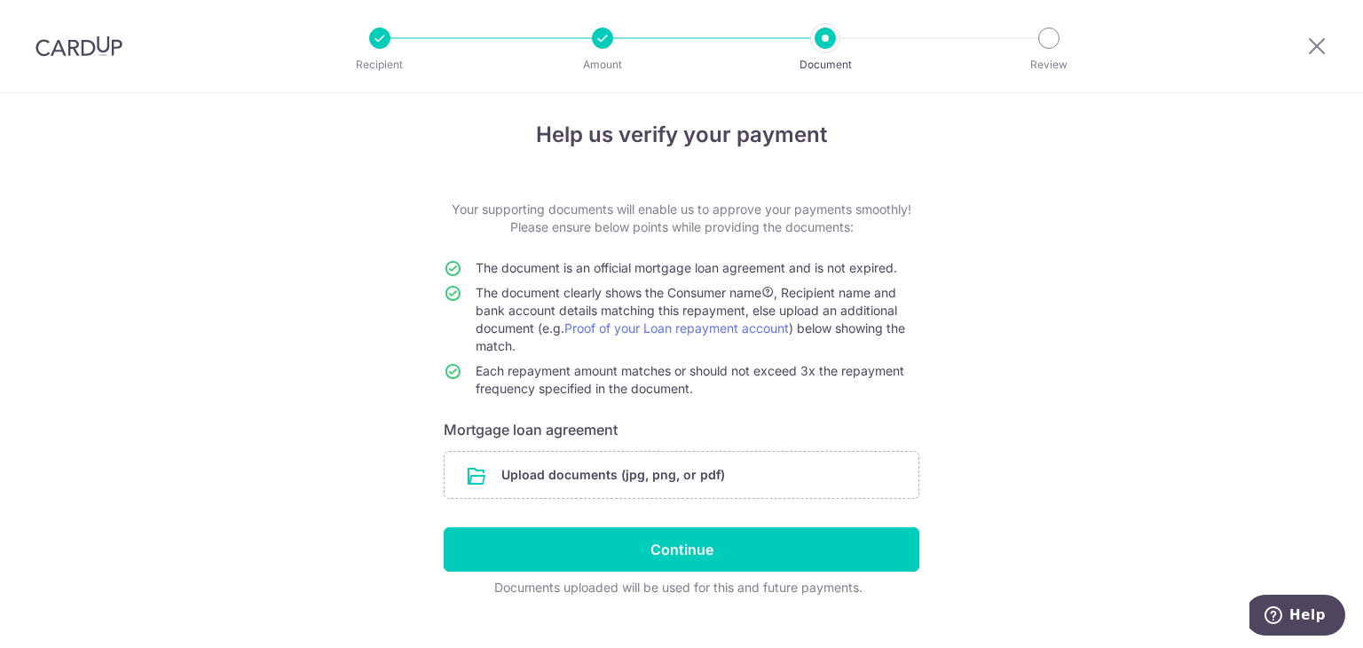
scroll to position [41, 0]
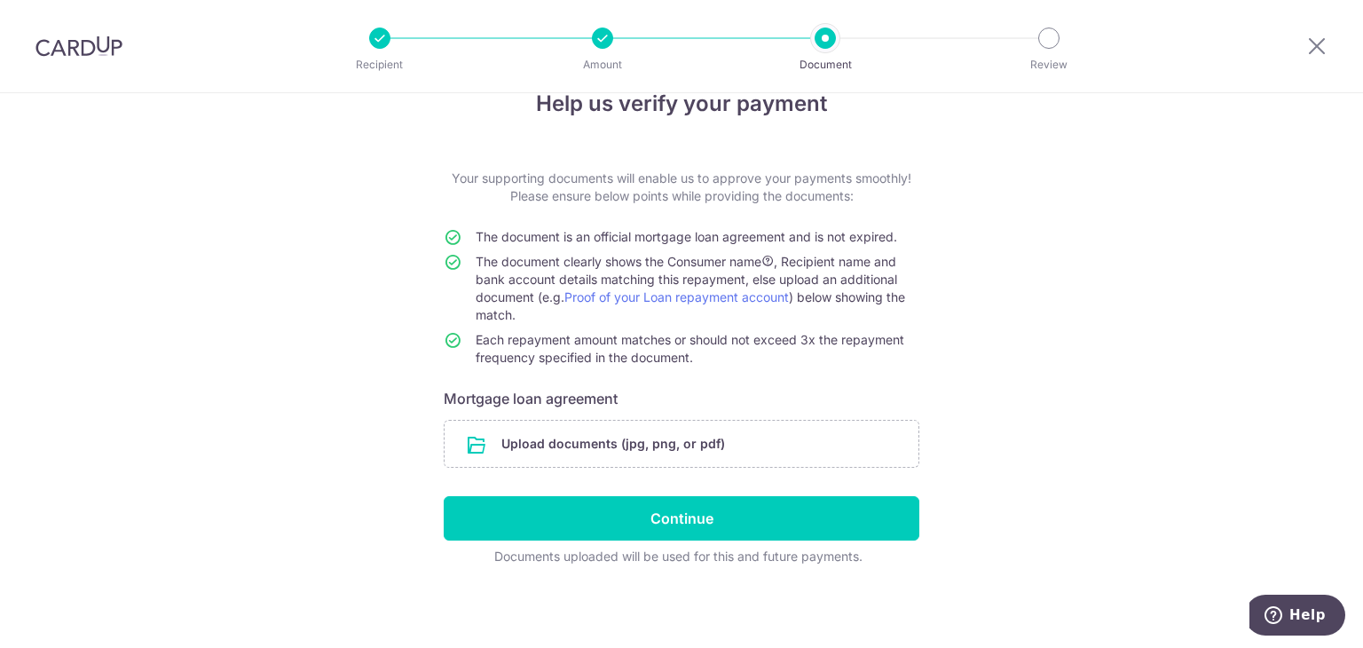
drag, startPoint x: 1286, startPoint y: 354, endPoint x: 1318, endPoint y: 260, distance: 99.6
click at [1286, 354] on div "Help us verify your payment Your supporting documents will enable us to approve…" at bounding box center [681, 350] width 1363 height 596
click at [583, 399] on h6 "Mortgage loan agreement" at bounding box center [682, 398] width 476 height 21
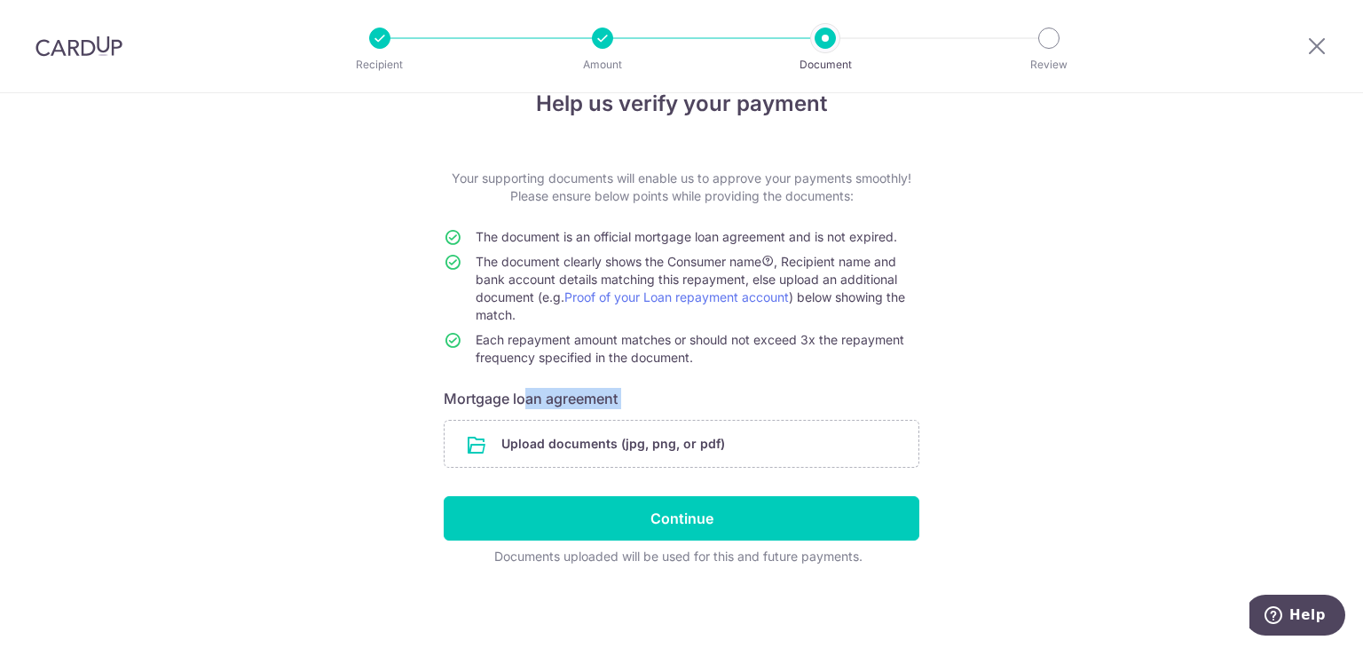
copy form "Mortgage loan agreement"
click at [650, 445] on input "file" at bounding box center [682, 444] width 474 height 46
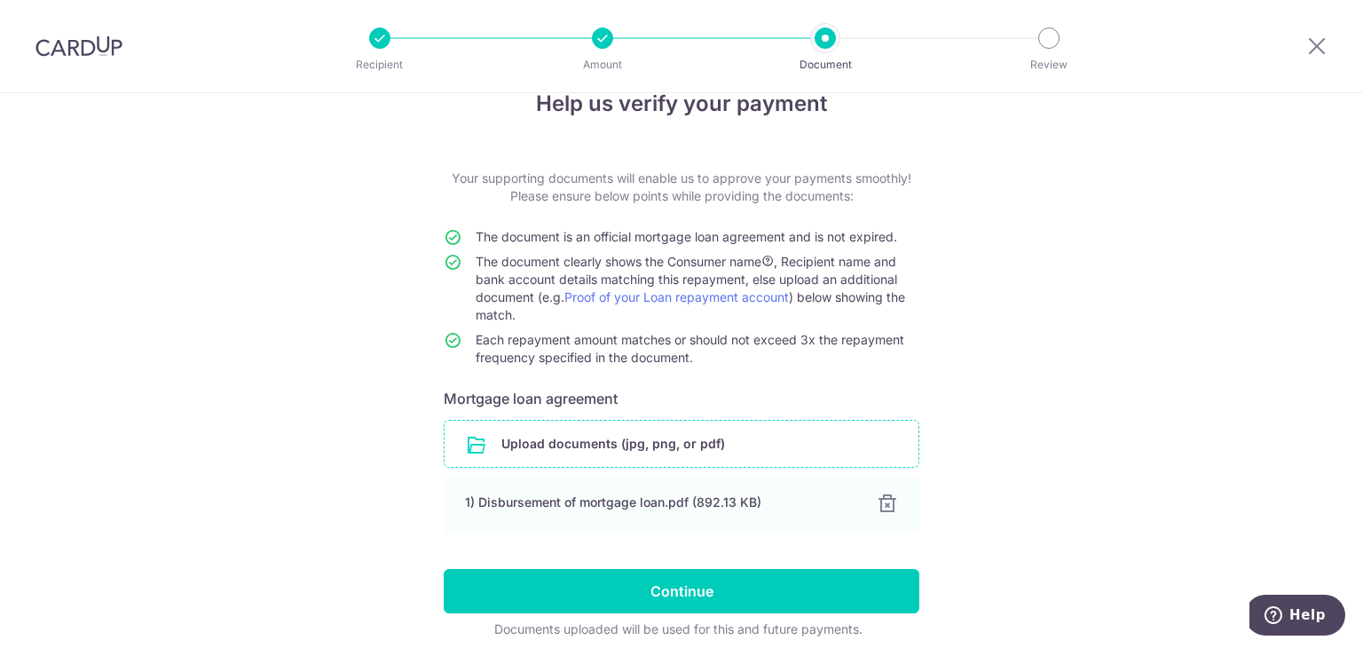
click at [1226, 418] on div "Help us verify your payment Your supporting documents will enable us to approve…" at bounding box center [681, 386] width 1363 height 669
click at [692, 268] on span "The document clearly shows the Consumer name , Recipient name and bank account …" at bounding box center [690, 288] width 429 height 68
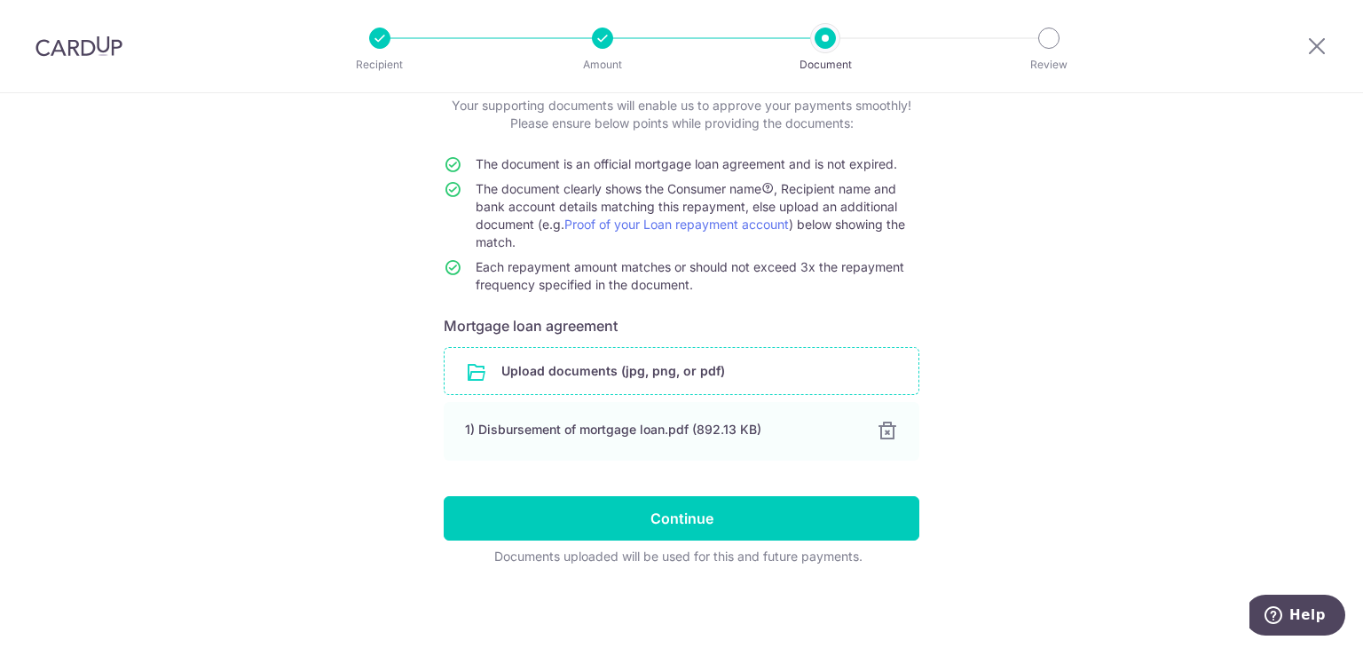
scroll to position [114, 0]
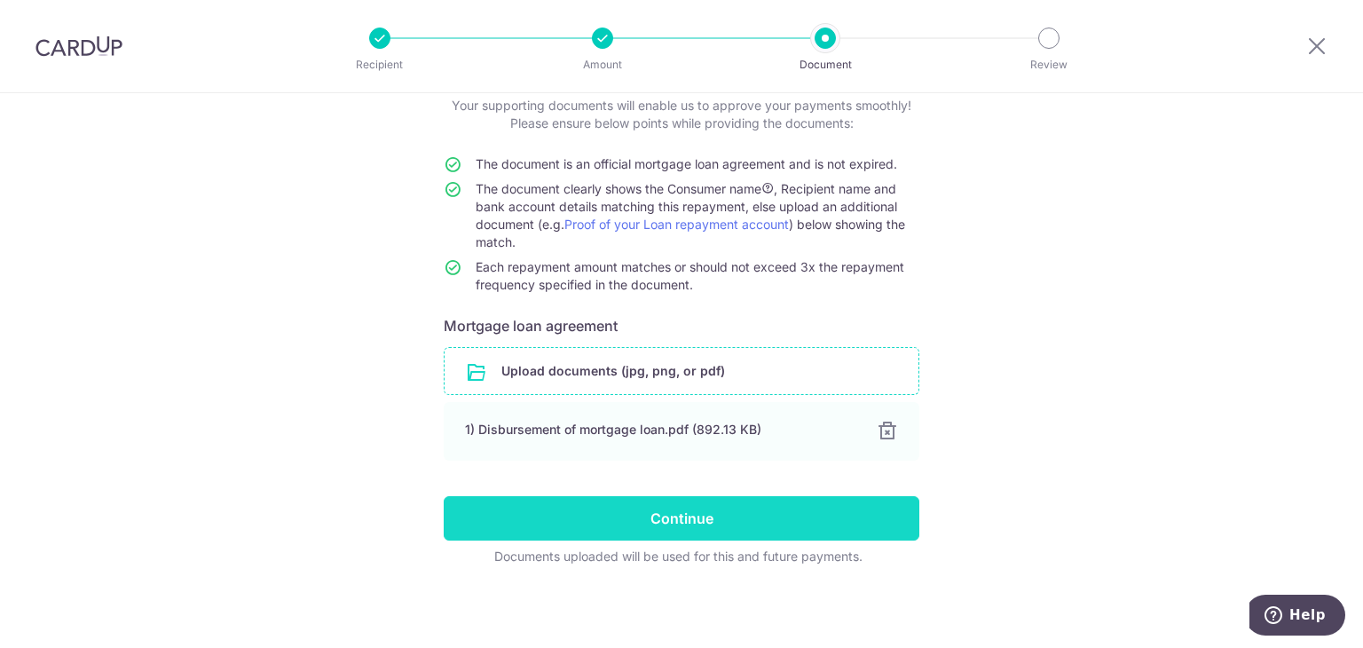
click at [739, 512] on input "Continue" at bounding box center [682, 518] width 476 height 44
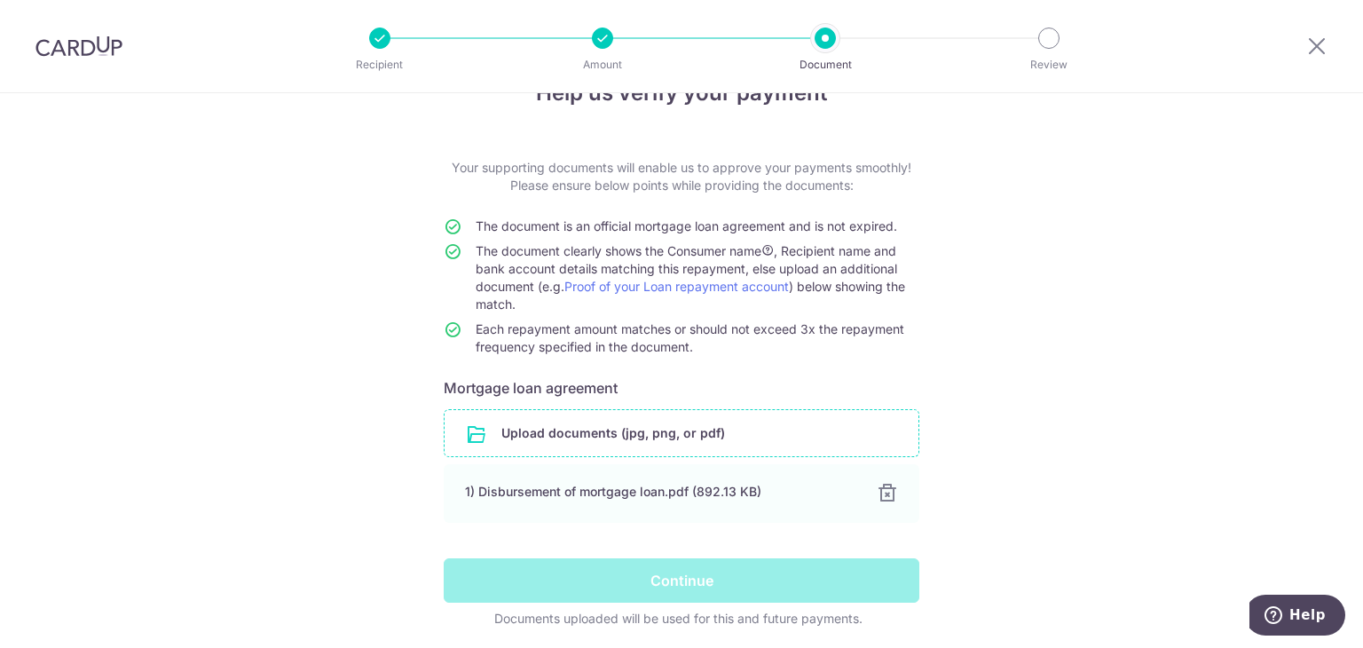
scroll to position [0, 0]
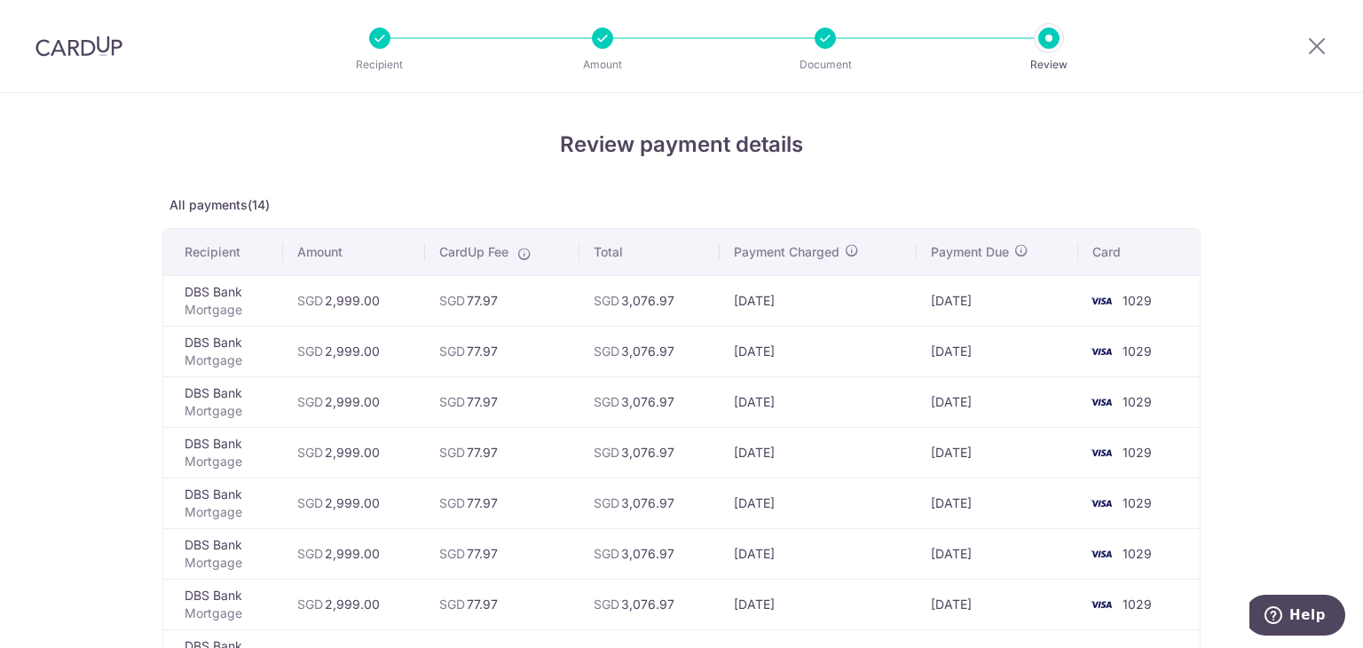
click at [661, 146] on h4 "Review payment details" at bounding box center [681, 145] width 1038 height 32
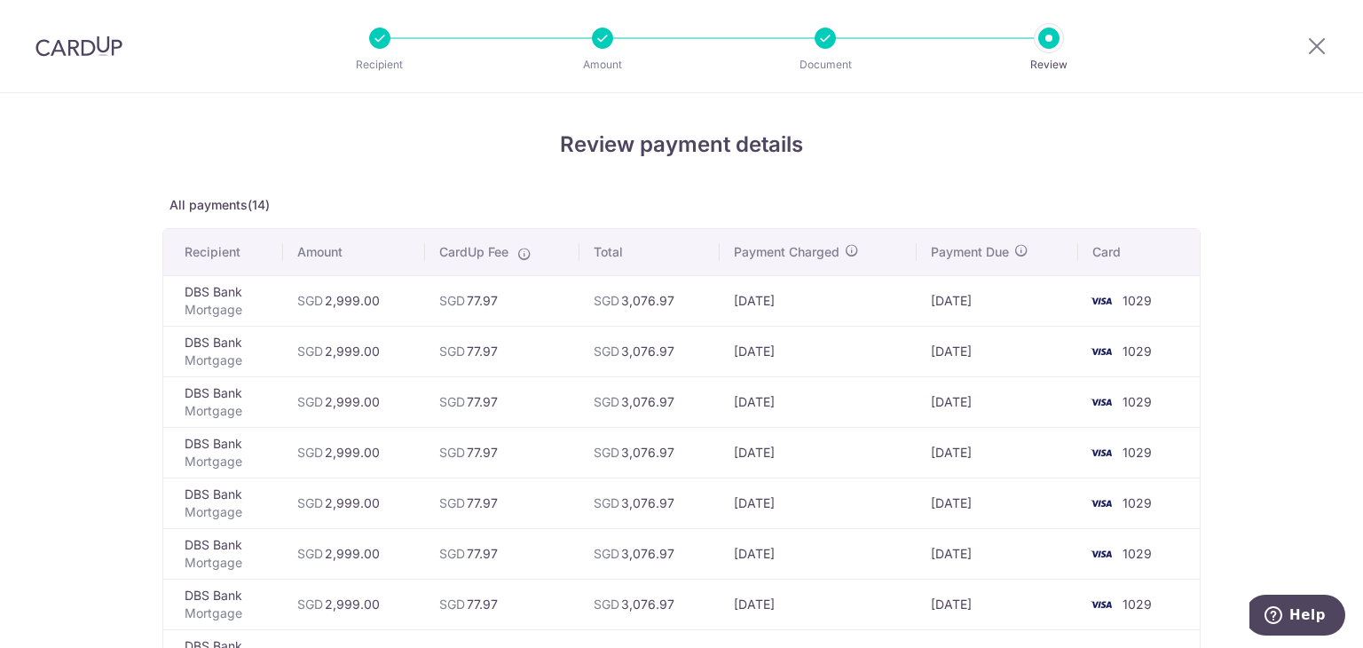
click at [969, 302] on td "[DATE]" at bounding box center [997, 300] width 161 height 51
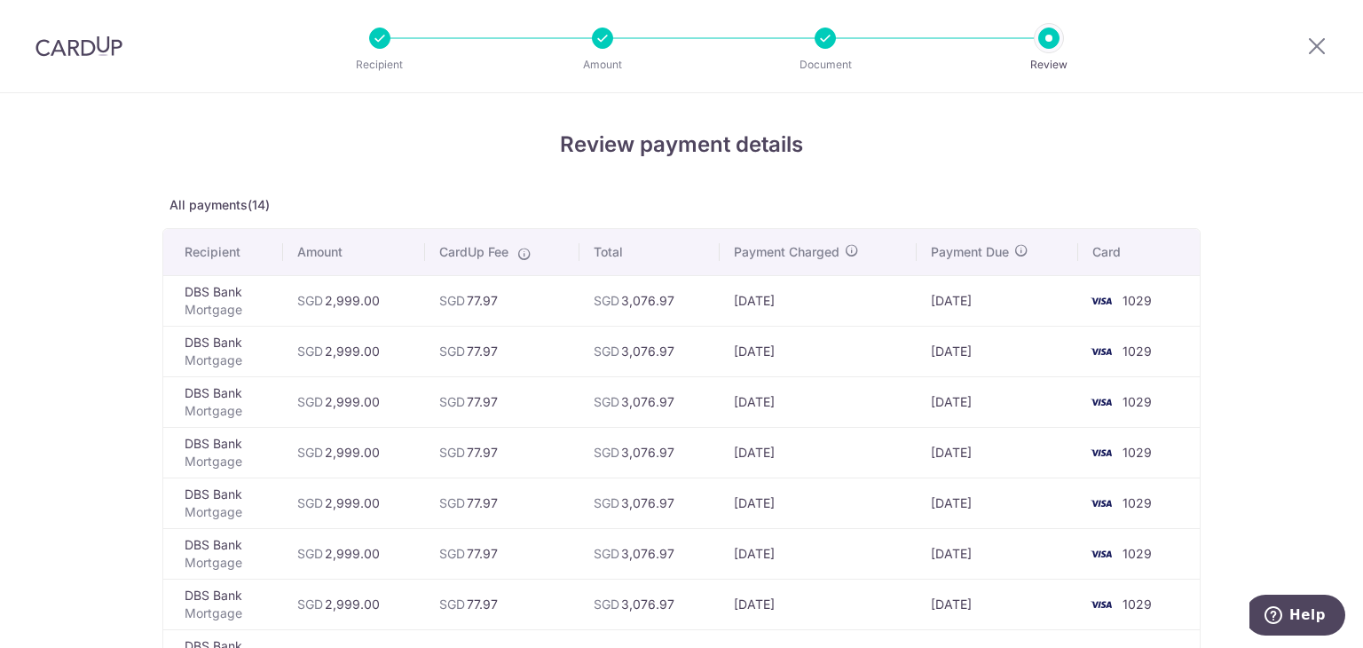
click at [979, 251] on span "Payment Due" at bounding box center [970, 252] width 78 height 18
click at [664, 299] on td "SGD 3,076.97" at bounding box center [649, 300] width 140 height 51
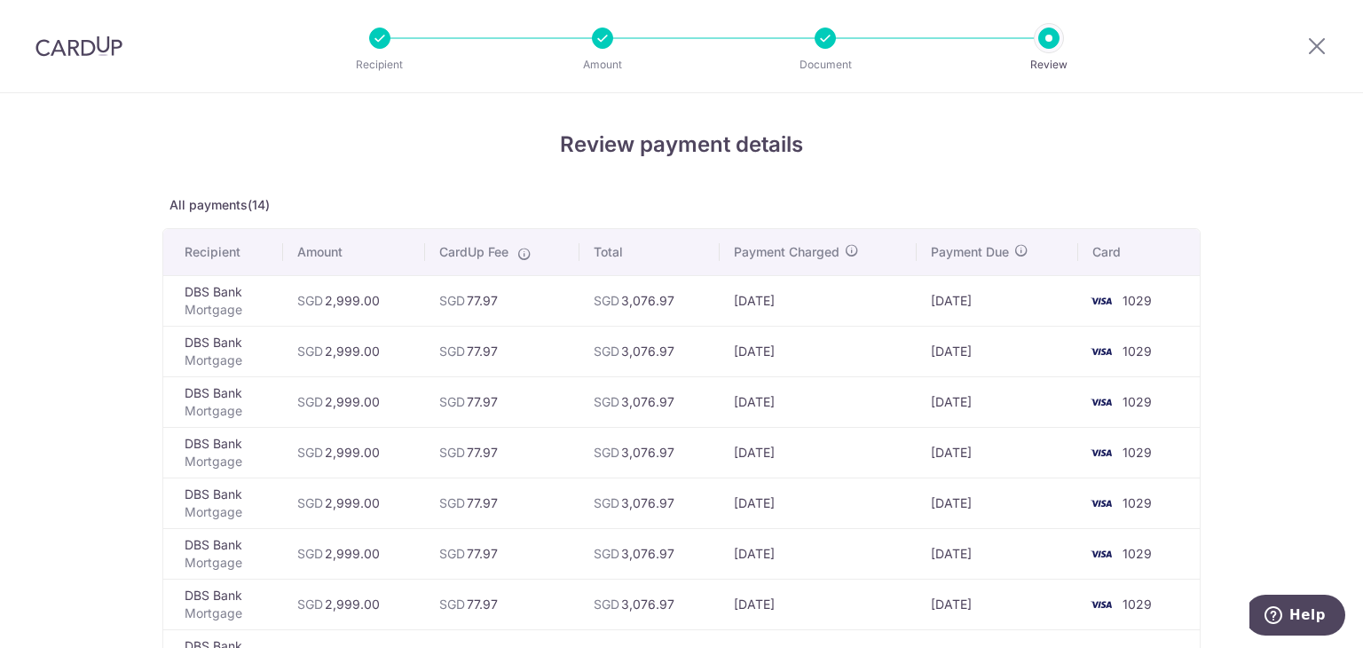
click at [790, 304] on td "[DATE]" at bounding box center [818, 300] width 197 height 51
click at [944, 308] on td "[DATE]" at bounding box center [997, 300] width 161 height 51
click at [1320, 46] on icon at bounding box center [1316, 46] width 21 height 22
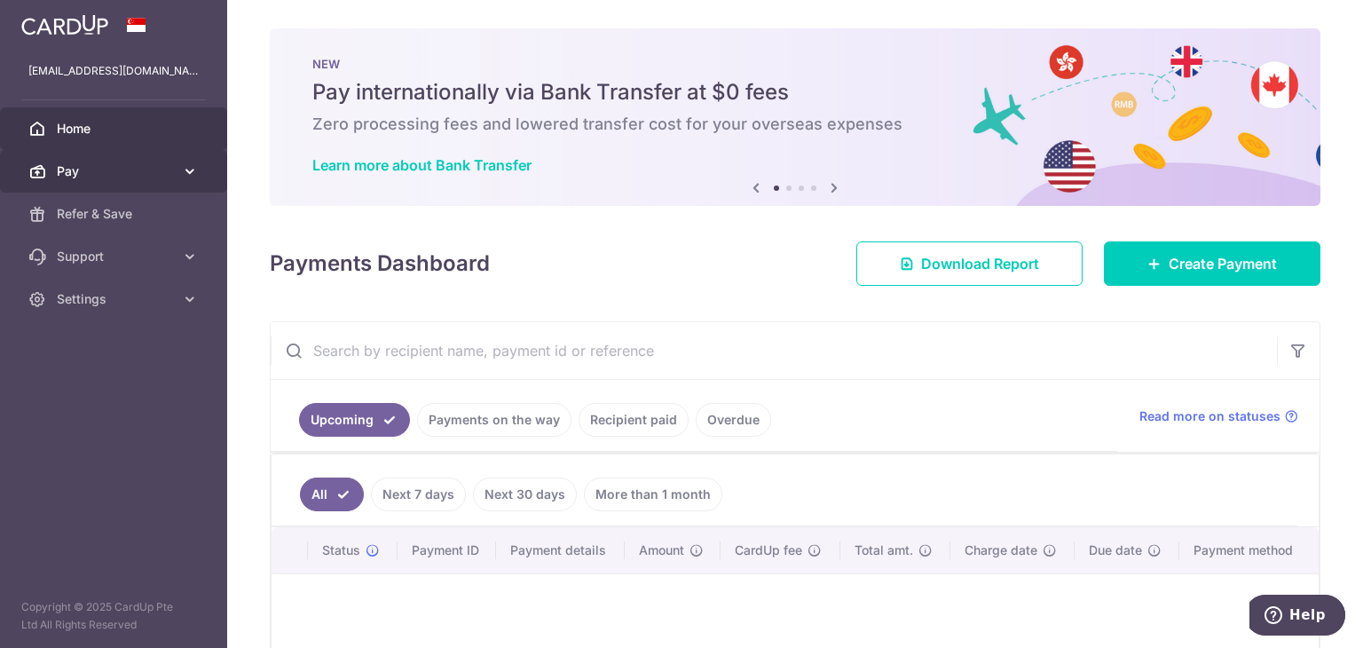
click at [152, 157] on link "Pay" at bounding box center [113, 171] width 227 height 43
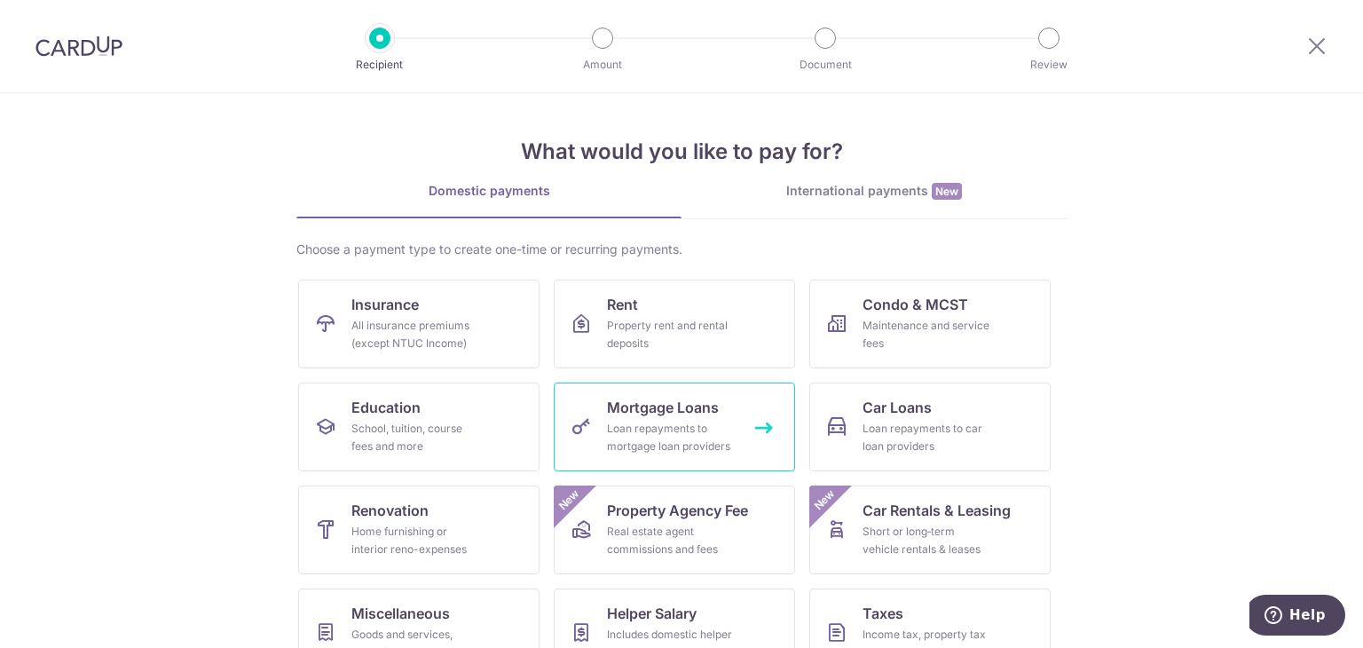
click at [687, 434] on div "Loan repayments to mortgage loan providers" at bounding box center [671, 437] width 128 height 35
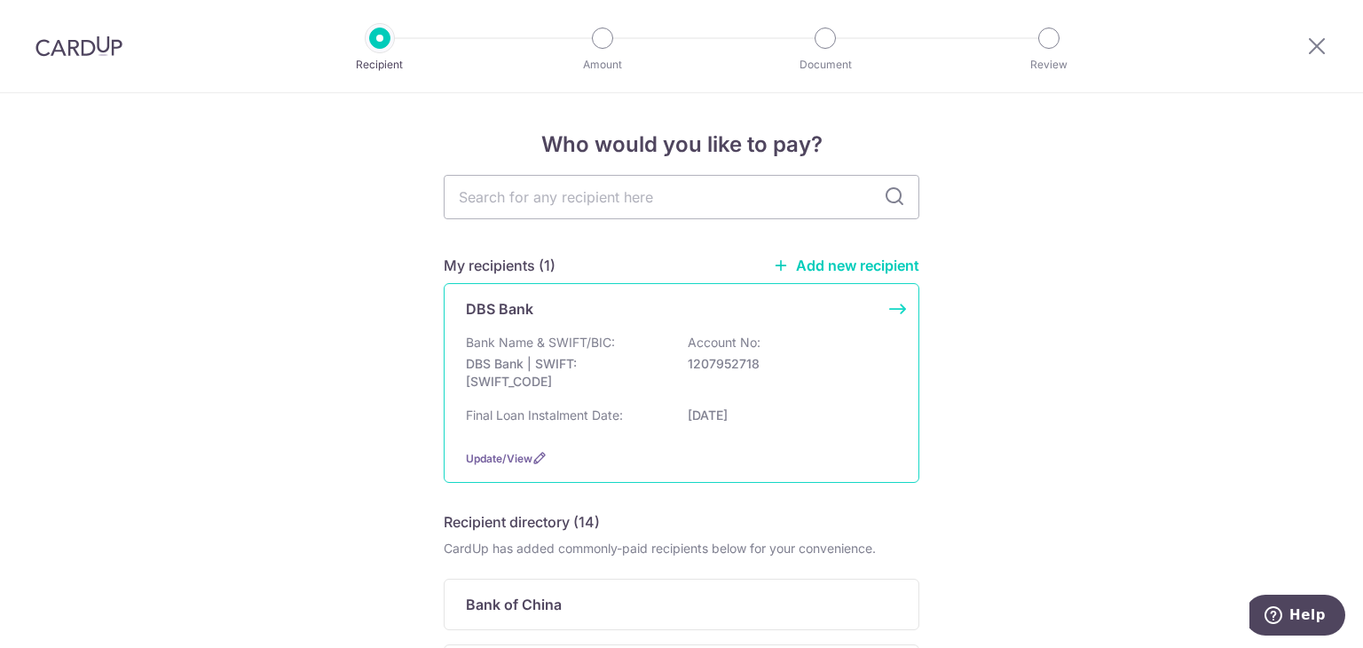
click at [820, 386] on div "Bank Name & SWIFT/BIC: DBS Bank | SWIFT: [SWIFT_CODE] Account No: 1207952718" at bounding box center [681, 367] width 431 height 66
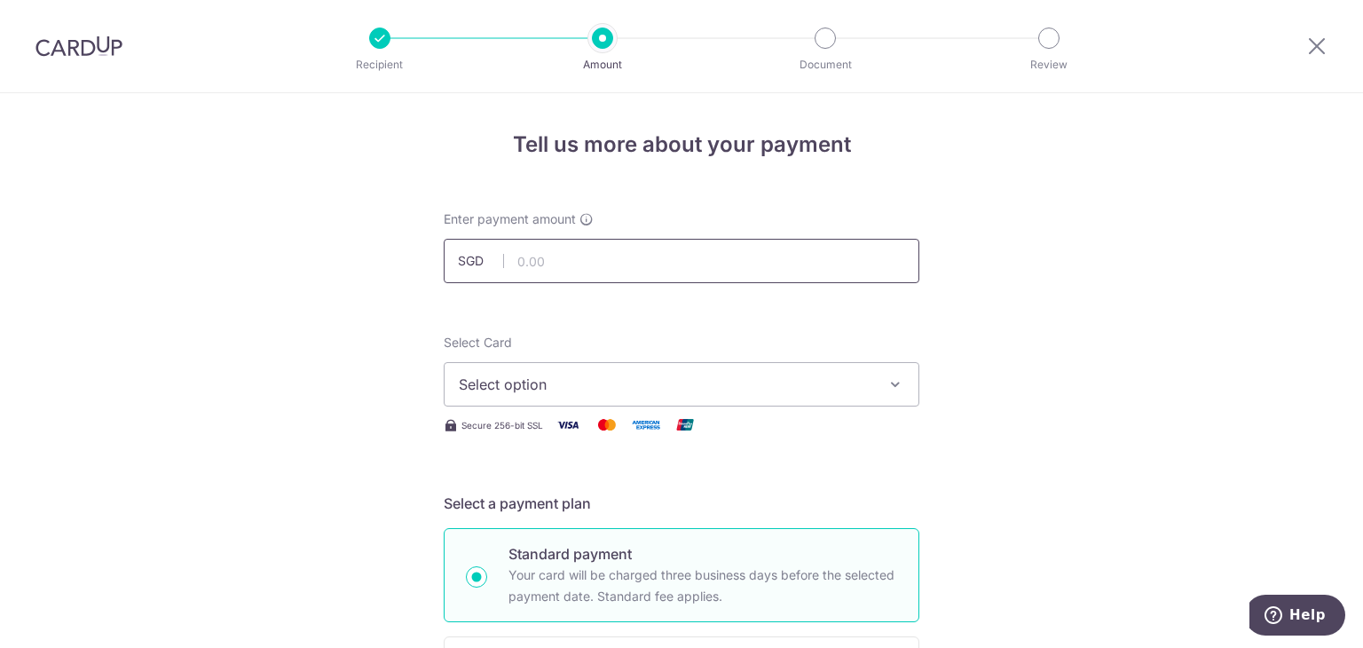
click at [838, 257] on input "text" at bounding box center [682, 261] width 476 height 44
type input "2,999.00"
click at [704, 390] on span "Select option" at bounding box center [665, 384] width 413 height 21
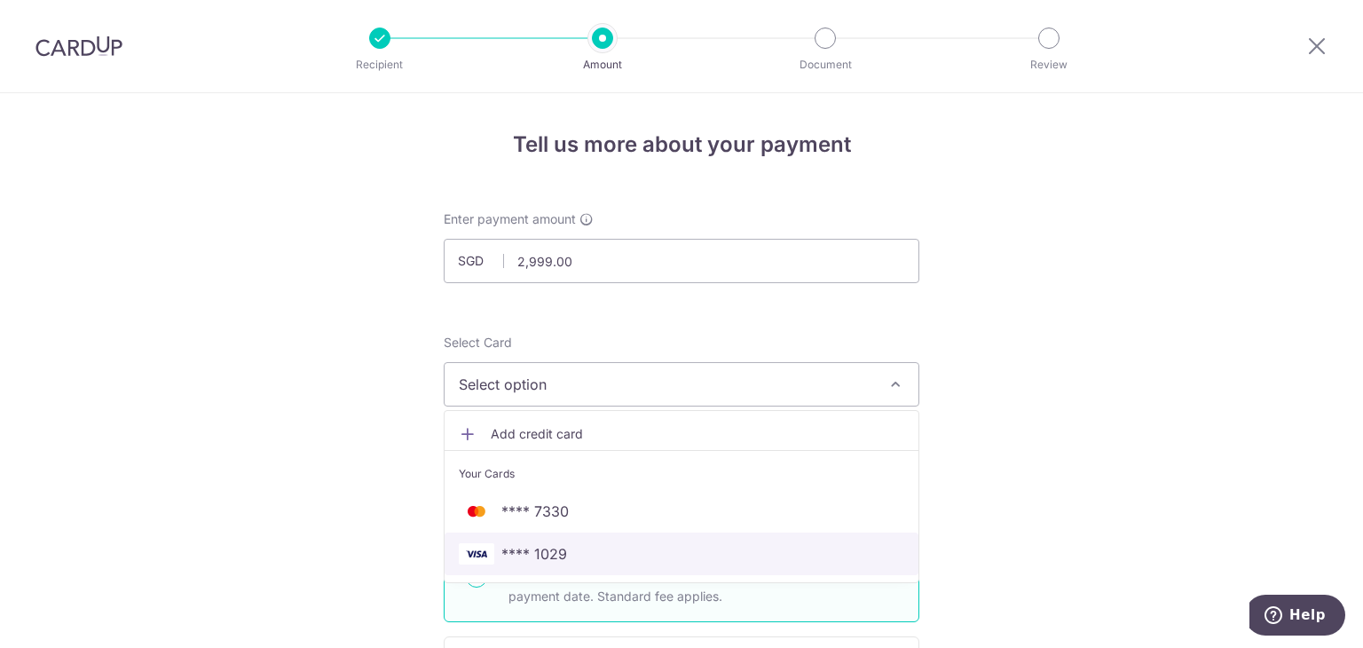
click at [654, 558] on span "**** 1029" at bounding box center [681, 553] width 445 height 21
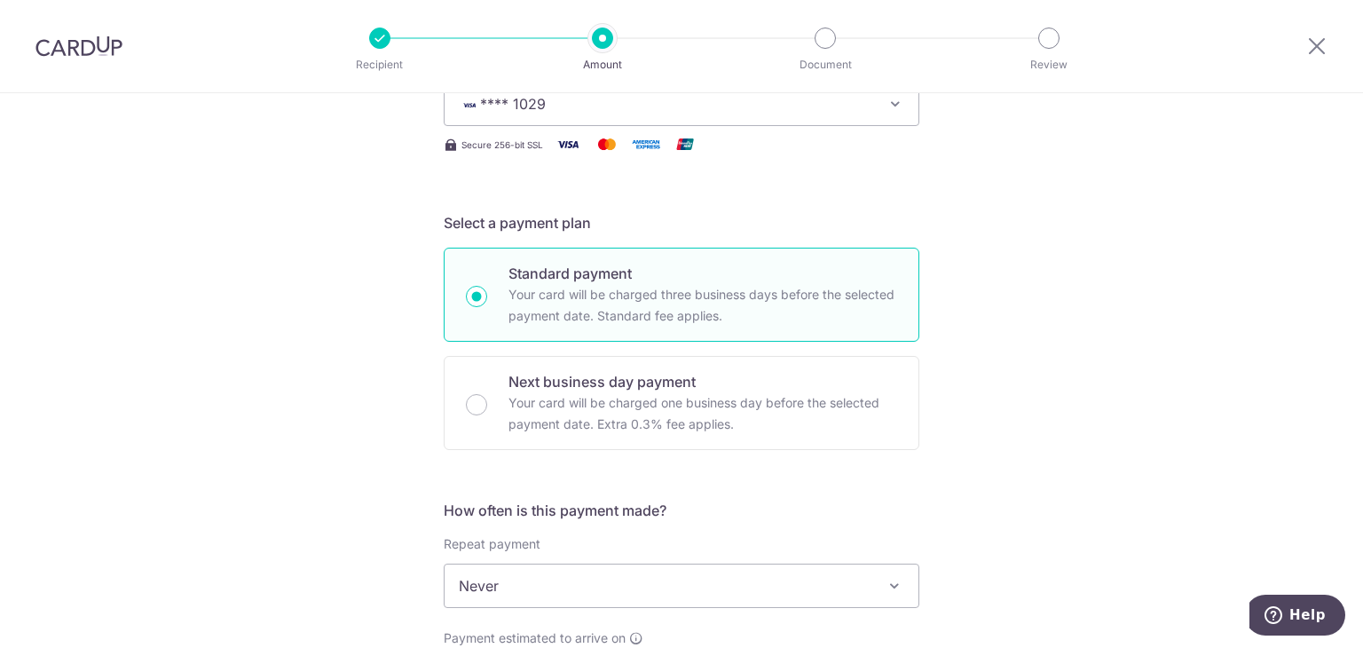
scroll to position [444, 0]
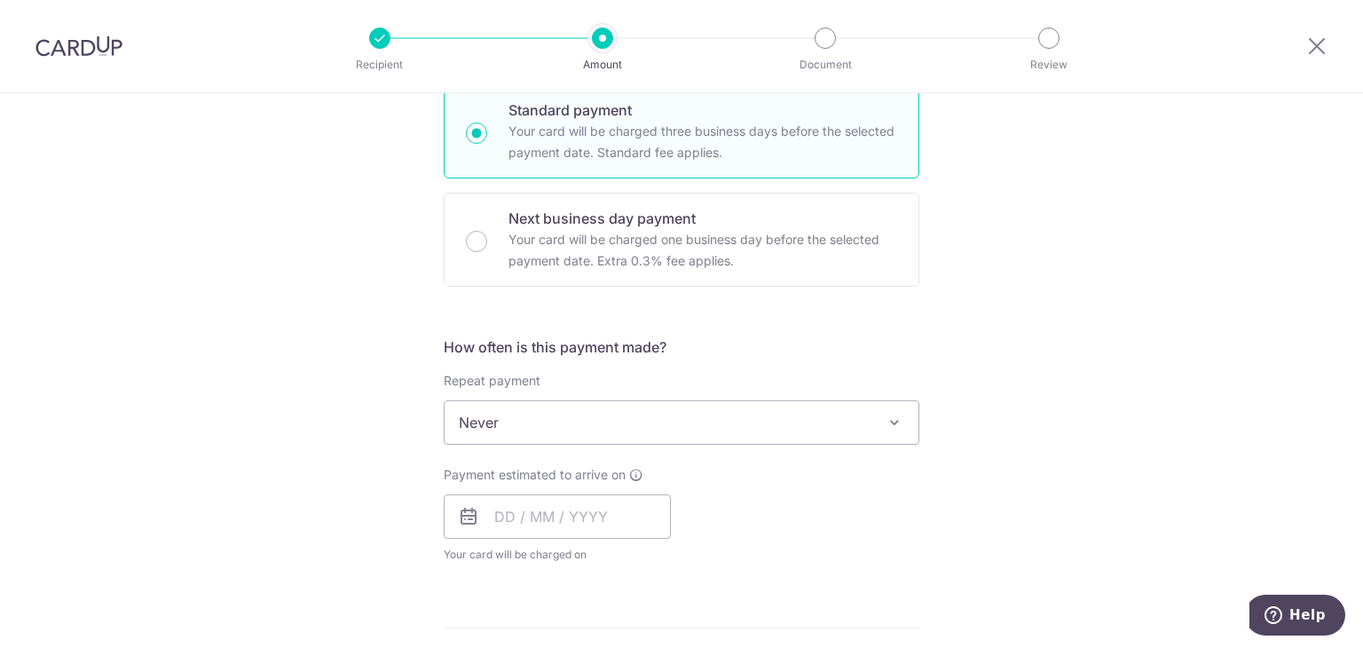
click at [859, 427] on span "Never" at bounding box center [682, 422] width 474 height 43
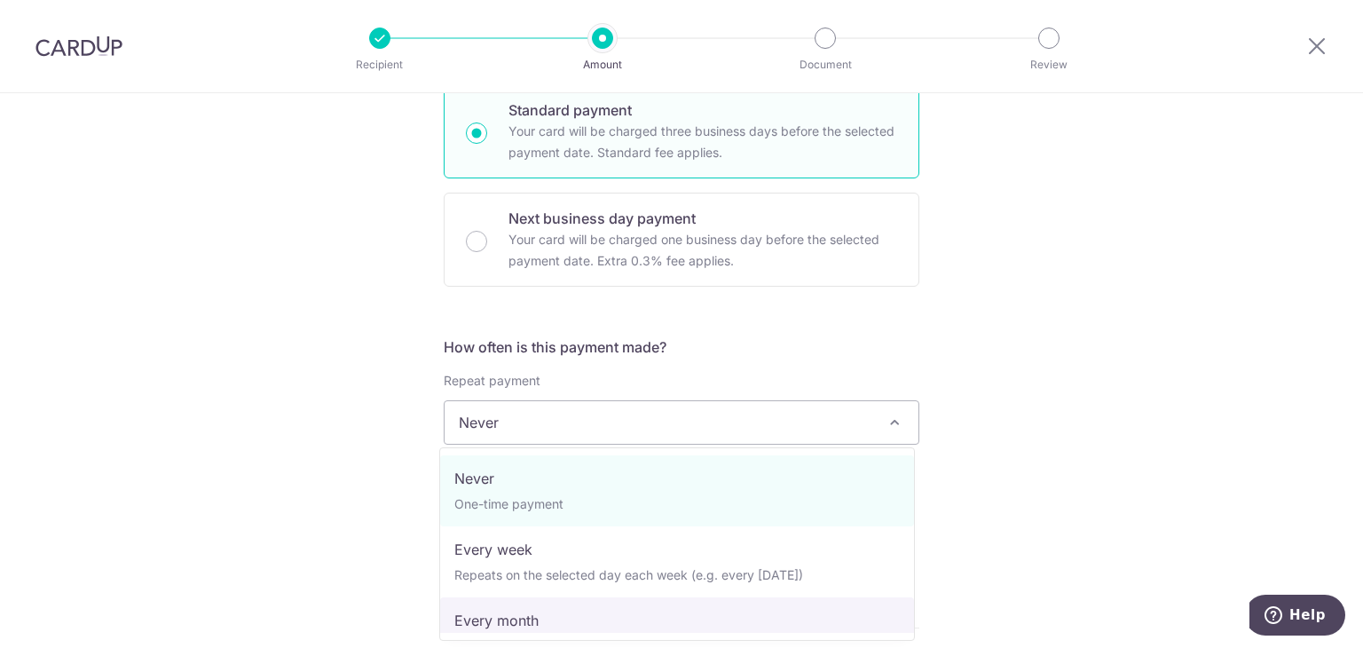
select select "3"
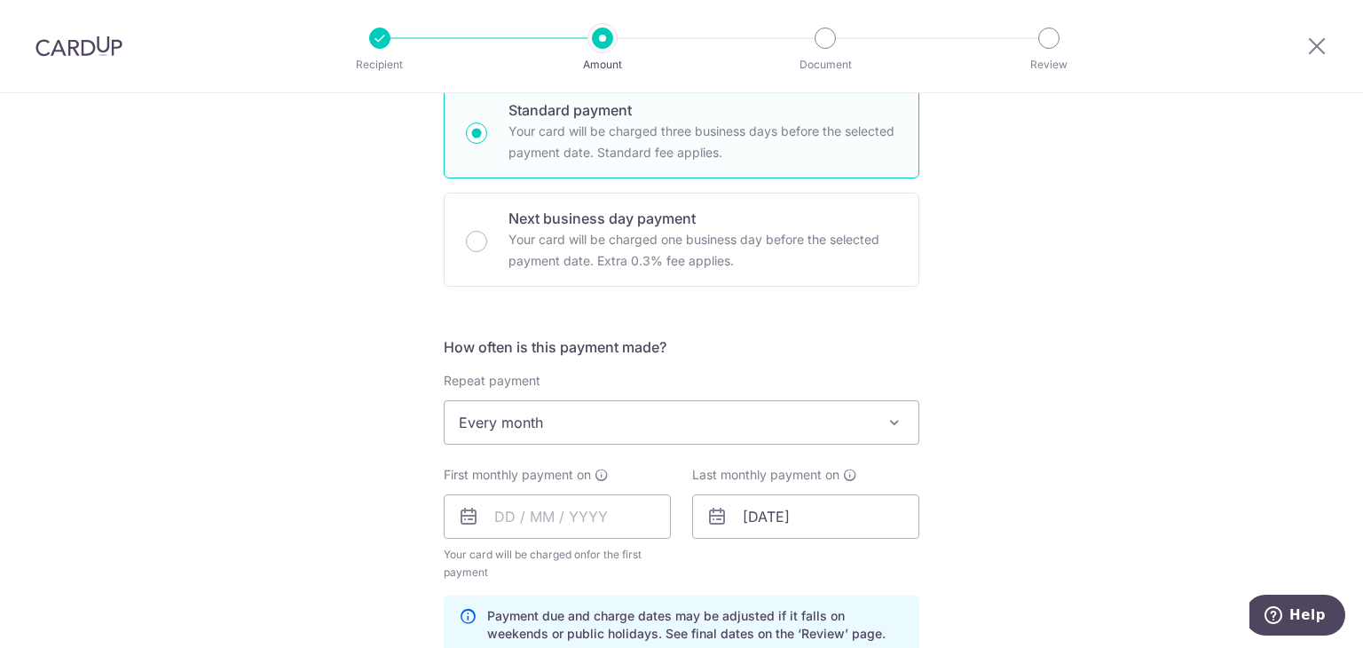
click at [1027, 452] on div "Tell us more about your payment Enter payment amount SGD 2,999.00 2999.00 Selec…" at bounding box center [681, 498] width 1363 height 1696
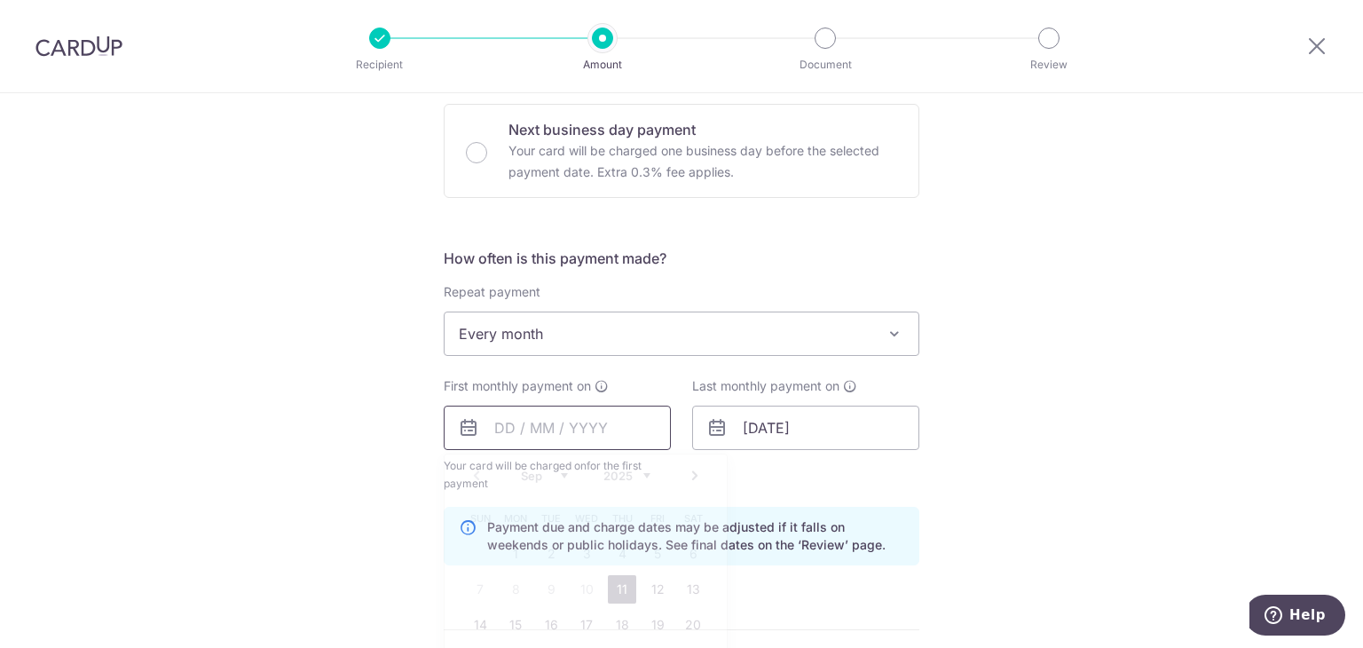
click at [607, 413] on input "text" at bounding box center [557, 427] width 227 height 44
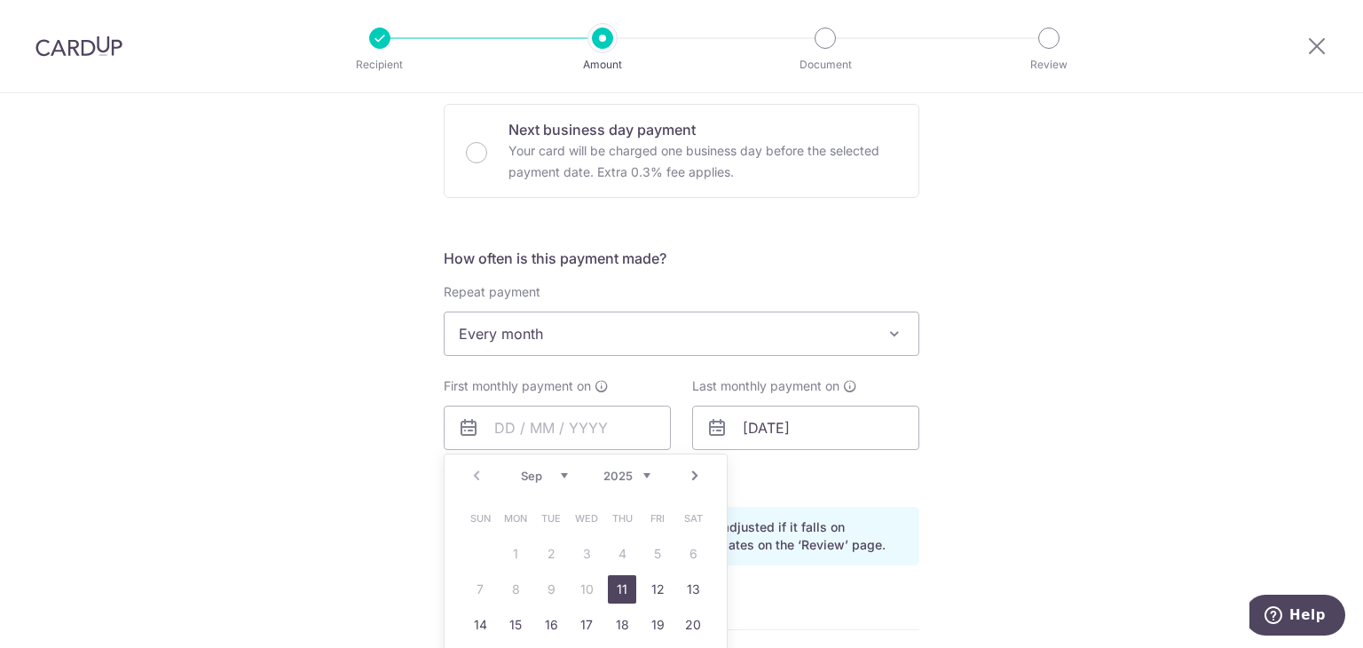
click at [510, 476] on div "Prev Next Sep Oct Nov Dec 2025 2026 2027 2028 2029 2030 2031 2032 2033 2034 2035" at bounding box center [586, 475] width 282 height 43
click at [616, 586] on link "11" at bounding box center [622, 589] width 28 height 28
type input "11/09/2025"
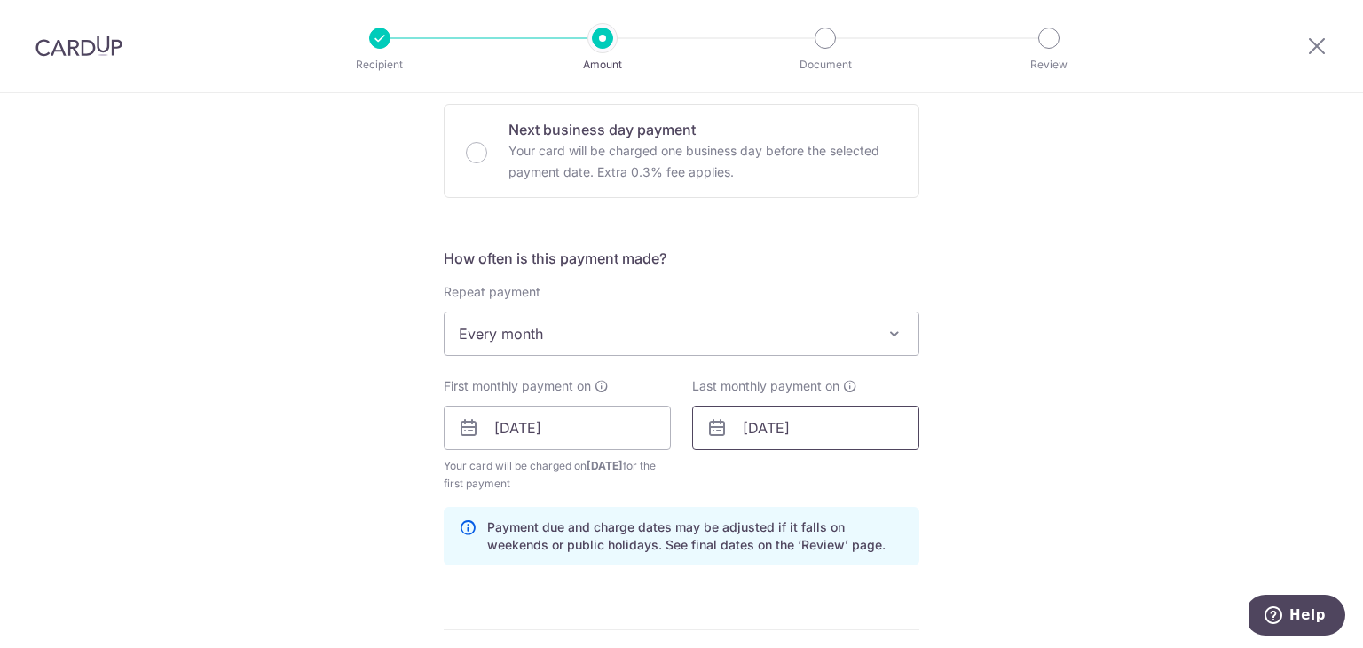
click at [781, 434] on input "09/11/2026" at bounding box center [805, 427] width 227 height 44
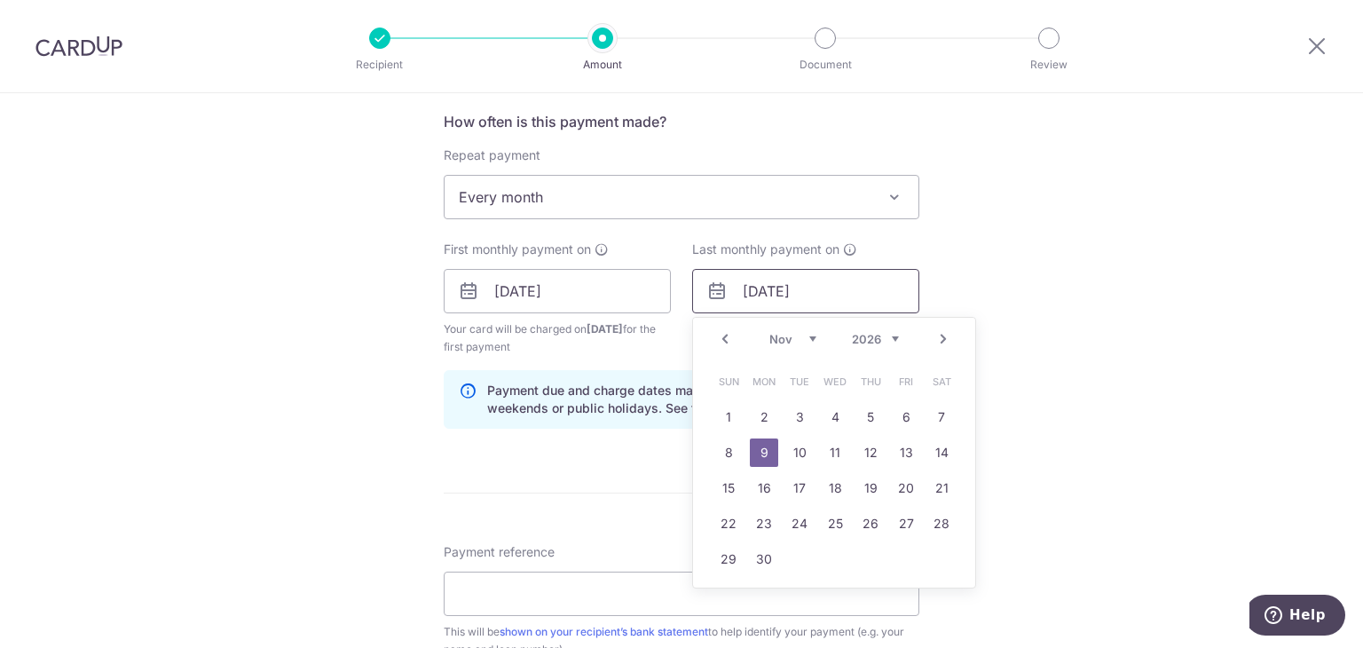
scroll to position [710, 0]
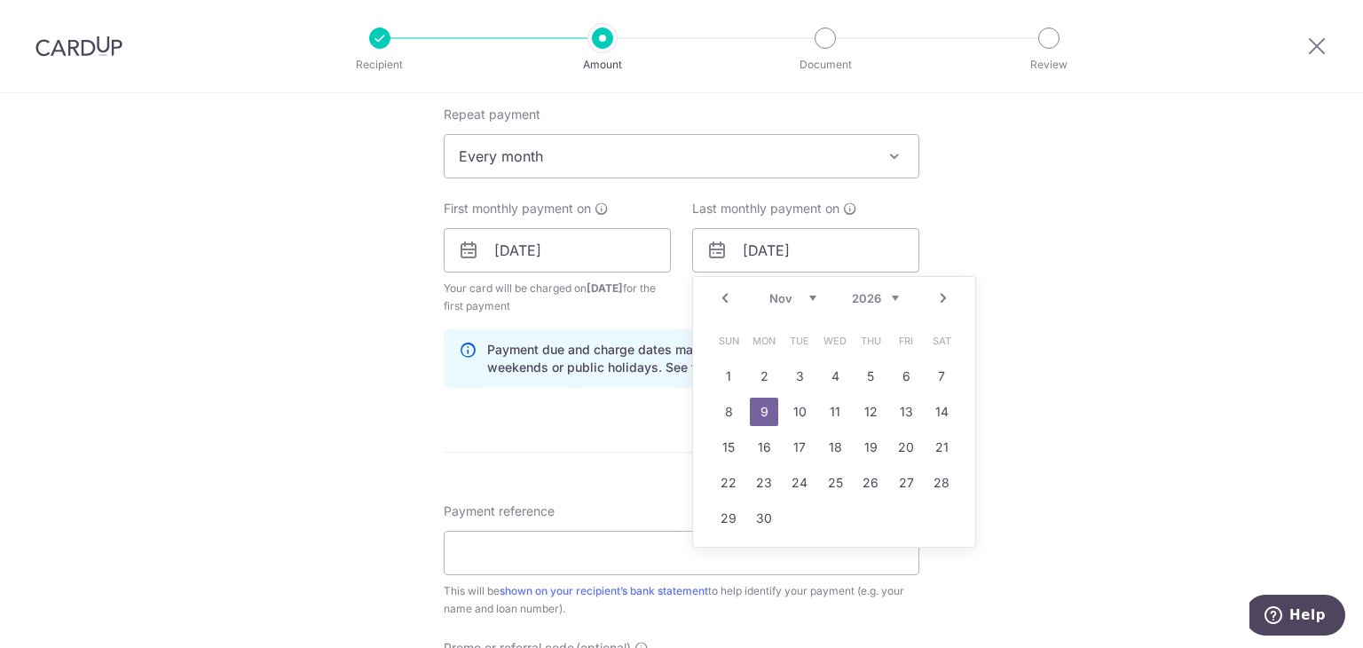
click at [888, 297] on select "2024 2025 2026 2027 2028 2029 2030 2031 2032 2033 2034 2035" at bounding box center [875, 298] width 47 height 14
click at [806, 296] on select "Jan Feb Mar Apr May Jun Jul Aug Sep Oct Nov Dec" at bounding box center [792, 298] width 47 height 14
click at [830, 412] on link "10" at bounding box center [835, 411] width 28 height 28
type input "10/12/2025"
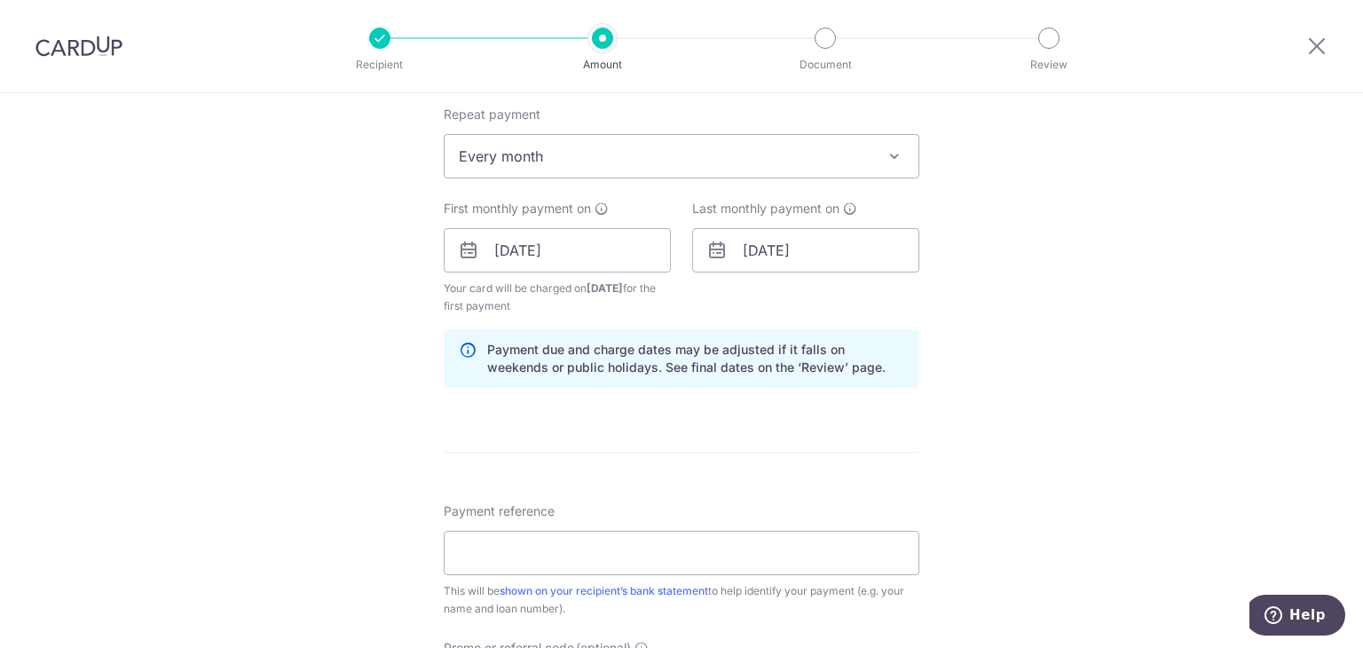
click at [1090, 403] on div "Tell us more about your payment Enter payment amount SGD 2,999.00 2999.00 Selec…" at bounding box center [681, 231] width 1363 height 1696
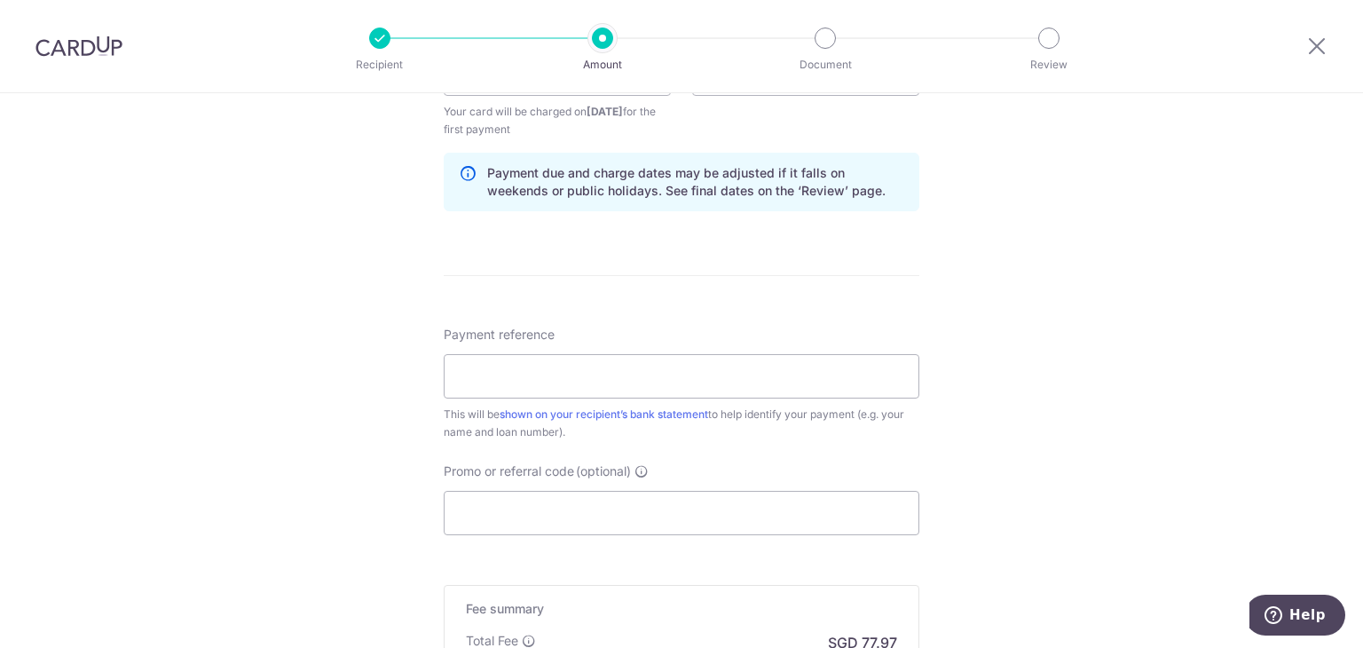
scroll to position [887, 0]
click at [809, 379] on input "Payment reference" at bounding box center [682, 375] width 476 height 44
type input "Mortgage Loan"
click at [1033, 465] on div "Tell us more about your payment Enter payment amount SGD 2,999.00 2999.00 Selec…" at bounding box center [681, 54] width 1363 height 1696
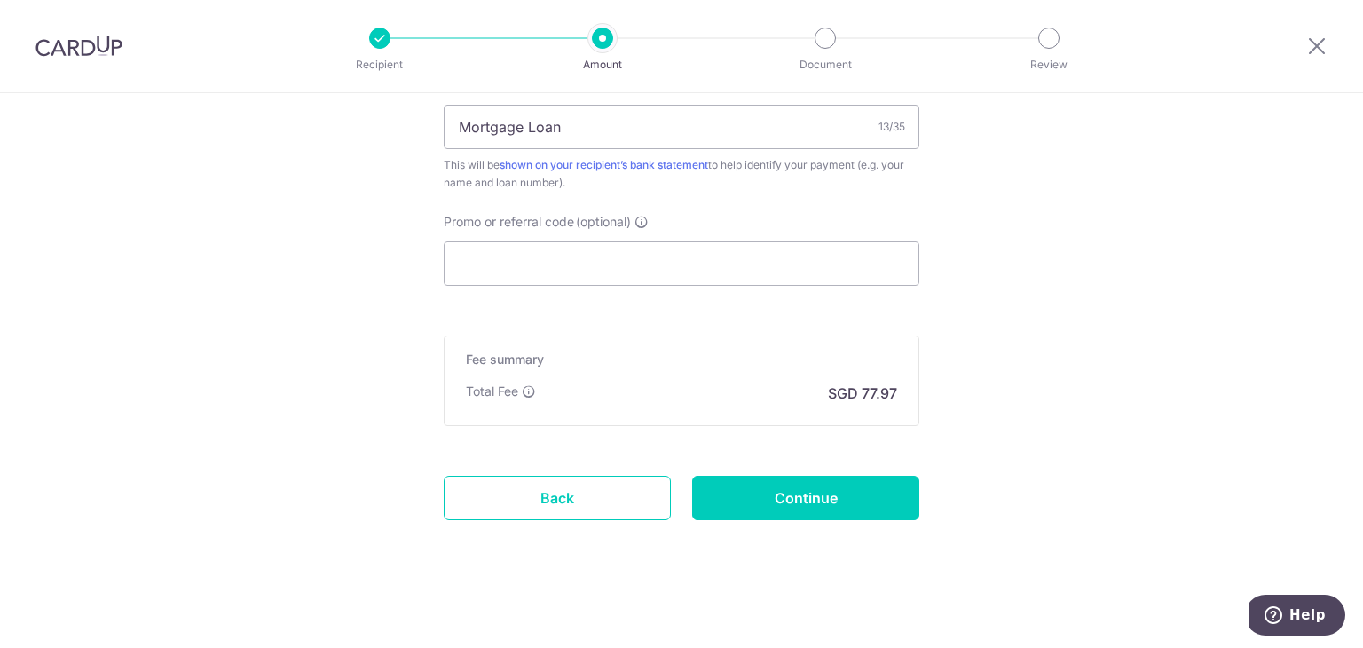
scroll to position [1139, 0]
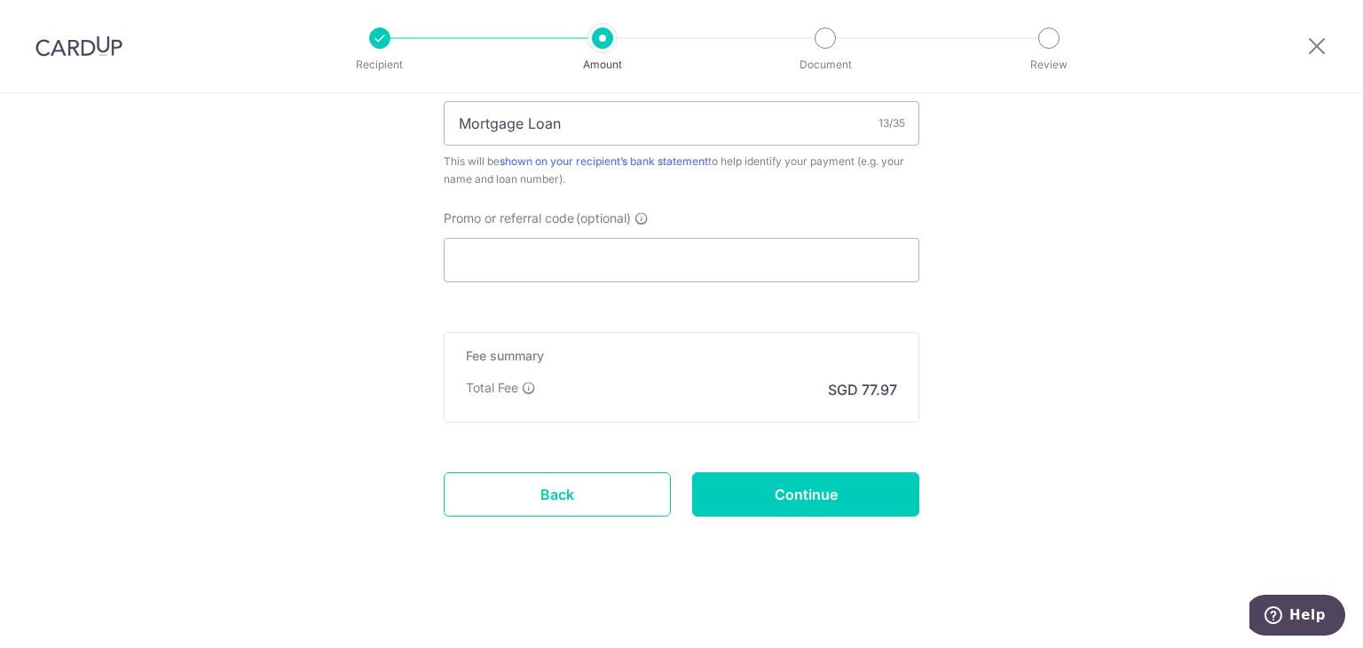
click at [822, 490] on input "Continue" at bounding box center [805, 494] width 227 height 44
type input "Create Schedule"
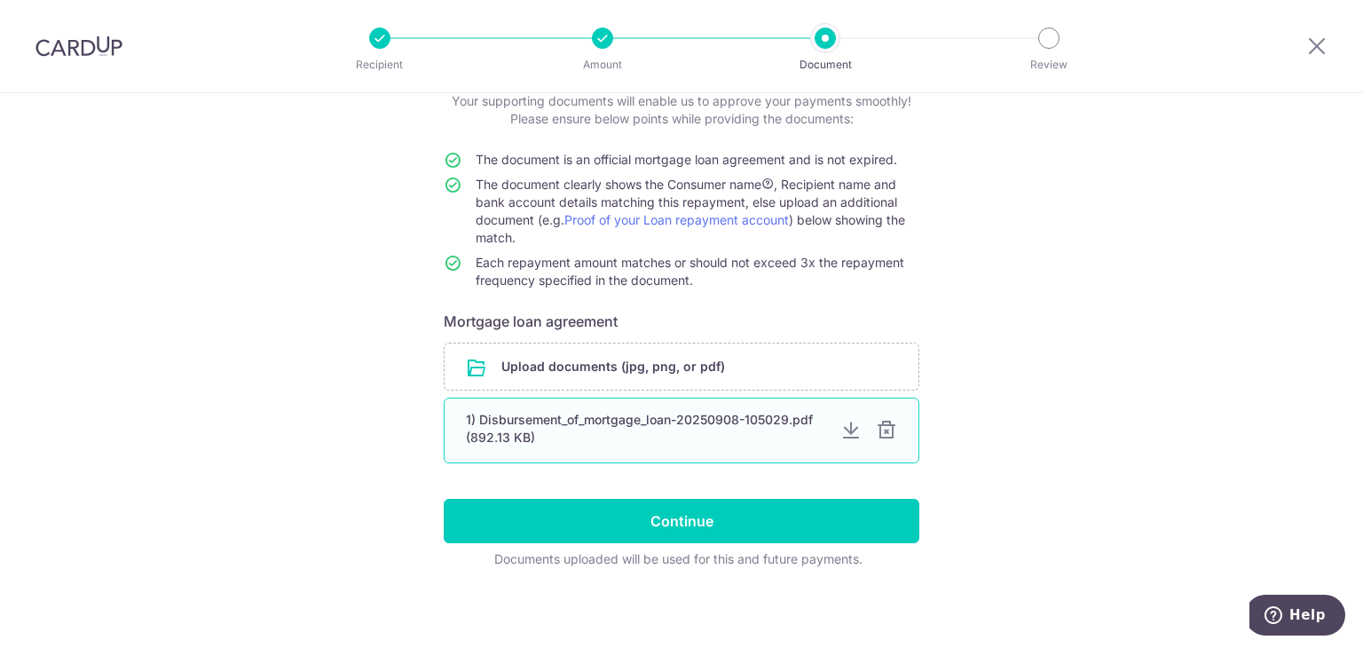
scroll to position [119, 0]
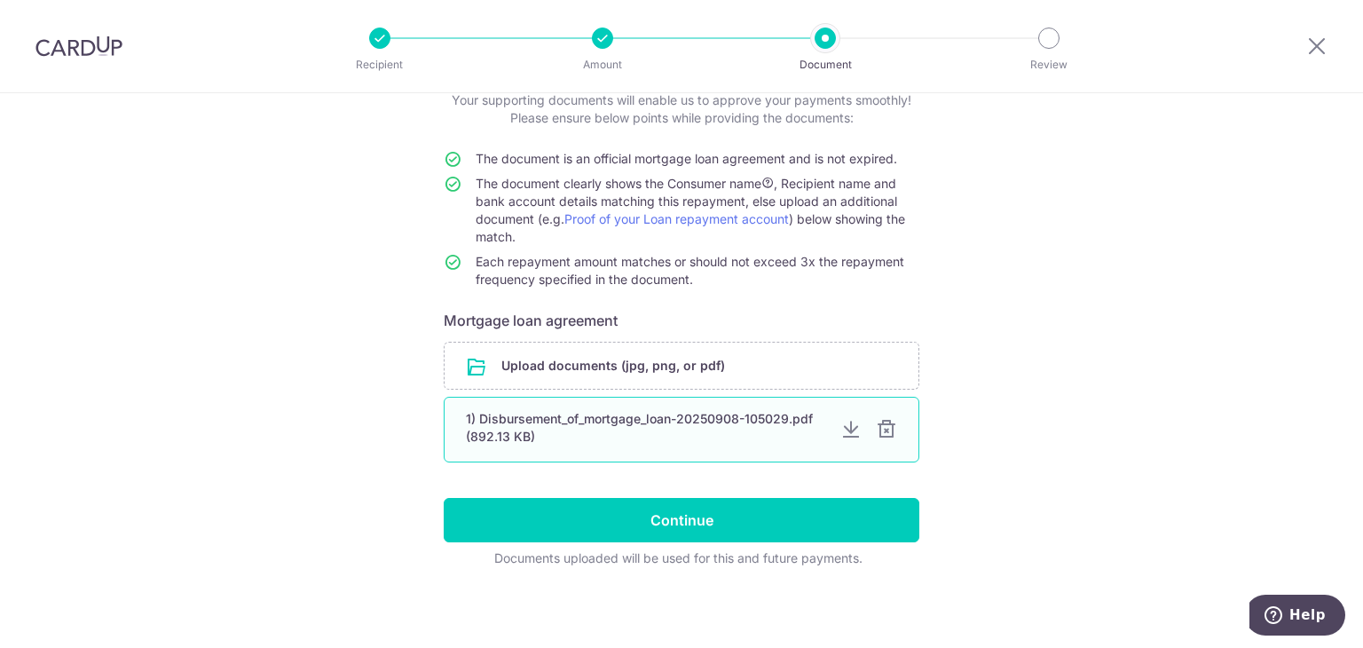
click at [689, 436] on div "1) Disbursement_of_mortgage_loan-20250908-105029.pdf (892.13 KB)" at bounding box center [646, 427] width 360 height 35
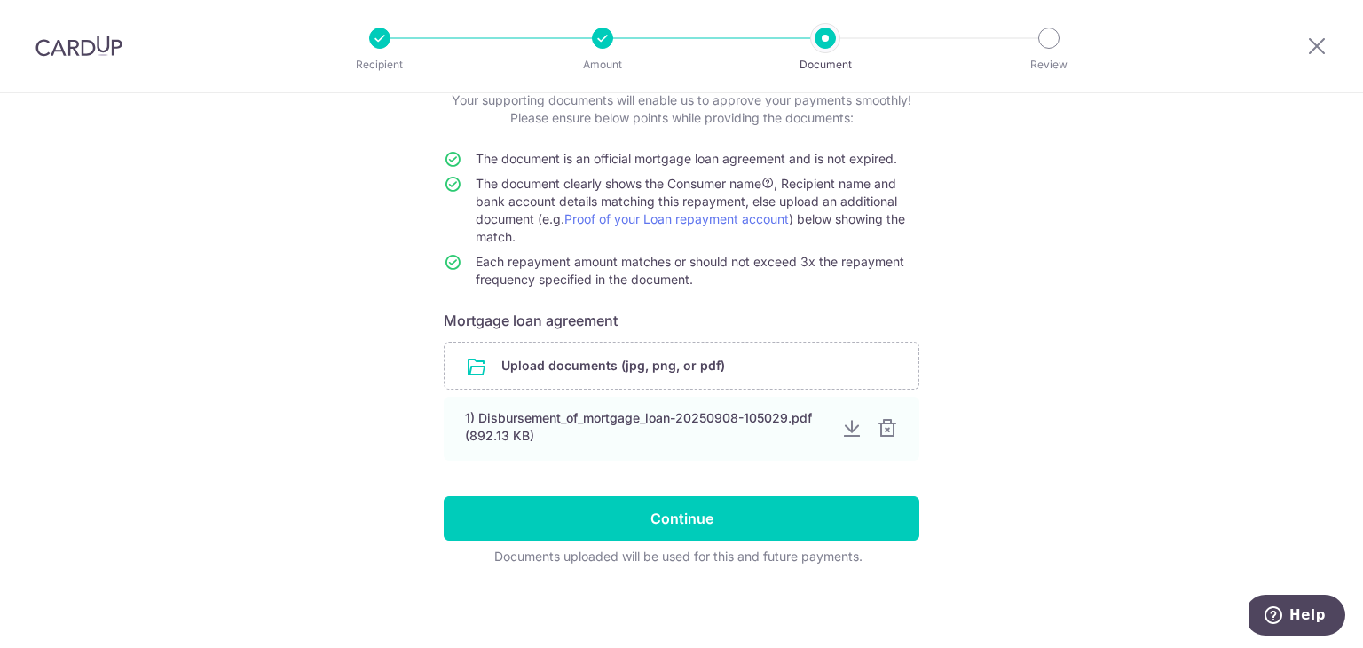
click at [1119, 389] on div "Help us verify your payment Your supporting documents will enable us to approve…" at bounding box center [681, 311] width 1363 height 674
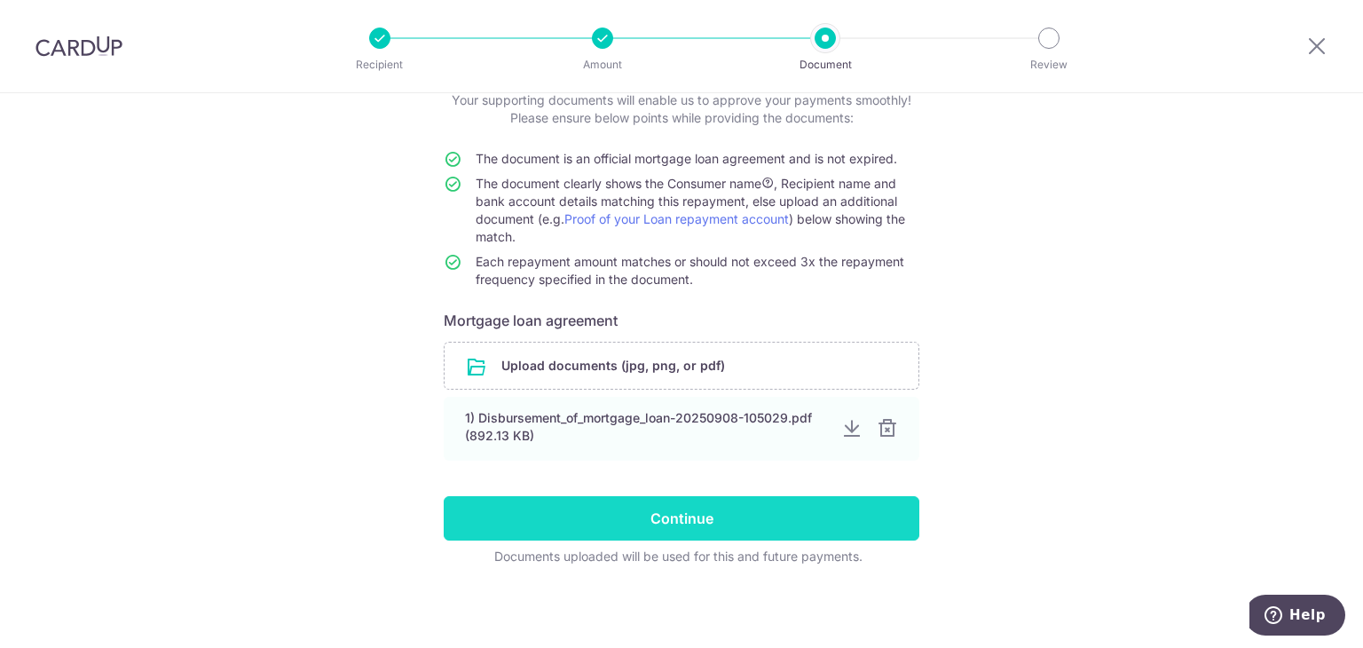
click at [779, 523] on input "Continue" at bounding box center [682, 518] width 476 height 44
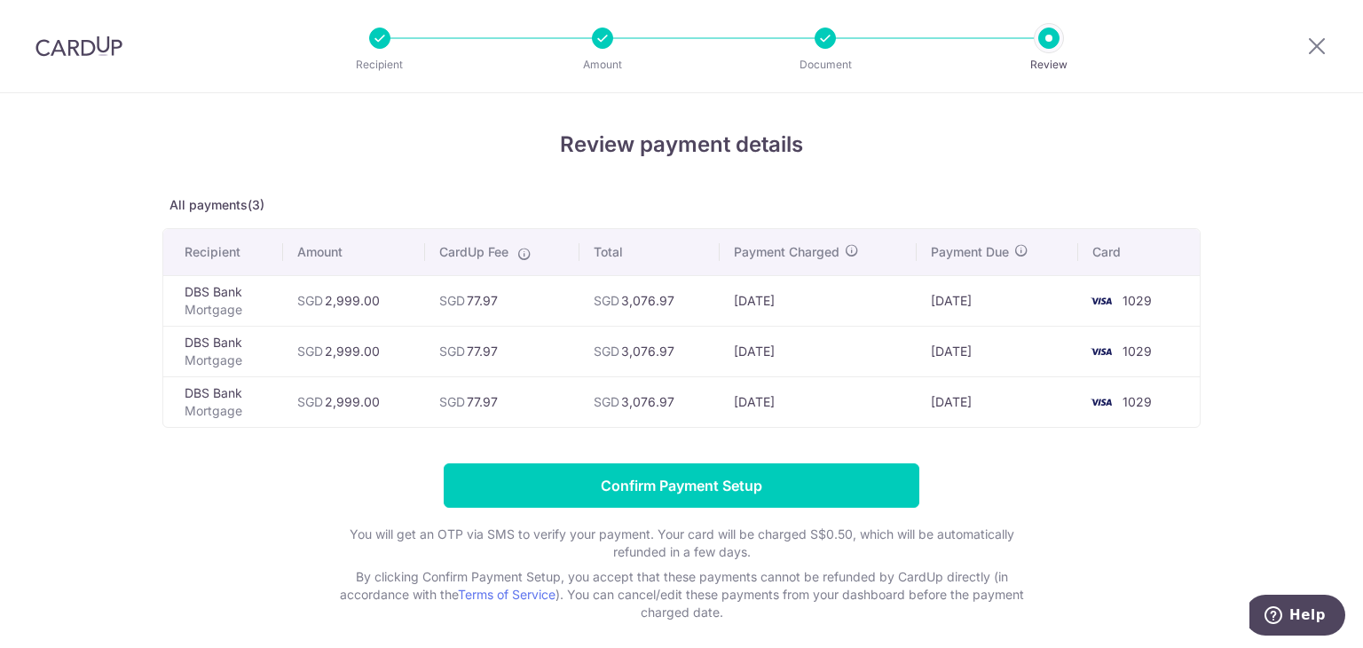
scroll to position [77, 0]
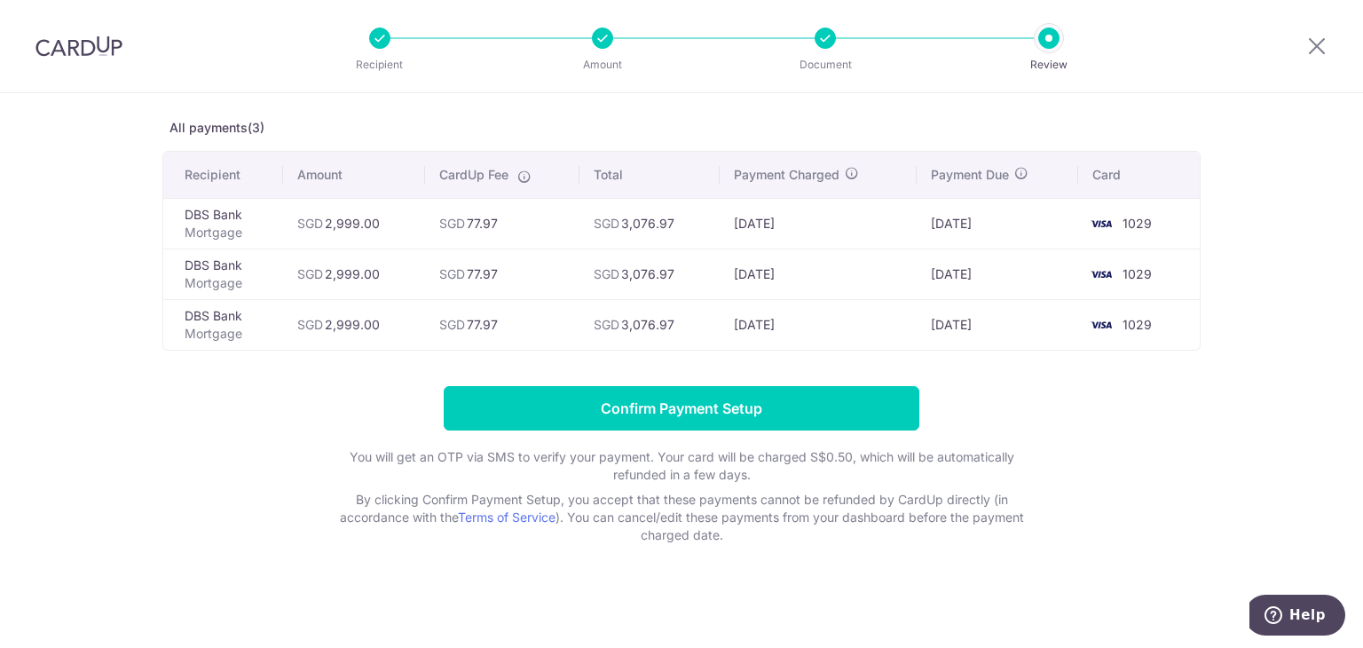
click at [965, 327] on td "[DATE]" at bounding box center [997, 324] width 161 height 51
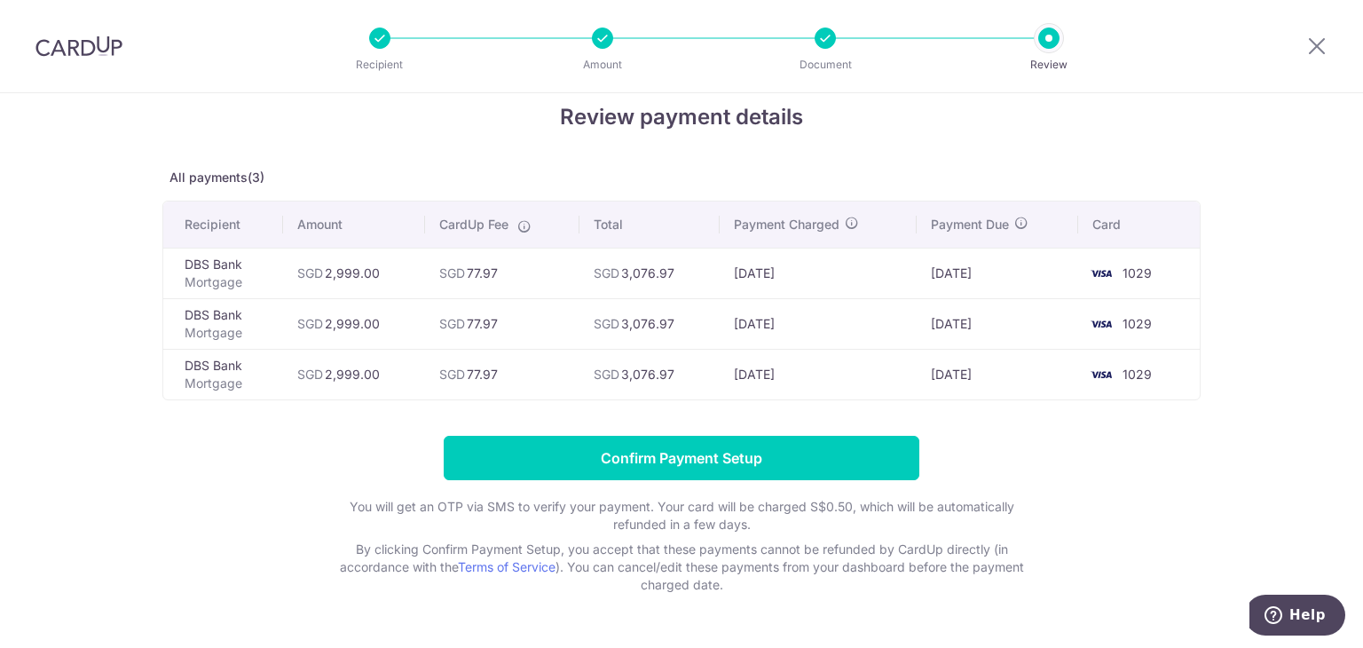
scroll to position [0, 0]
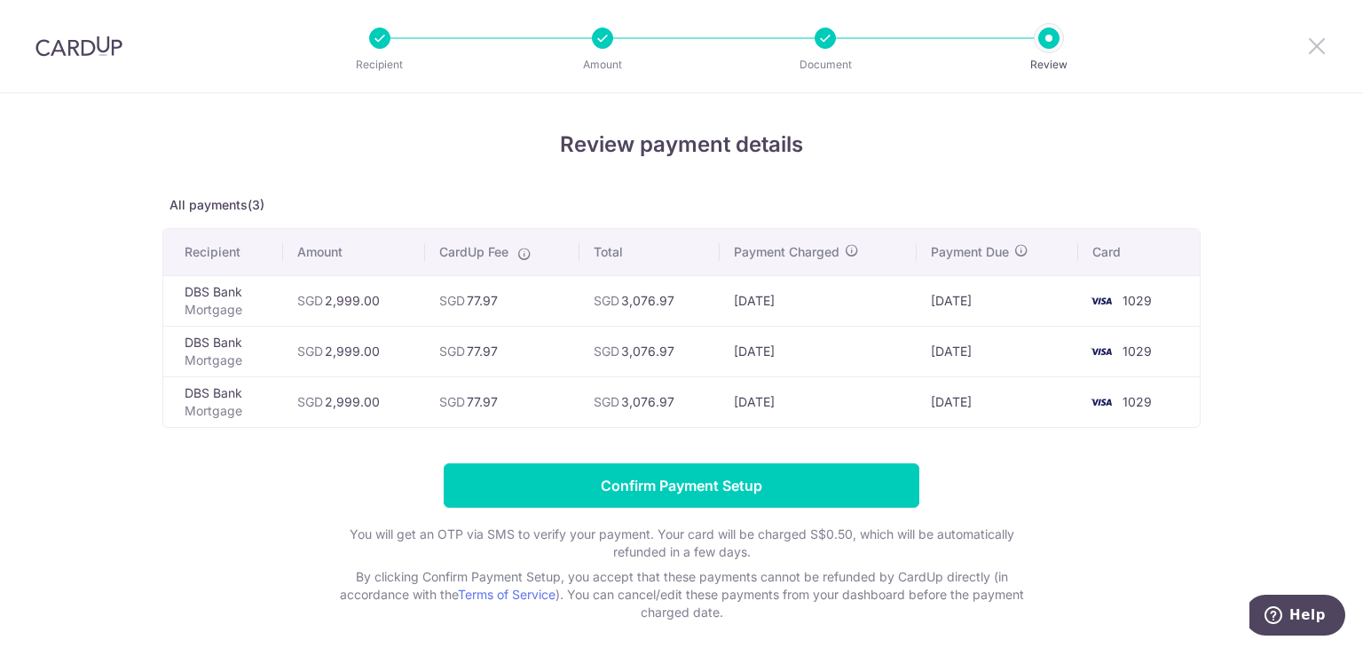
click at [1318, 44] on icon at bounding box center [1316, 46] width 21 height 22
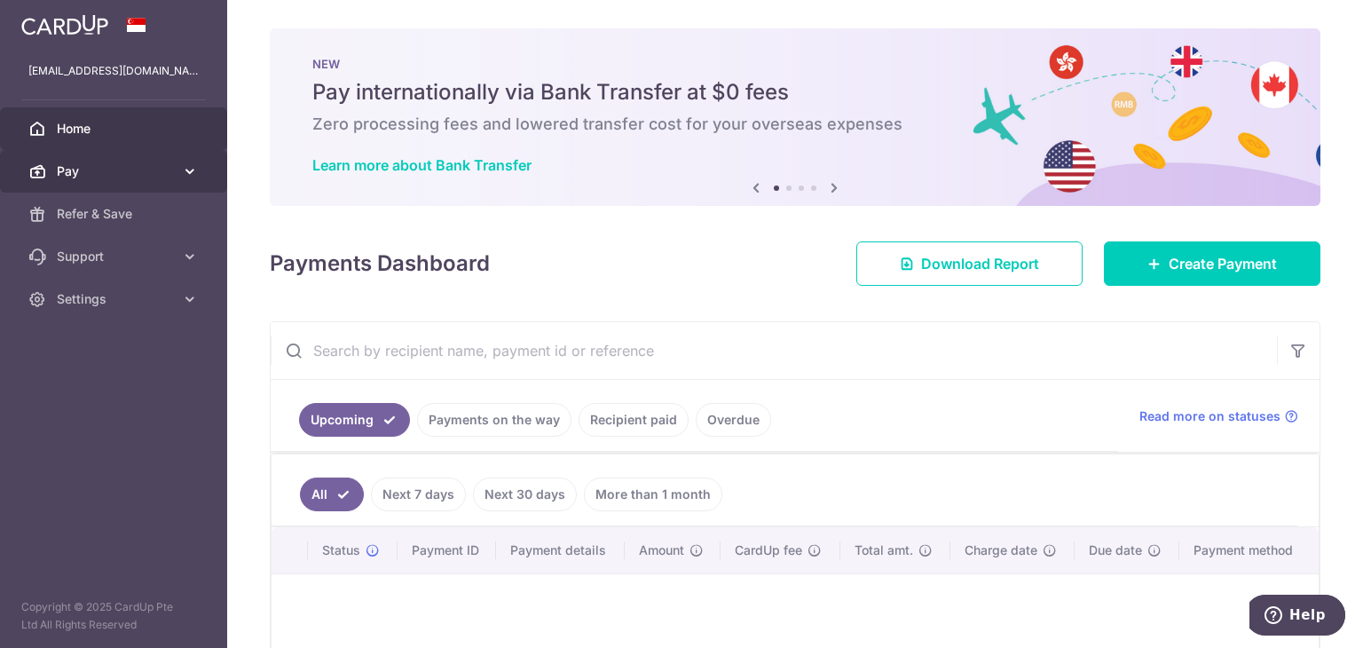
click at [89, 170] on span "Pay" at bounding box center [115, 171] width 117 height 18
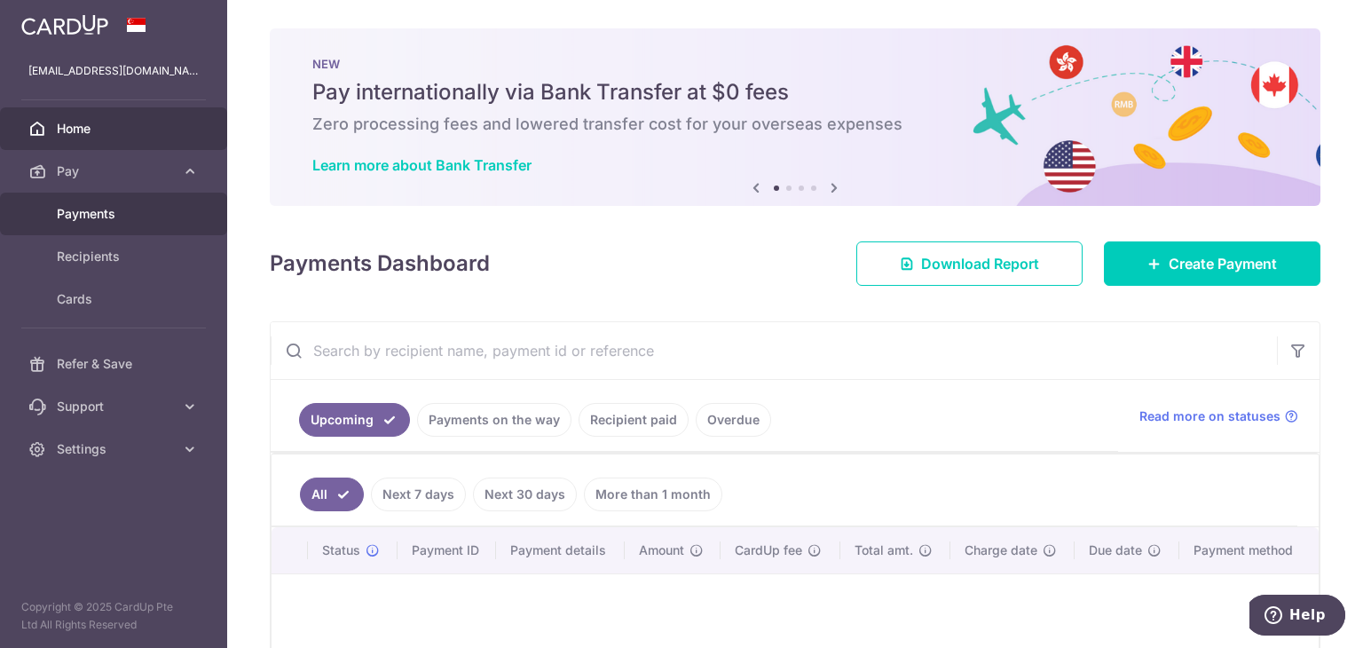
click at [122, 217] on span "Payments" at bounding box center [115, 214] width 117 height 18
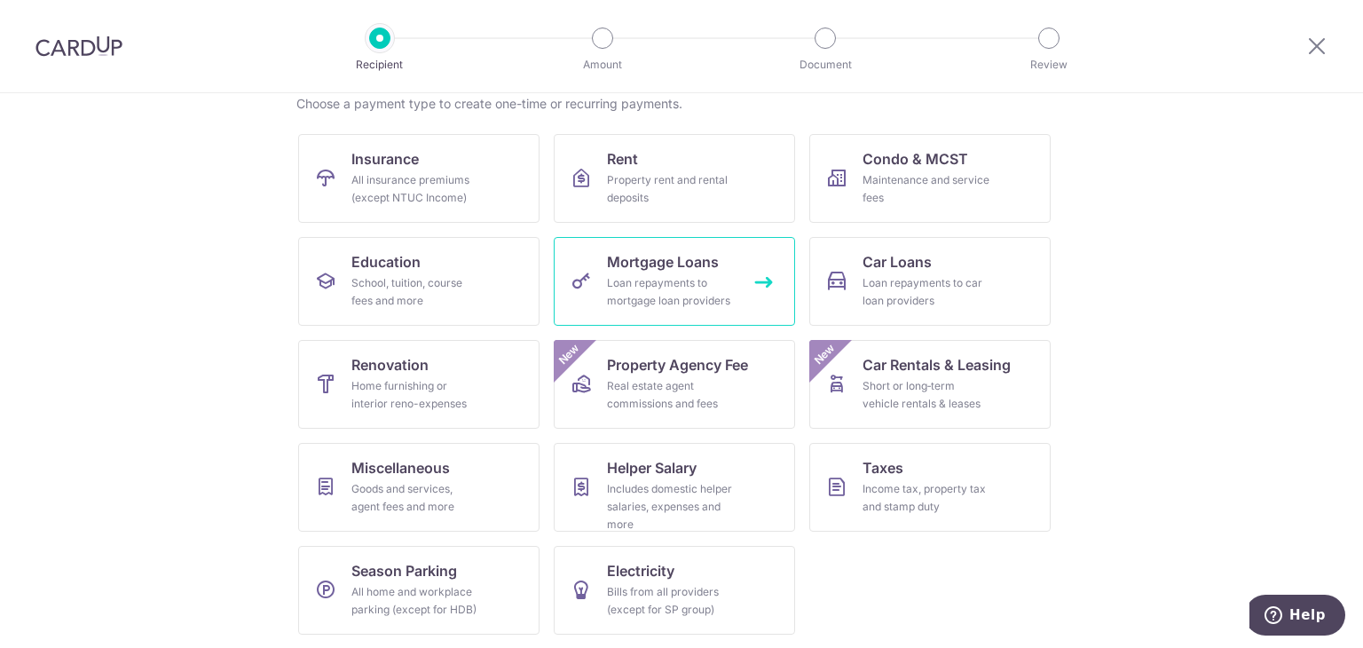
click at [685, 292] on div "Loan repayments to mortgage loan providers" at bounding box center [671, 291] width 128 height 35
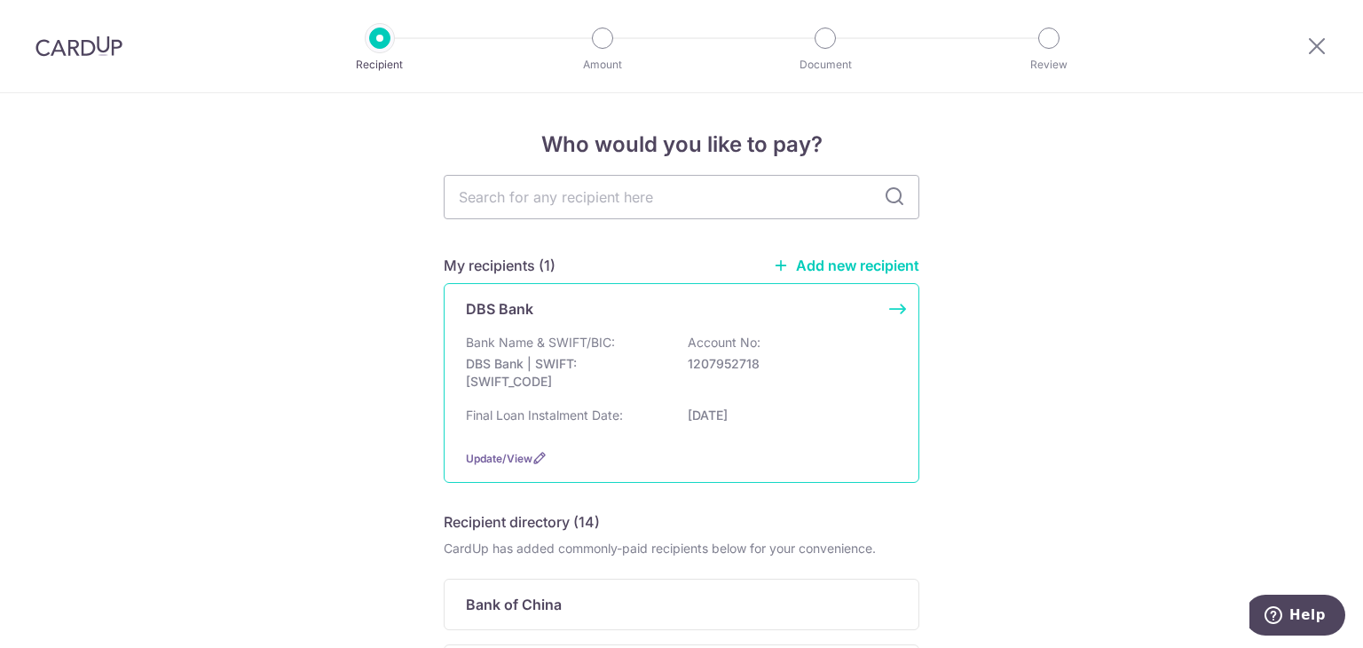
click at [820, 366] on p "1207952718" at bounding box center [787, 364] width 199 height 18
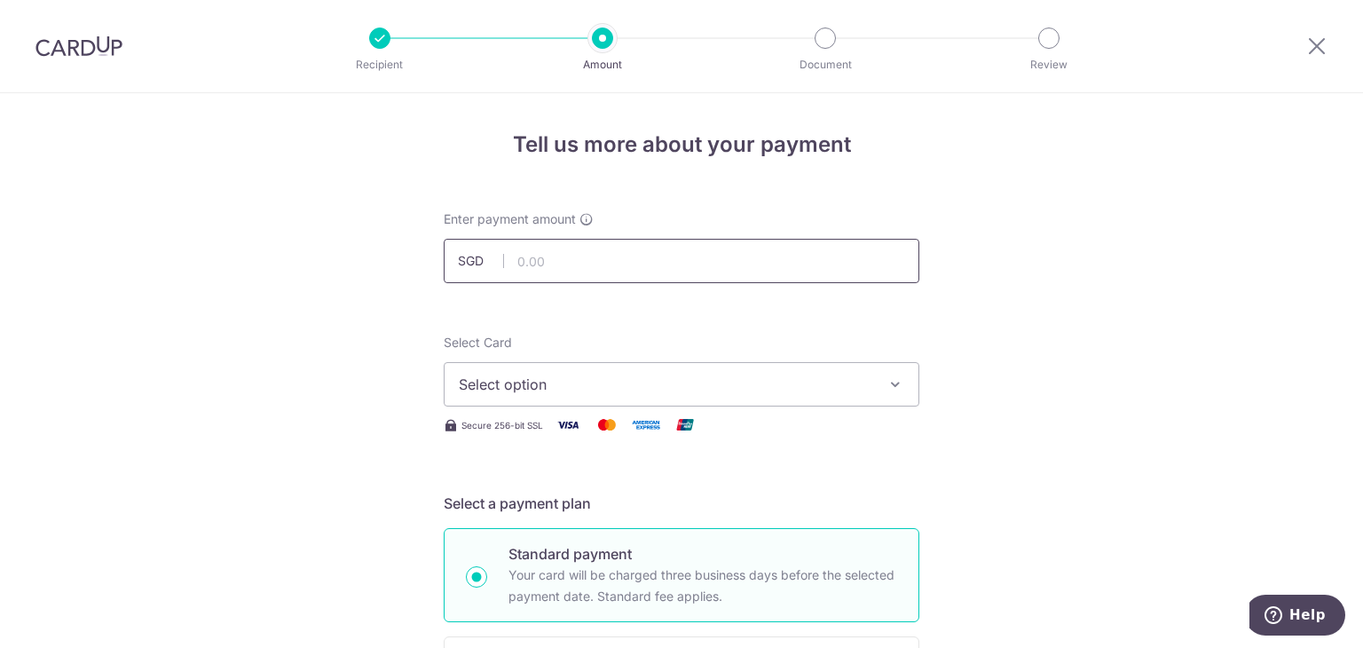
click at [711, 260] on input "text" at bounding box center [682, 261] width 476 height 44
type input "2,999.00"
drag, startPoint x: 1079, startPoint y: 438, endPoint x: 1029, endPoint y: 430, distance: 50.3
click at [854, 382] on span "Select option" at bounding box center [665, 384] width 413 height 21
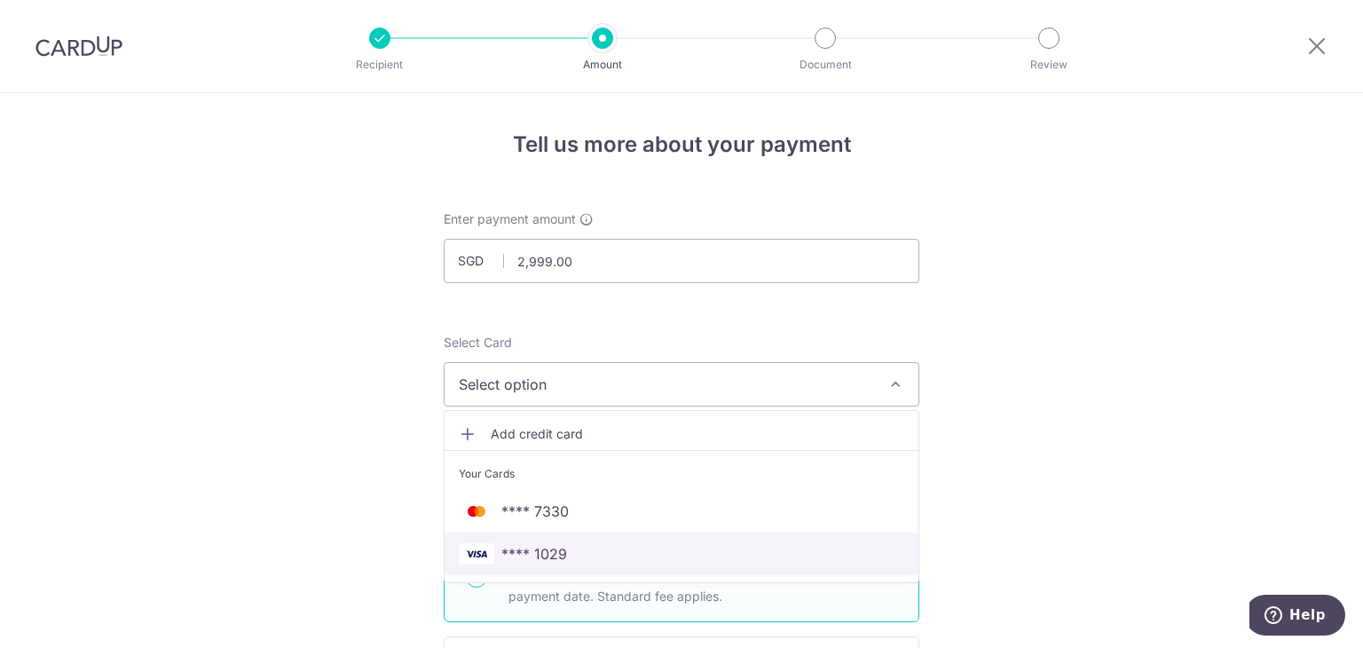
click at [744, 547] on span "**** 1029" at bounding box center [681, 553] width 445 height 21
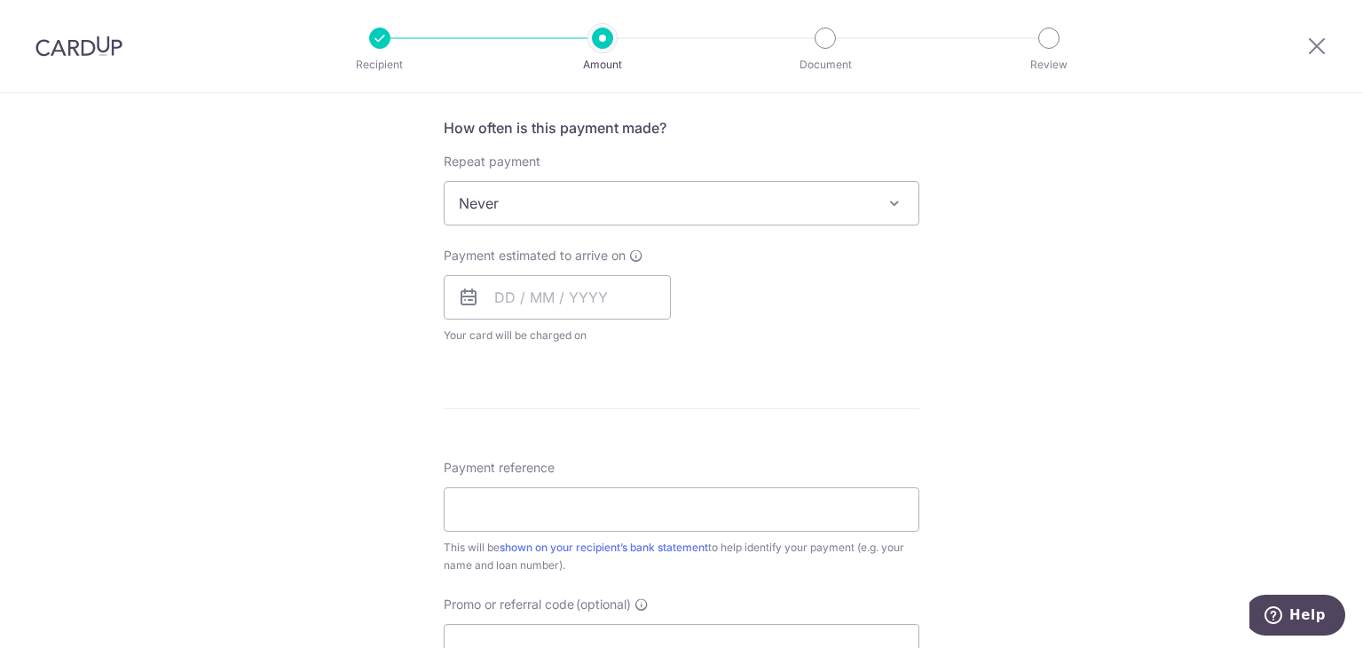
scroll to position [710, 0]
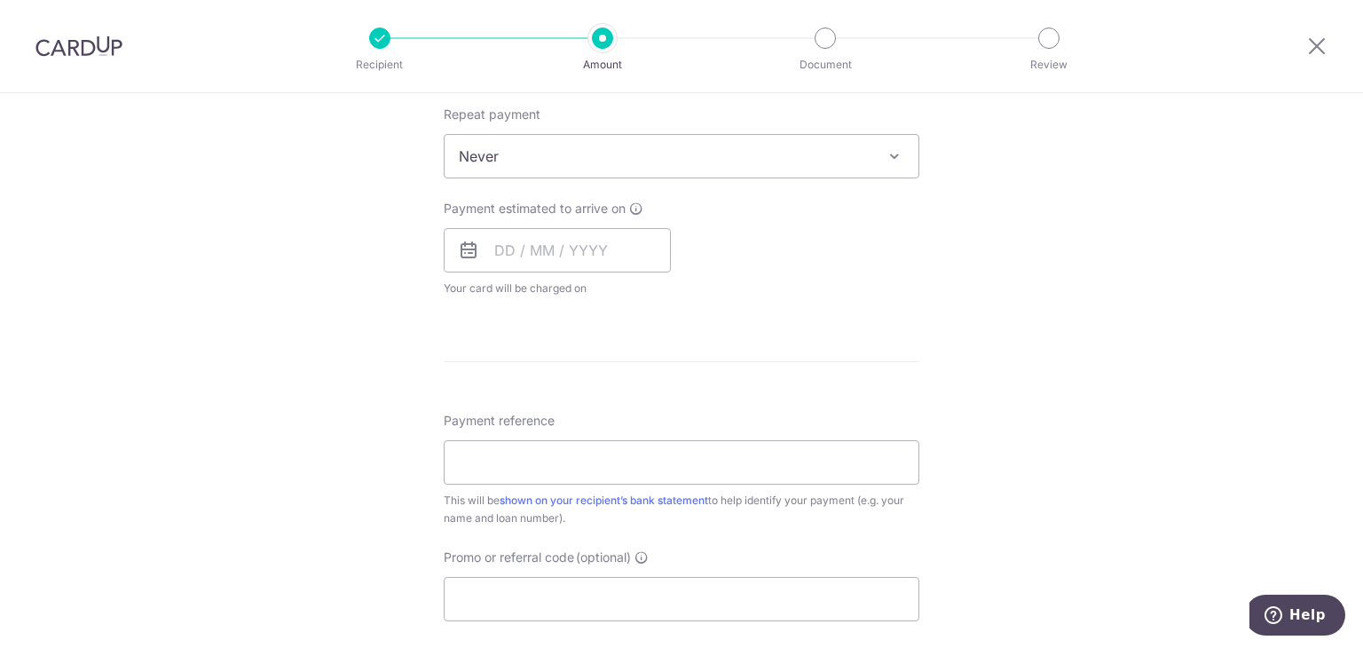
click at [691, 166] on span "Never" at bounding box center [682, 156] width 474 height 43
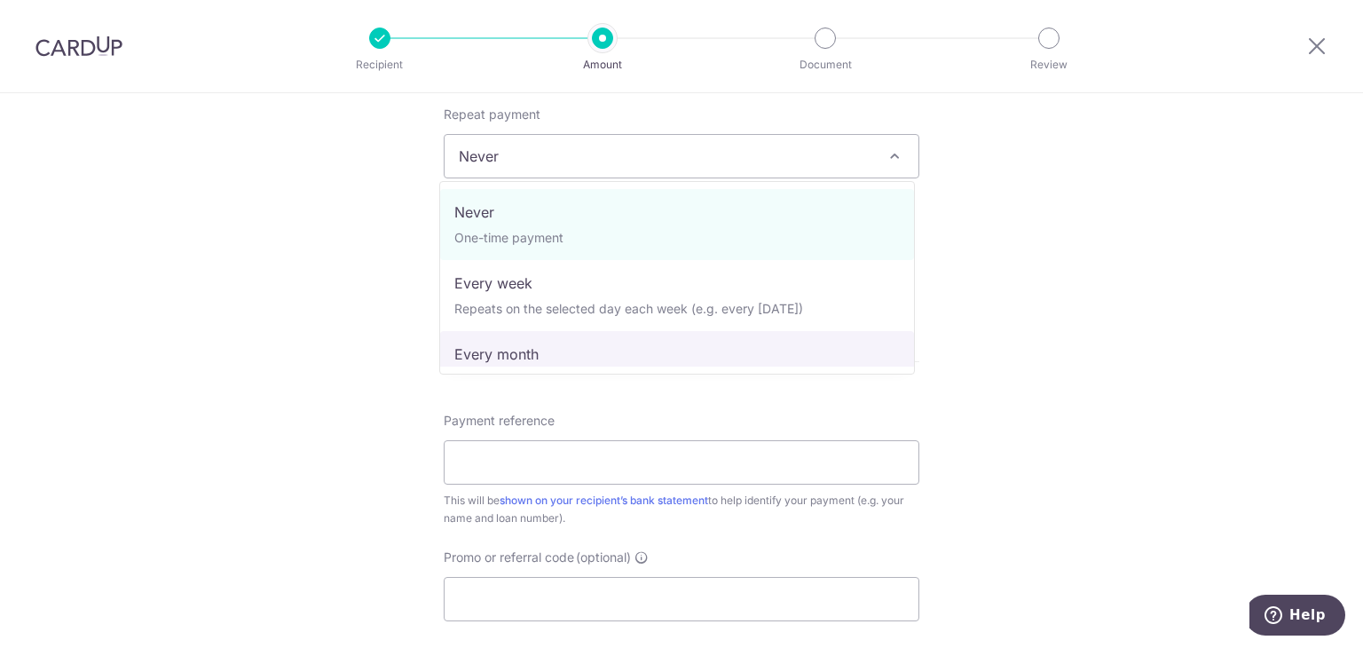
select select "3"
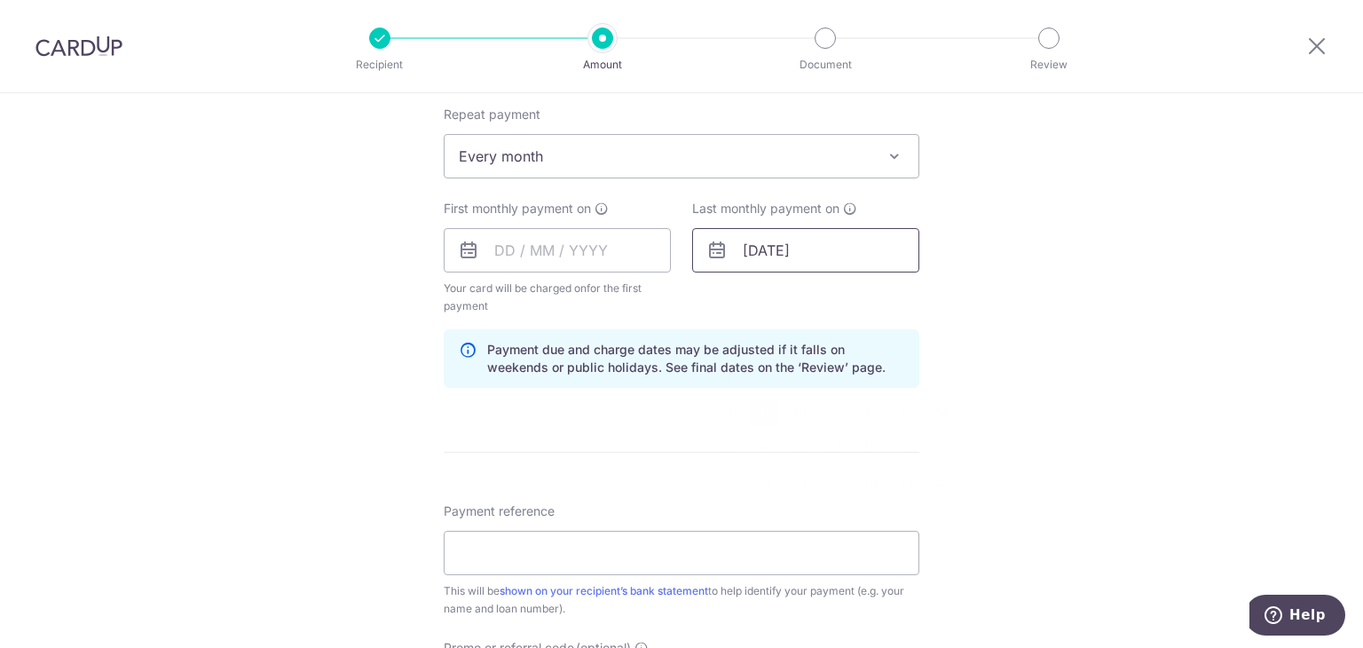
click at [787, 252] on input "09/11/2026" at bounding box center [805, 250] width 227 height 44
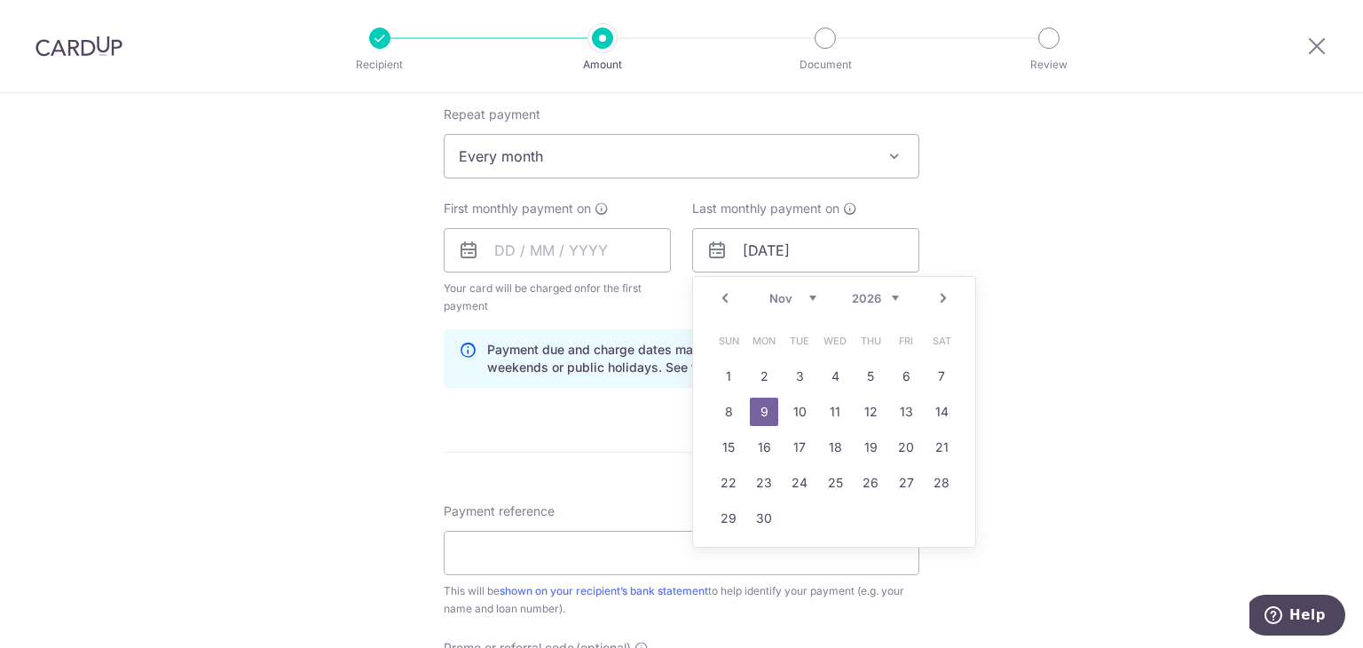
click at [814, 295] on div "Jan Feb Mar Apr May Jun Jul Aug Sep Oct Nov Dec 2024 2025 2026 2027 2028 2029 2…" at bounding box center [834, 298] width 130 height 15
click at [885, 297] on select "2024 2025 2026 2027 2028 2029 2030 2031 2032 2033 2034 2035" at bounding box center [875, 298] width 47 height 14
click at [799, 299] on select "Jan Feb Mar Apr May Jun Jul Aug Sep Oct Nov Dec" at bounding box center [792, 298] width 47 height 14
click at [821, 411] on link "10" at bounding box center [835, 411] width 28 height 28
type input "10/12/2025"
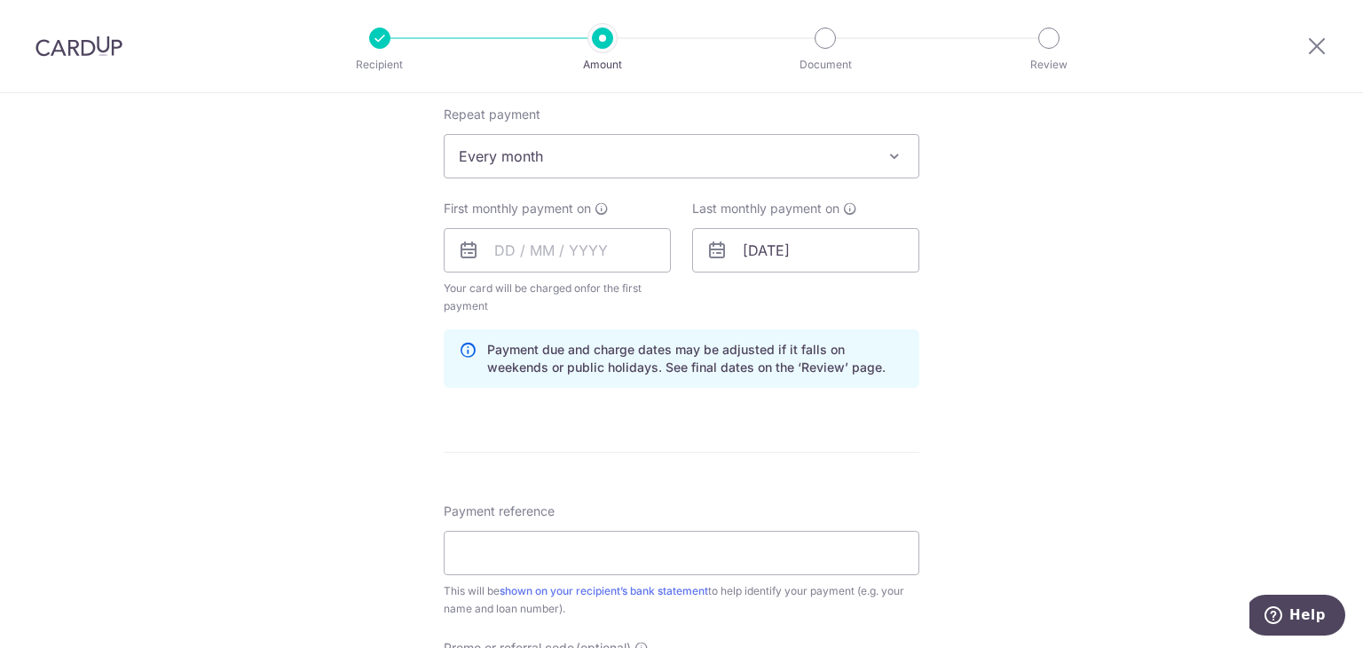
click at [1176, 369] on div "Tell us more about your payment Enter payment amount SGD 2,999.00 2999.00 Selec…" at bounding box center [681, 231] width 1363 height 1696
click at [592, 251] on input "text" at bounding box center [557, 250] width 227 height 44
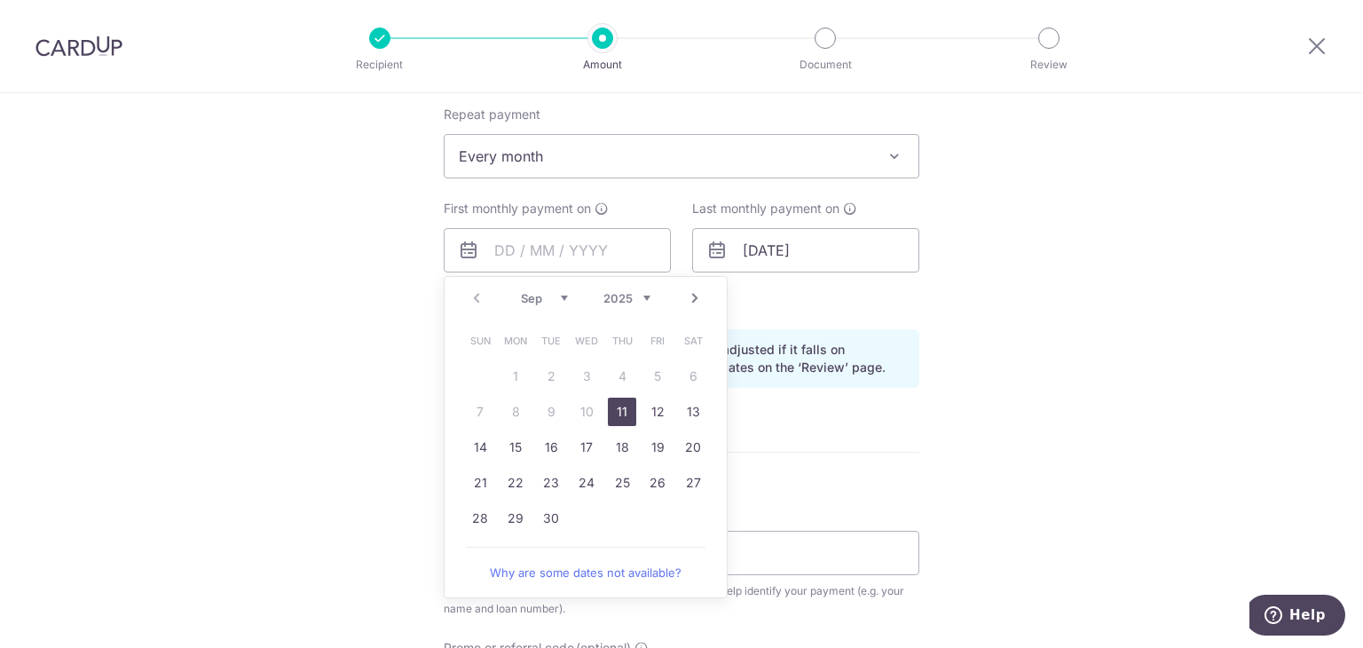
click at [628, 407] on link "11" at bounding box center [622, 411] width 28 height 28
type input "[DATE]"
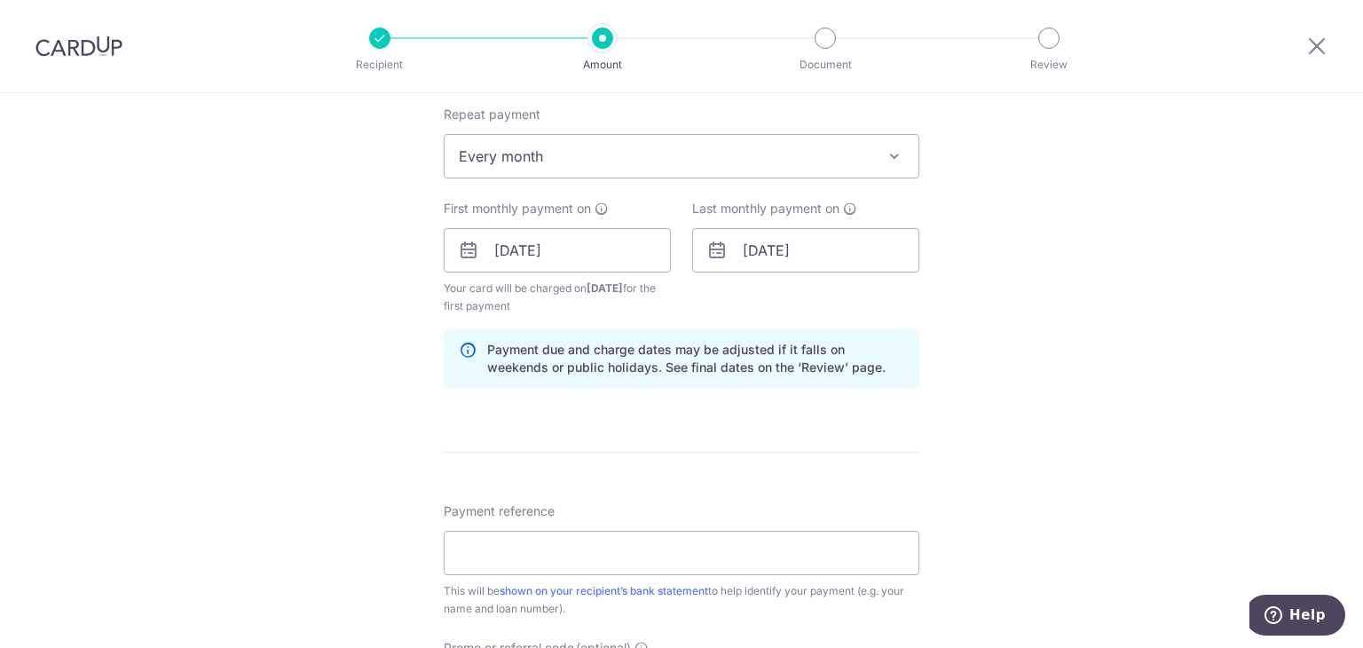
click at [1090, 410] on div "Tell us more about your payment Enter payment amount SGD 2,999.00 2999.00 Selec…" at bounding box center [681, 231] width 1363 height 1696
click at [775, 255] on input "10/12/2025" at bounding box center [805, 250] width 227 height 44
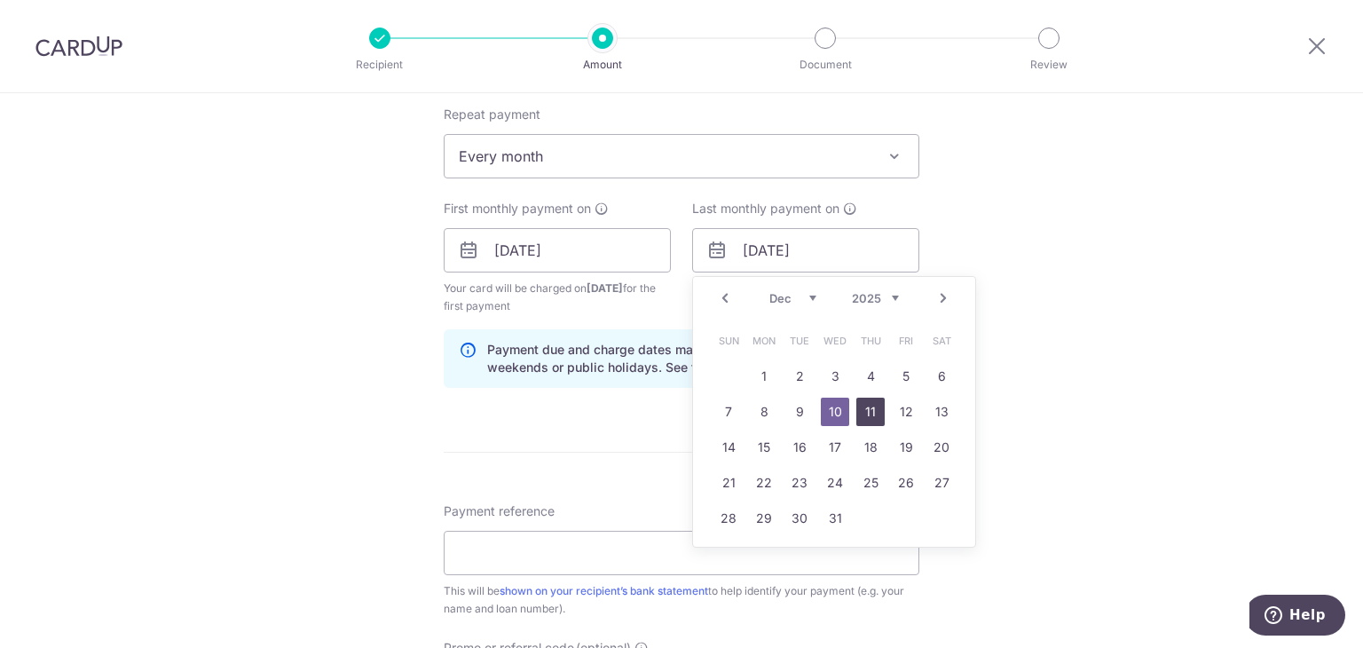
click at [857, 405] on link "11" at bounding box center [870, 411] width 28 height 28
type input "[DATE]"
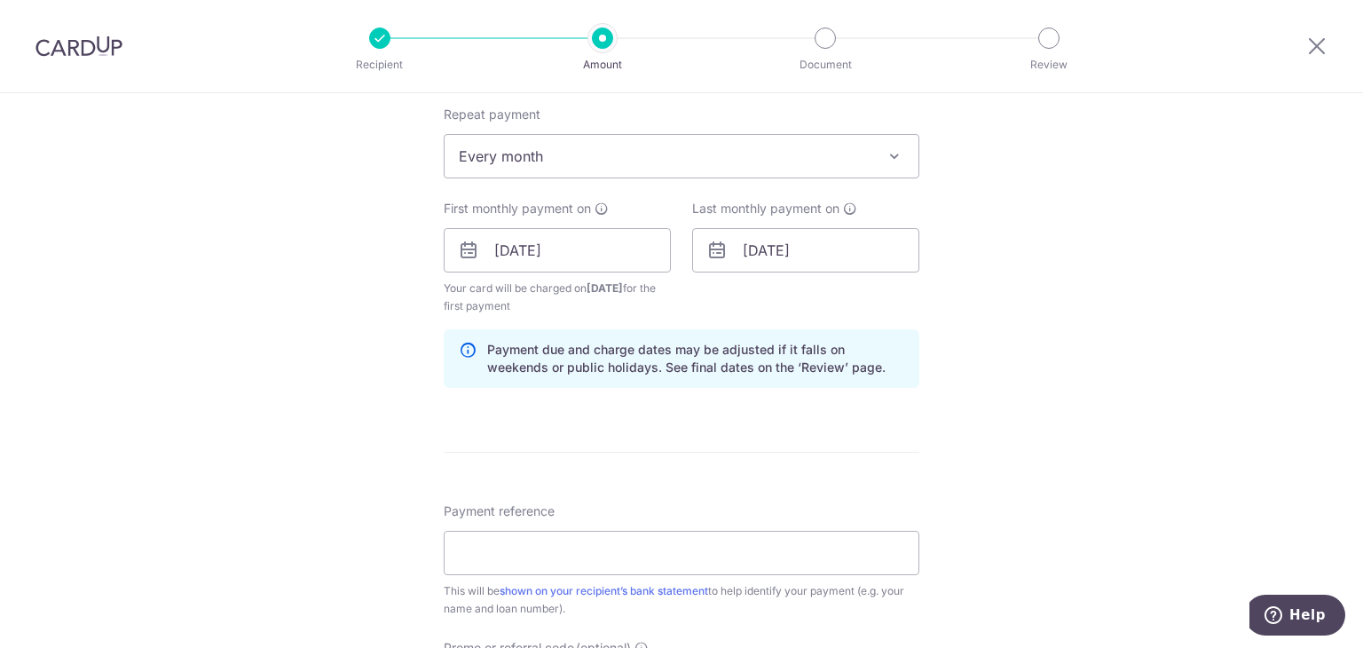
click at [1075, 398] on div "Tell us more about your payment Enter payment amount SGD 2,999.00 2999.00 Selec…" at bounding box center [681, 231] width 1363 height 1696
click at [1111, 460] on div "Tell us more about your payment Enter payment amount SGD 2,999.00 2999.00 Selec…" at bounding box center [681, 231] width 1363 height 1696
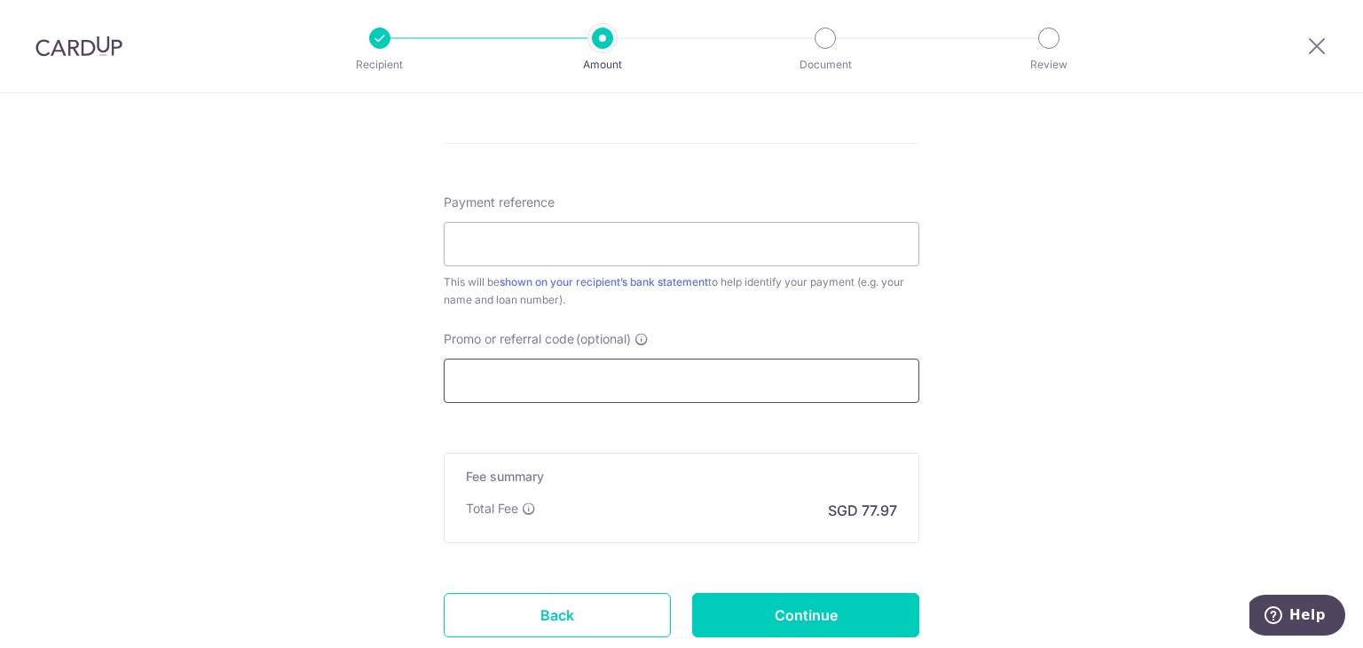
scroll to position [1065, 0]
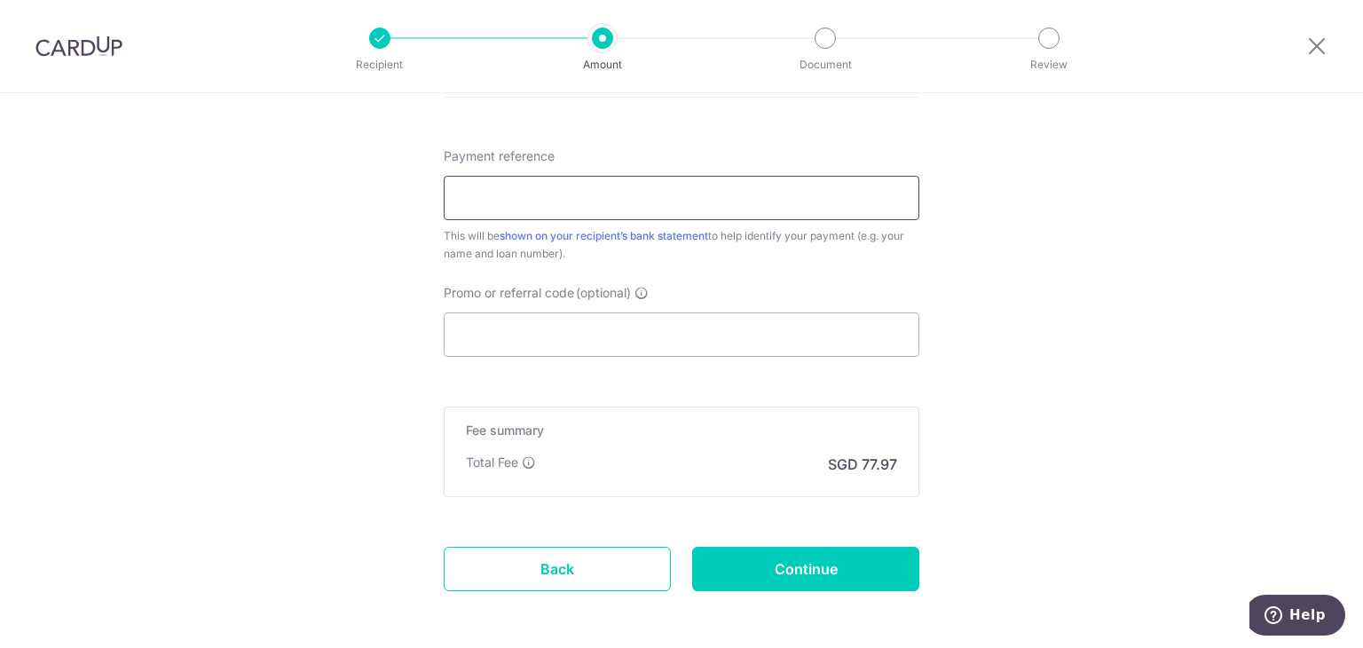
click at [750, 193] on input "Payment reference" at bounding box center [682, 198] width 476 height 44
click at [641, 196] on input "Payment reference" at bounding box center [682, 198] width 476 height 44
type input "m"
type input "Mortgage Loan"
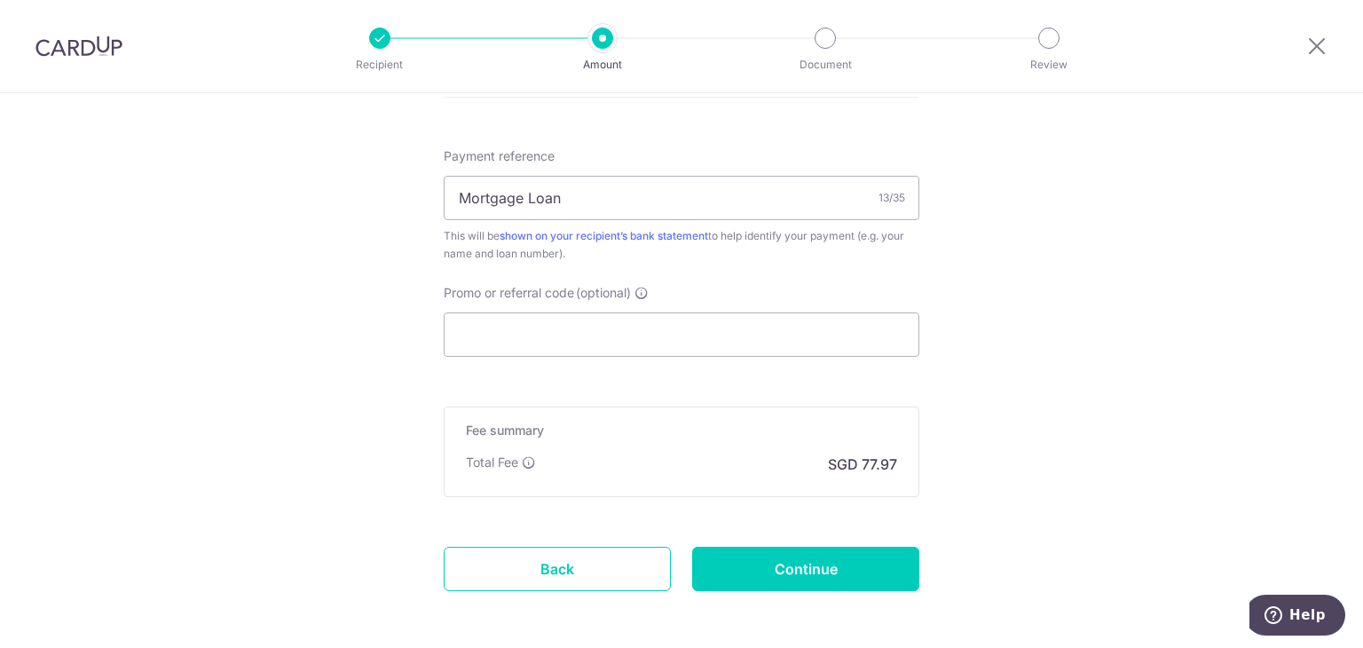
scroll to position [1139, 0]
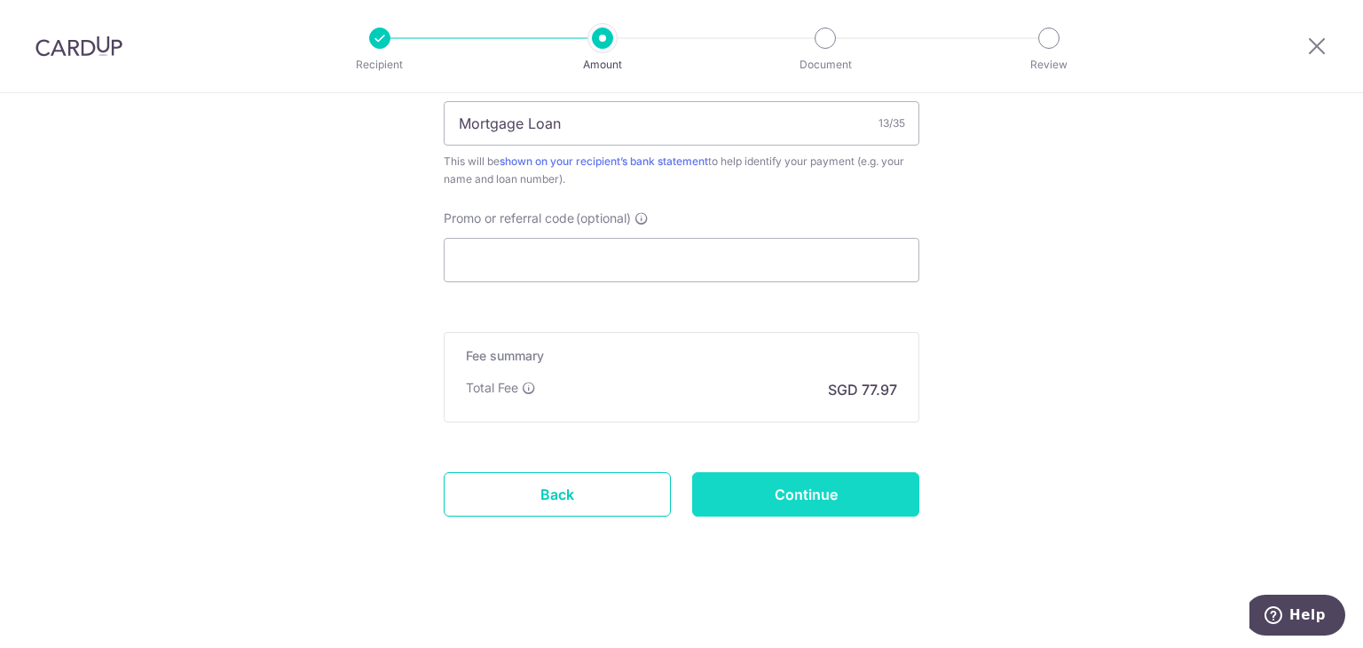
click at [834, 492] on input "Continue" at bounding box center [805, 494] width 227 height 44
type input "Create Schedule"
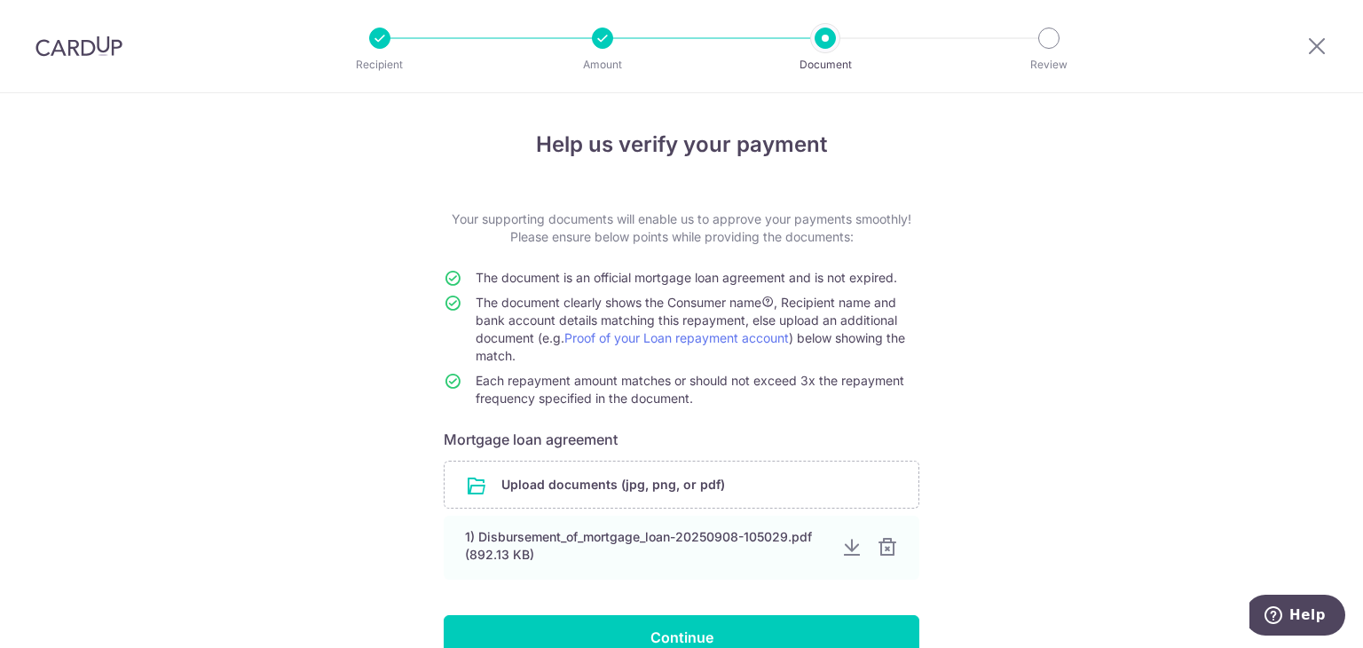
click at [688, 317] on span "The document clearly shows the Consumer name , Recipient name and bank account …" at bounding box center [690, 329] width 429 height 68
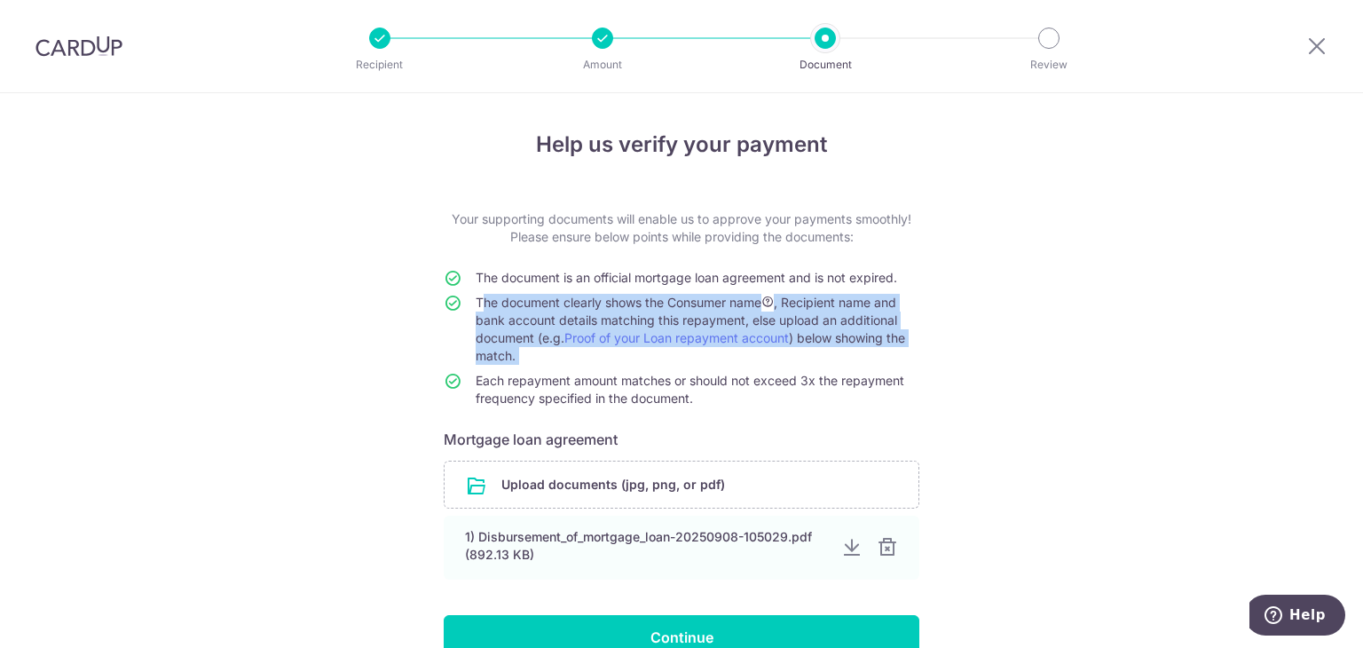
click at [688, 317] on span "The document clearly shows the Consumer name , Recipient name and bank account …" at bounding box center [690, 329] width 429 height 68
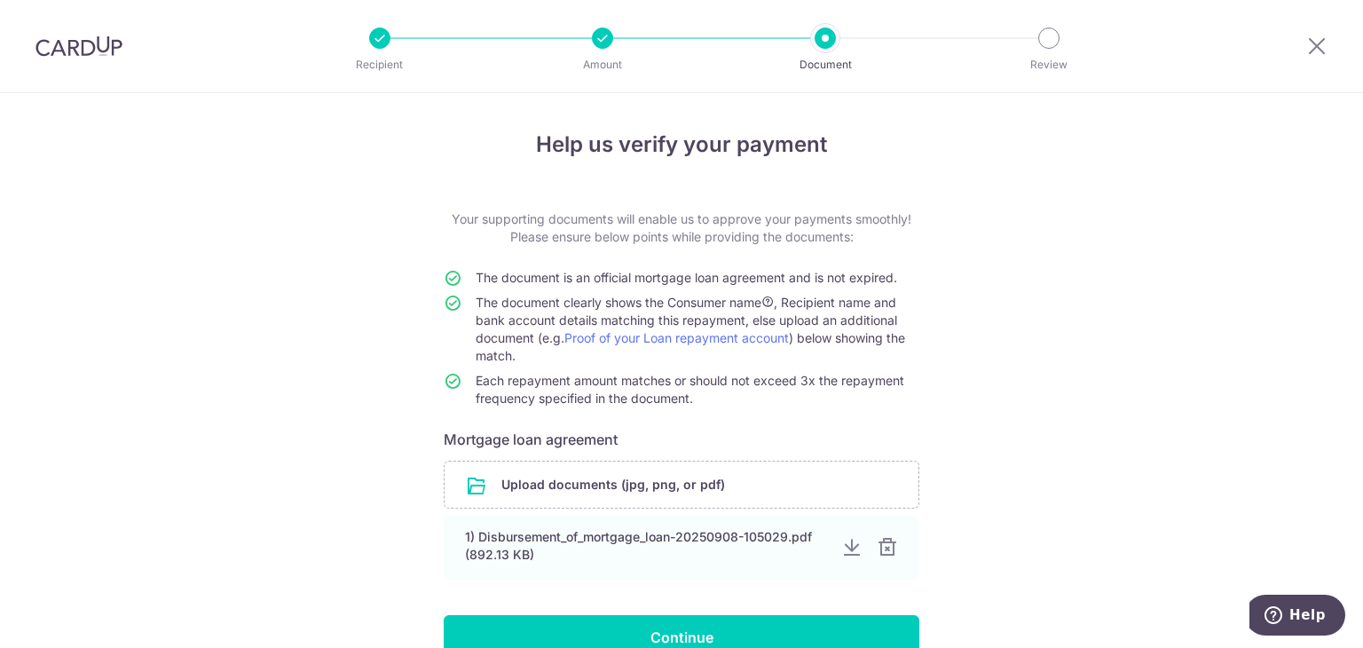
click at [691, 278] on span "The document is an official mortgage loan agreement and is not expired." at bounding box center [686, 277] width 421 height 15
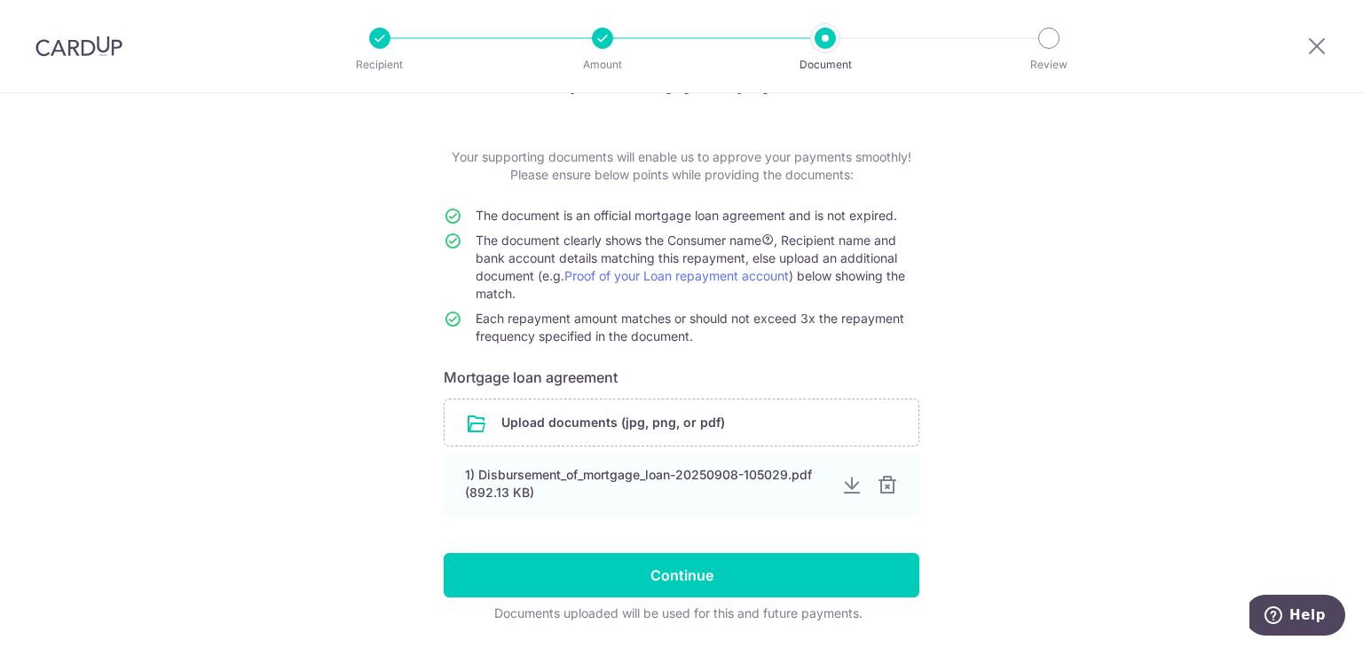
scroll to position [119, 0]
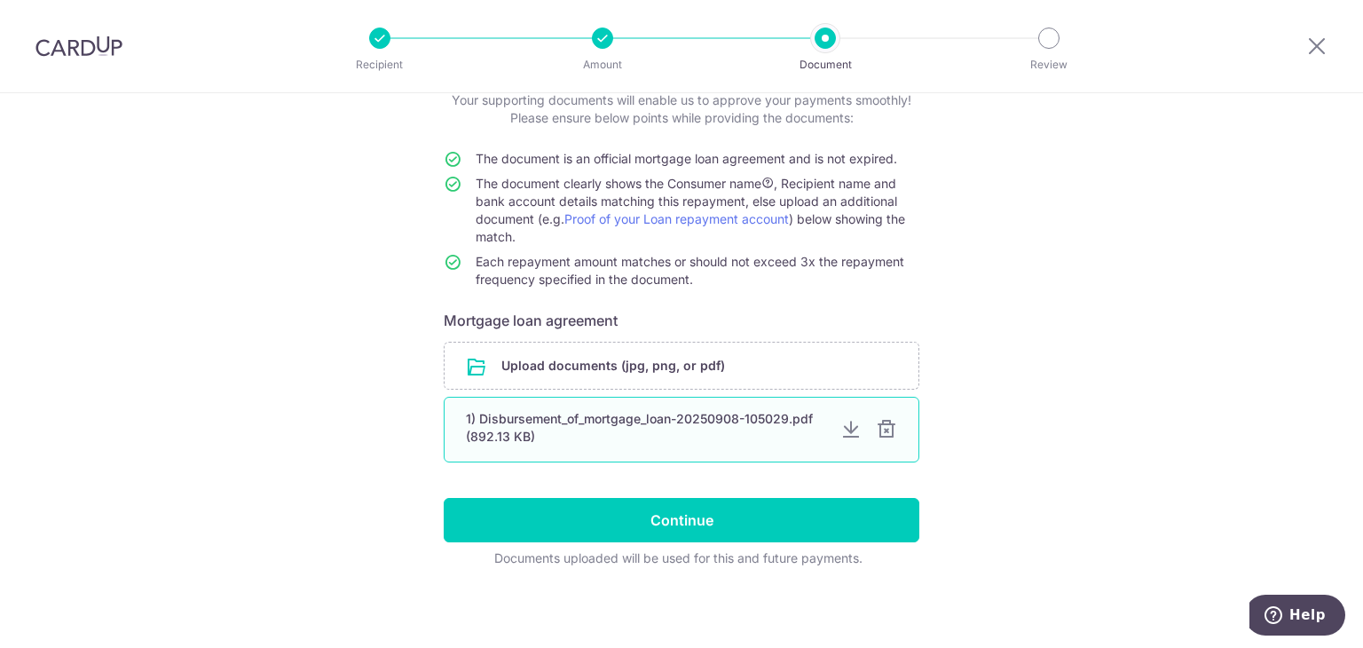
click at [689, 426] on div "1) Disbursement_of_mortgage_loan-20250908-105029.pdf (892.13 KB)" at bounding box center [646, 427] width 360 height 35
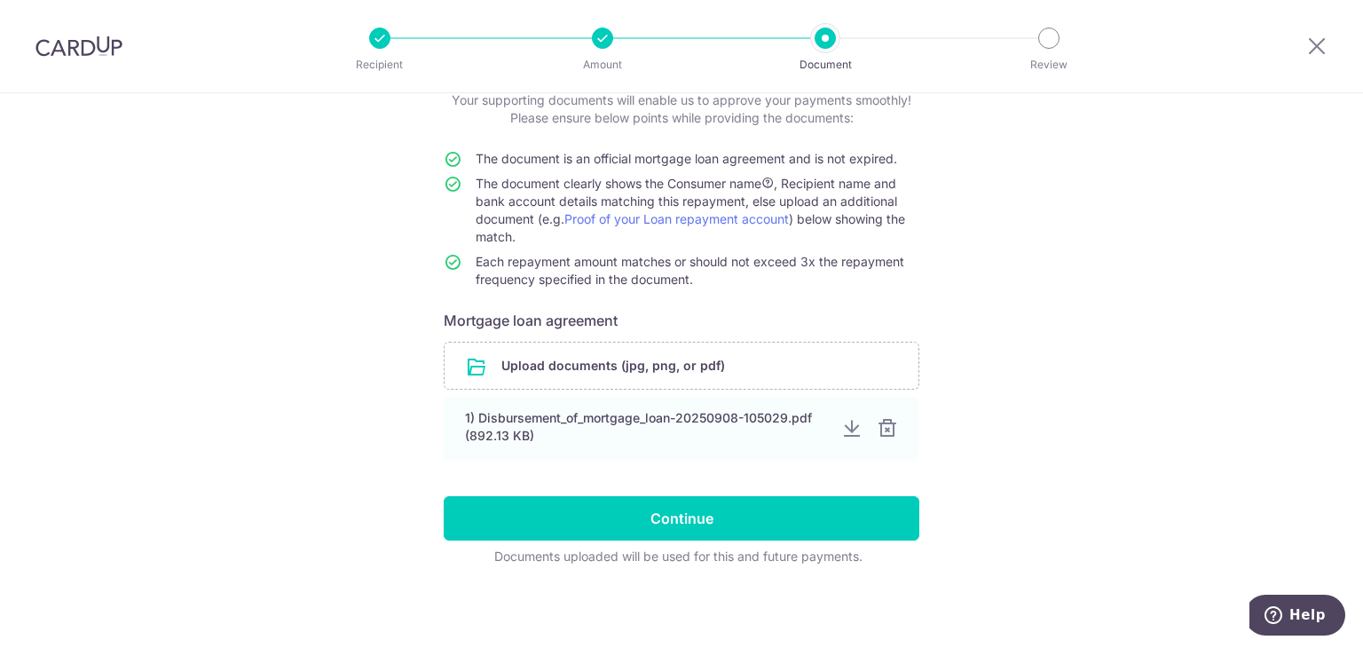
click at [1182, 445] on div "Help us verify your payment Your supporting documents will enable us to approve…" at bounding box center [681, 311] width 1363 height 674
click at [792, 544] on form "Your supporting documents will enable us to approve your payments smoothly! Ple…" at bounding box center [682, 328] width 476 height 474
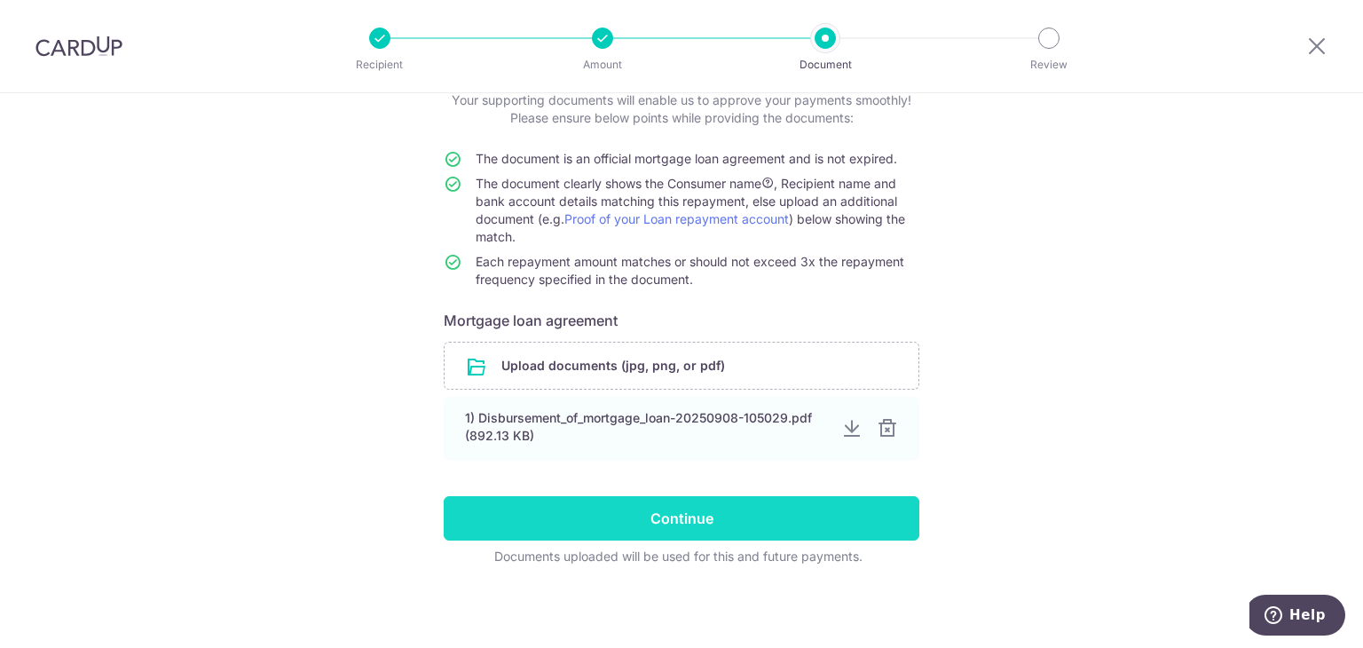
click at [805, 523] on input "Continue" at bounding box center [682, 518] width 476 height 44
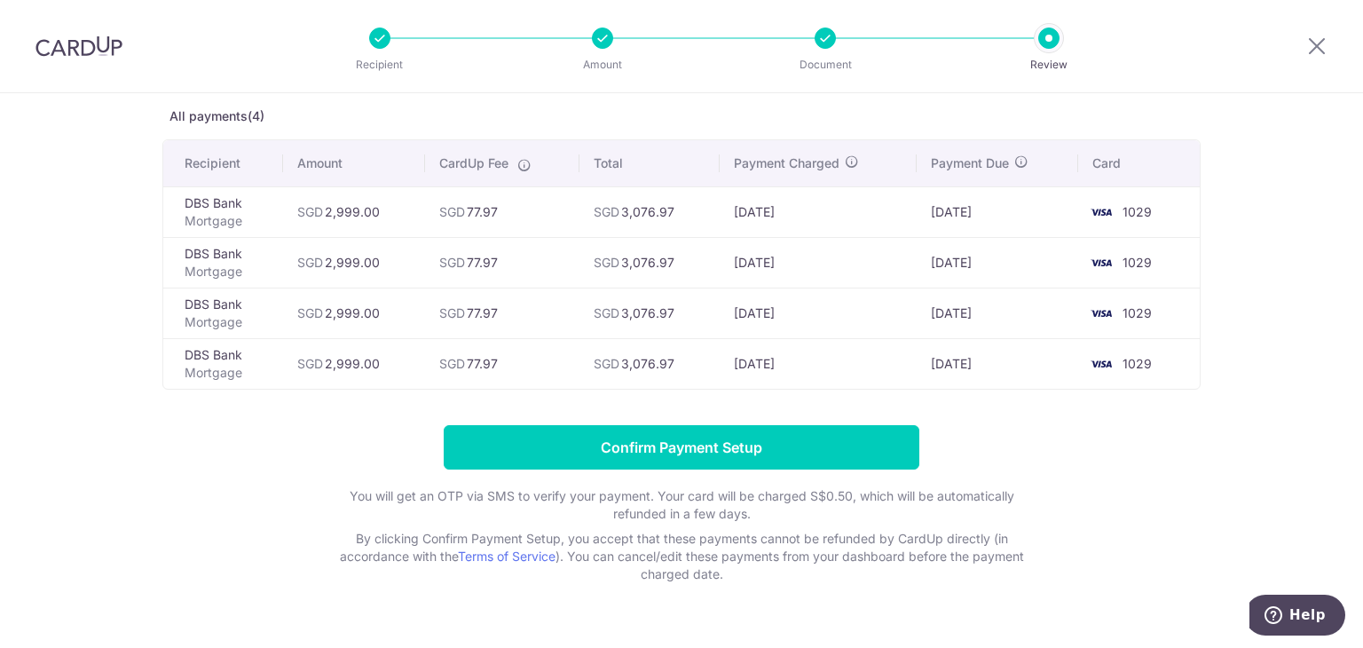
scroll to position [128, 0]
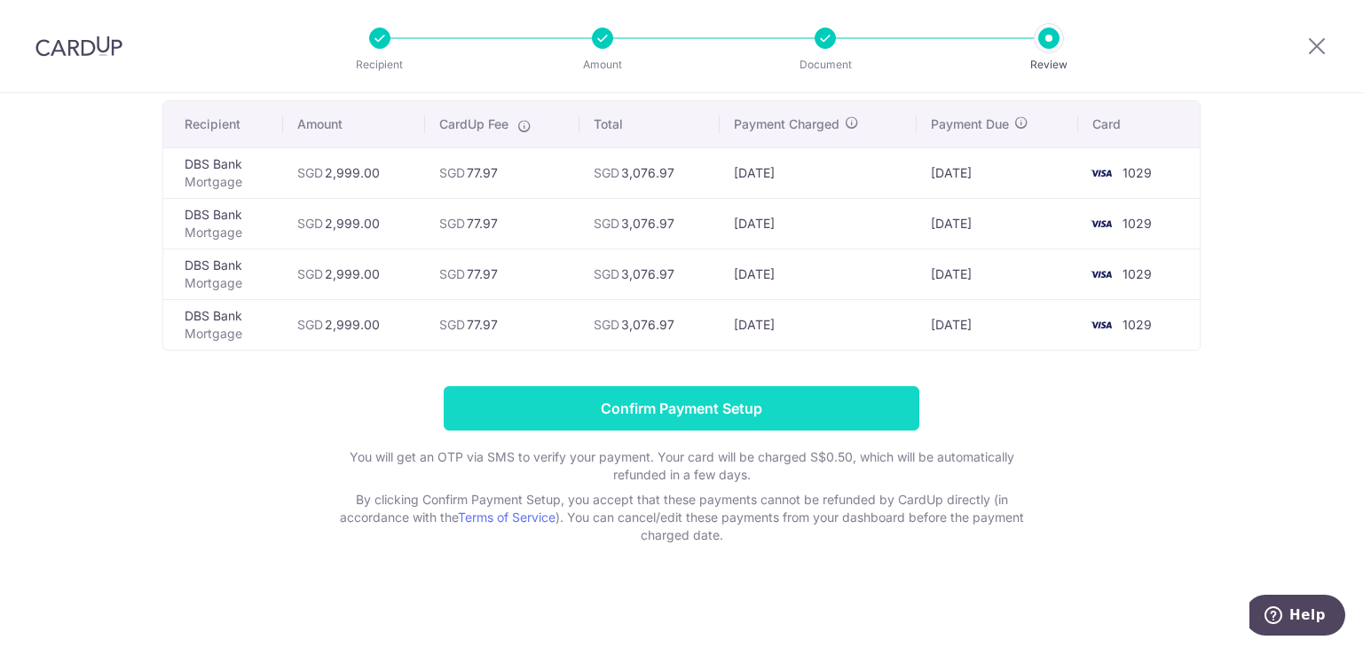
click at [775, 411] on input "Confirm Payment Setup" at bounding box center [682, 408] width 476 height 44
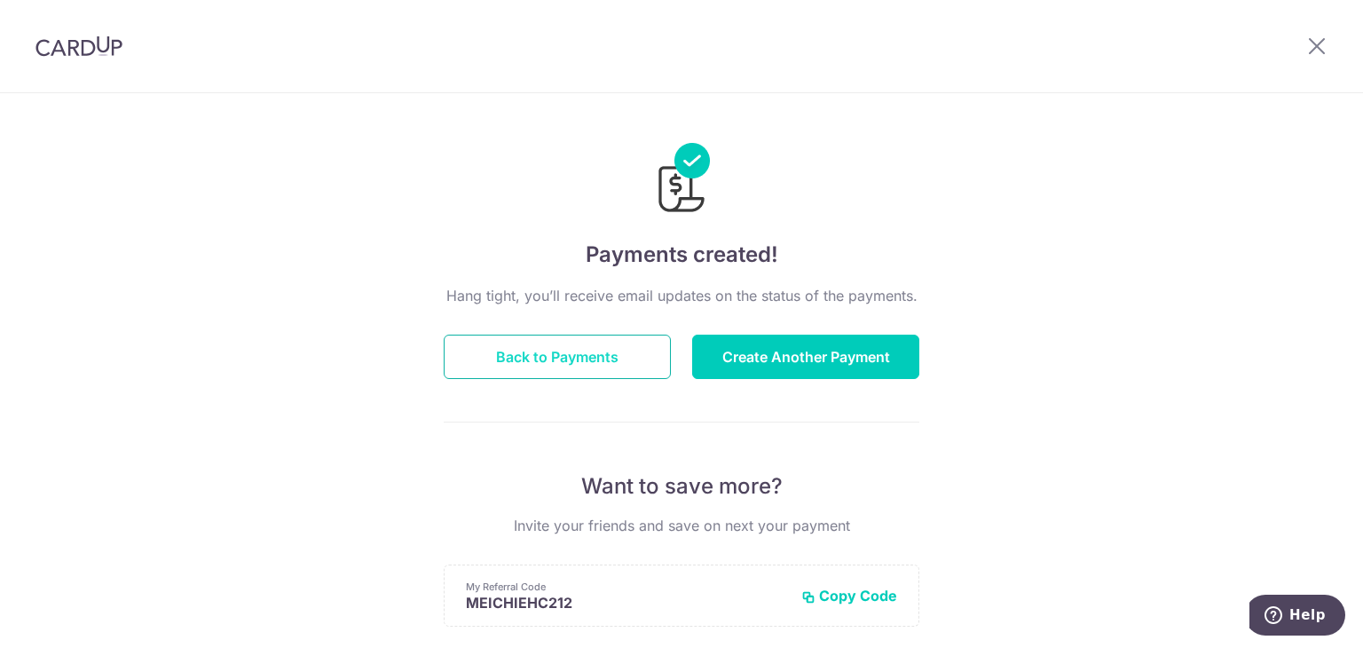
click at [565, 353] on button "Back to Payments" at bounding box center [557, 356] width 227 height 44
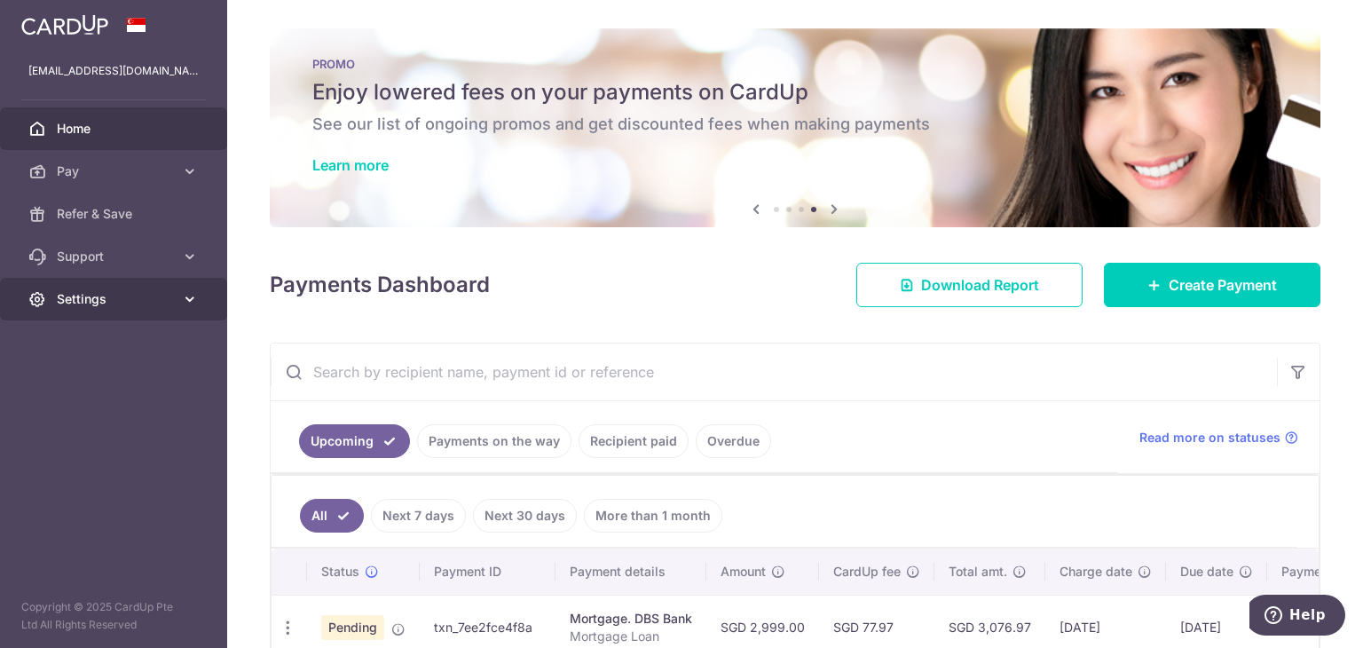
click at [177, 299] on link "Settings" at bounding box center [113, 299] width 227 height 43
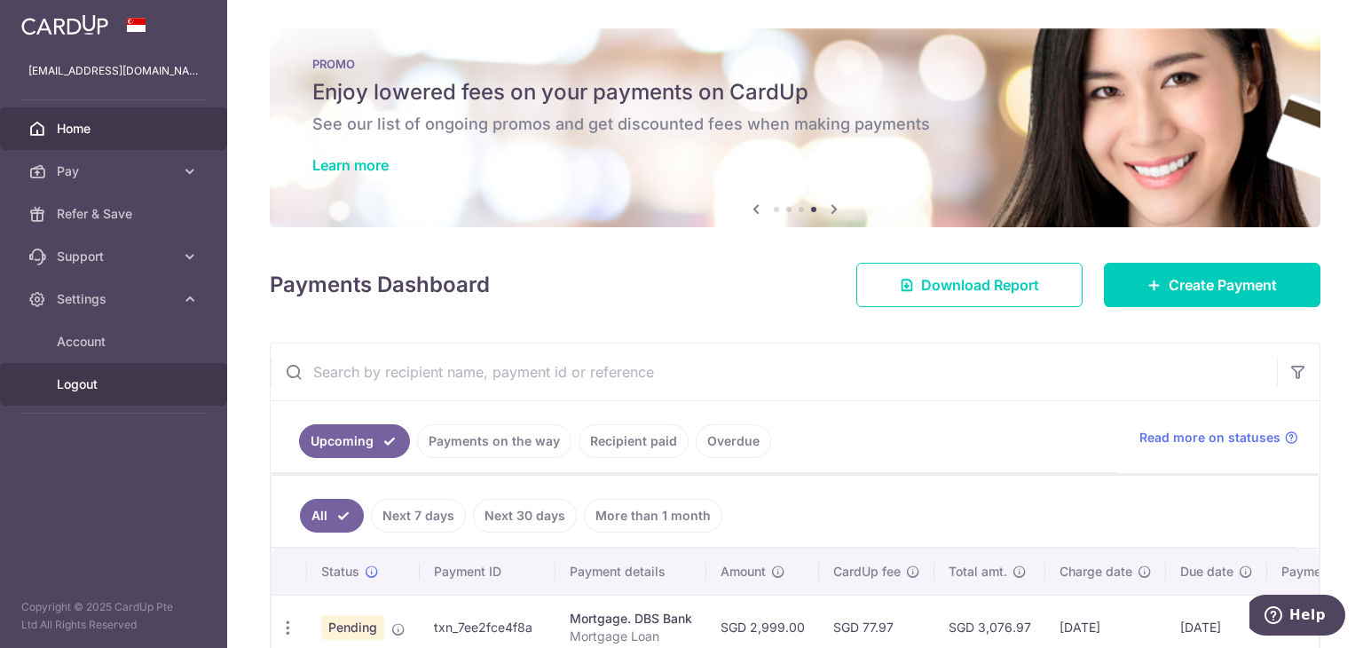
click at [139, 382] on span "Logout" at bounding box center [115, 384] width 117 height 18
